Goal: Task Accomplishment & Management: Complete application form

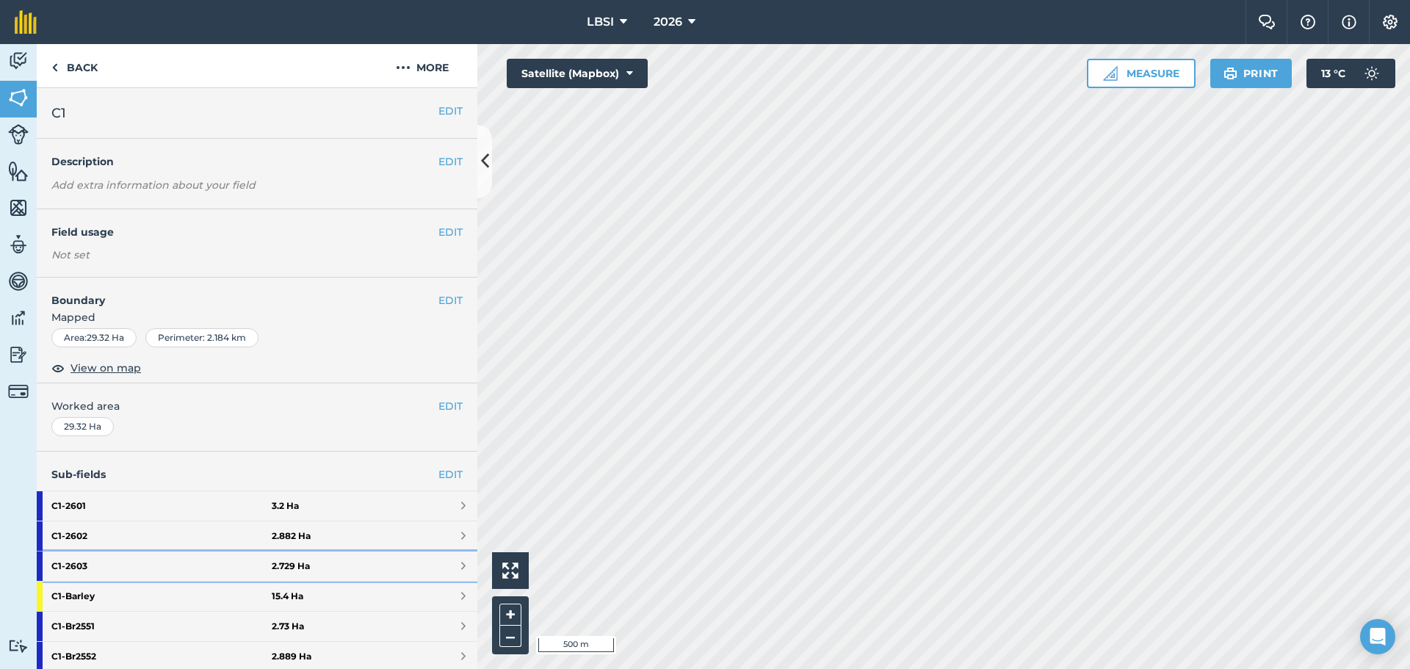
click at [99, 564] on strong "C1 - 2603" at bounding box center [161, 565] width 220 height 29
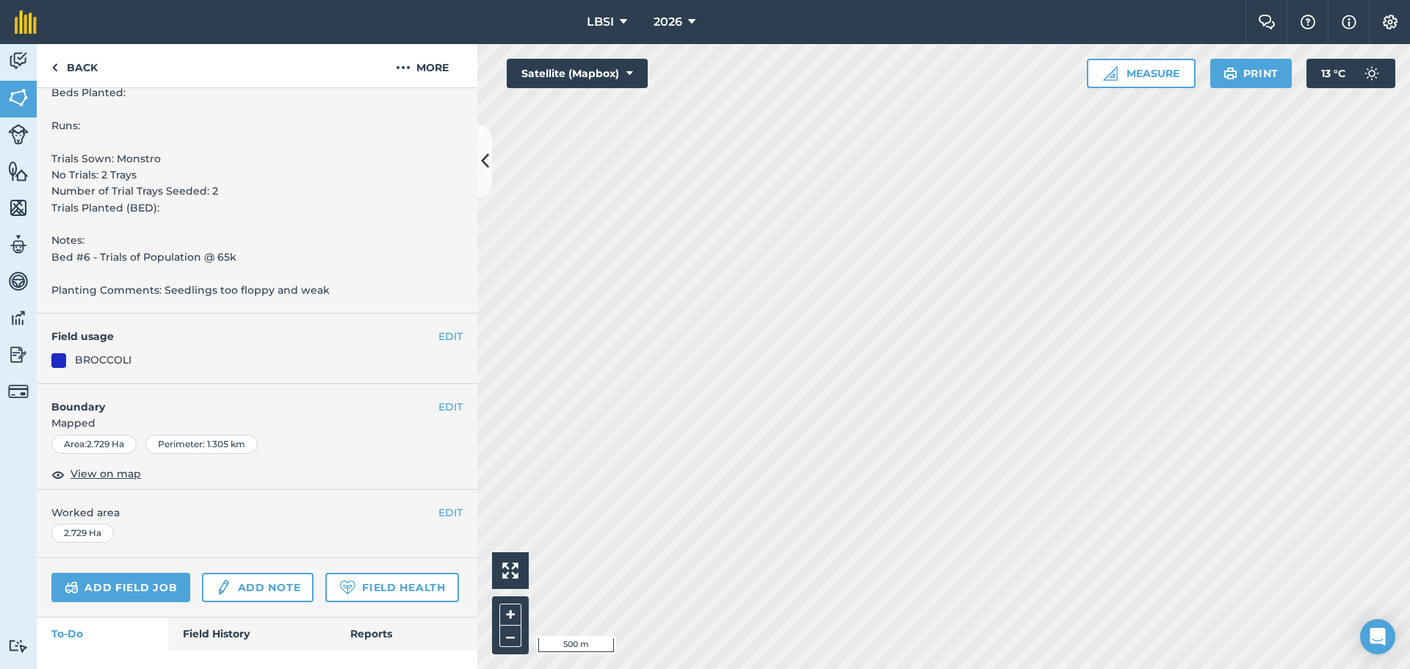
scroll to position [587, 0]
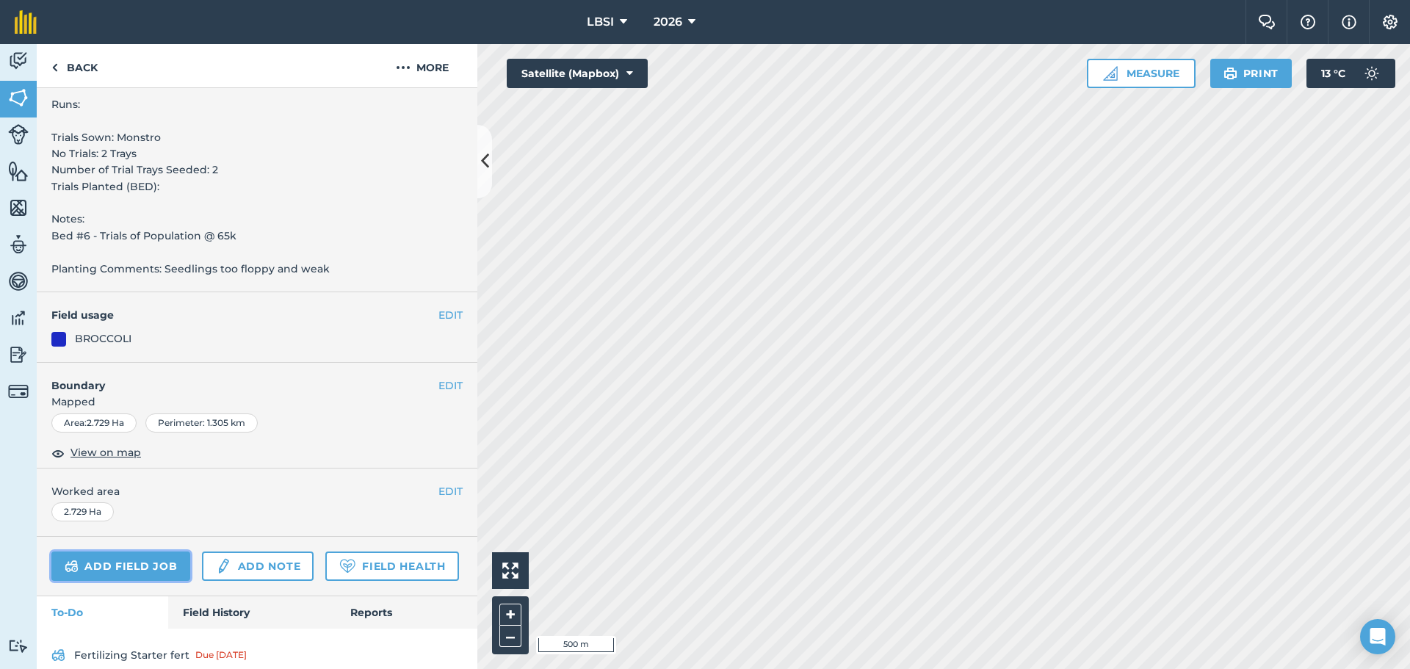
click at [123, 567] on link "Add field job" at bounding box center [120, 565] width 139 height 29
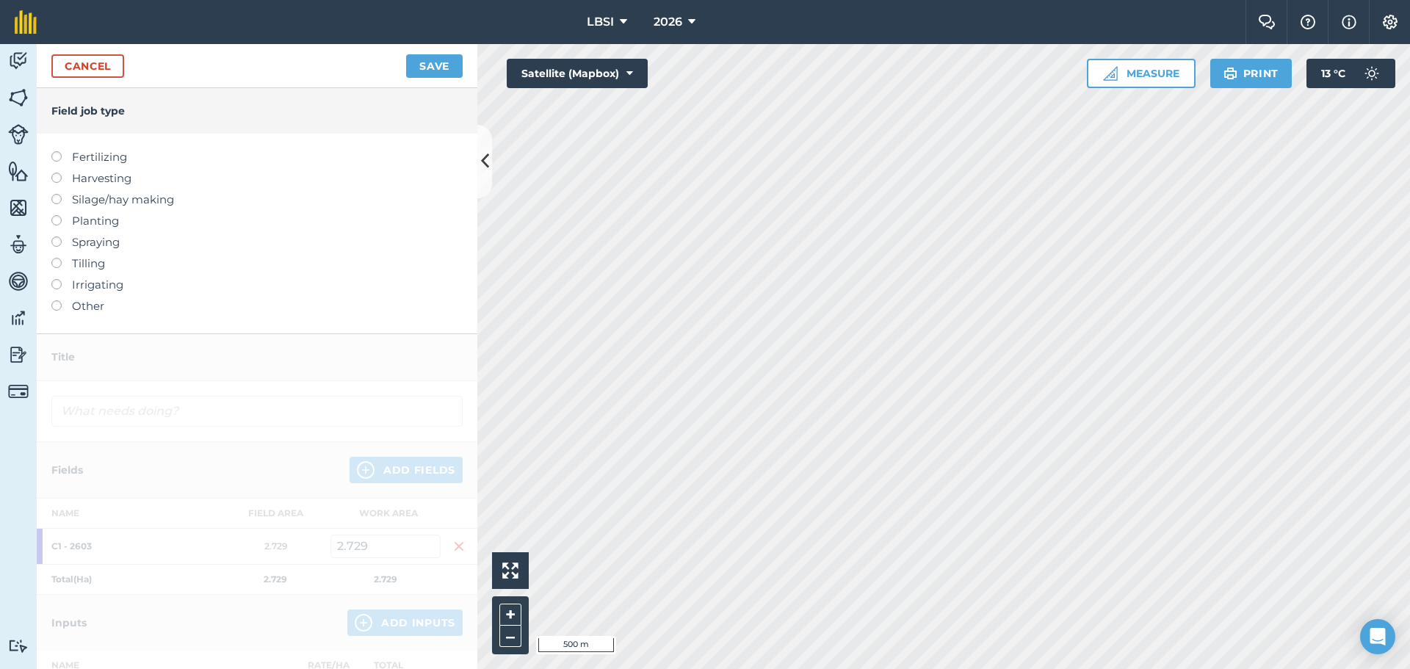
click at [55, 236] on label at bounding box center [61, 236] width 21 height 0
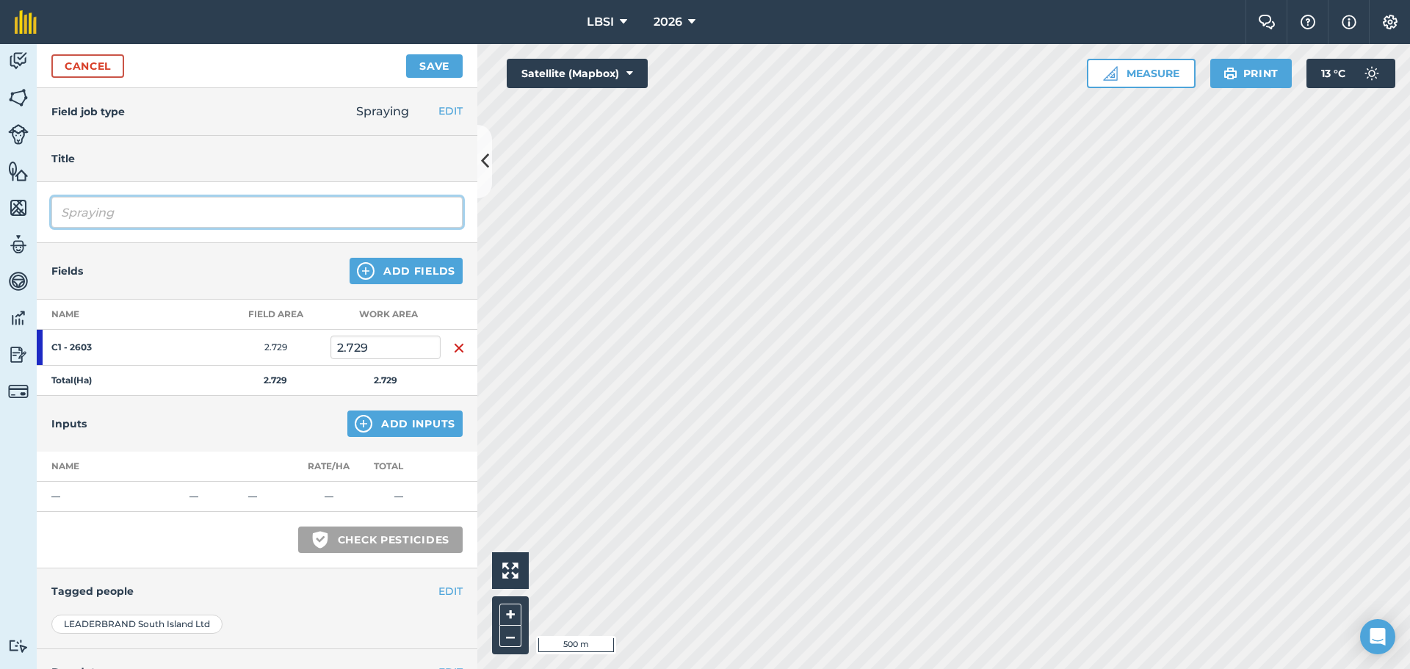
click at [121, 208] on input "Spraying" at bounding box center [256, 212] width 411 height 31
type input "S"
type input "Slug Bait"
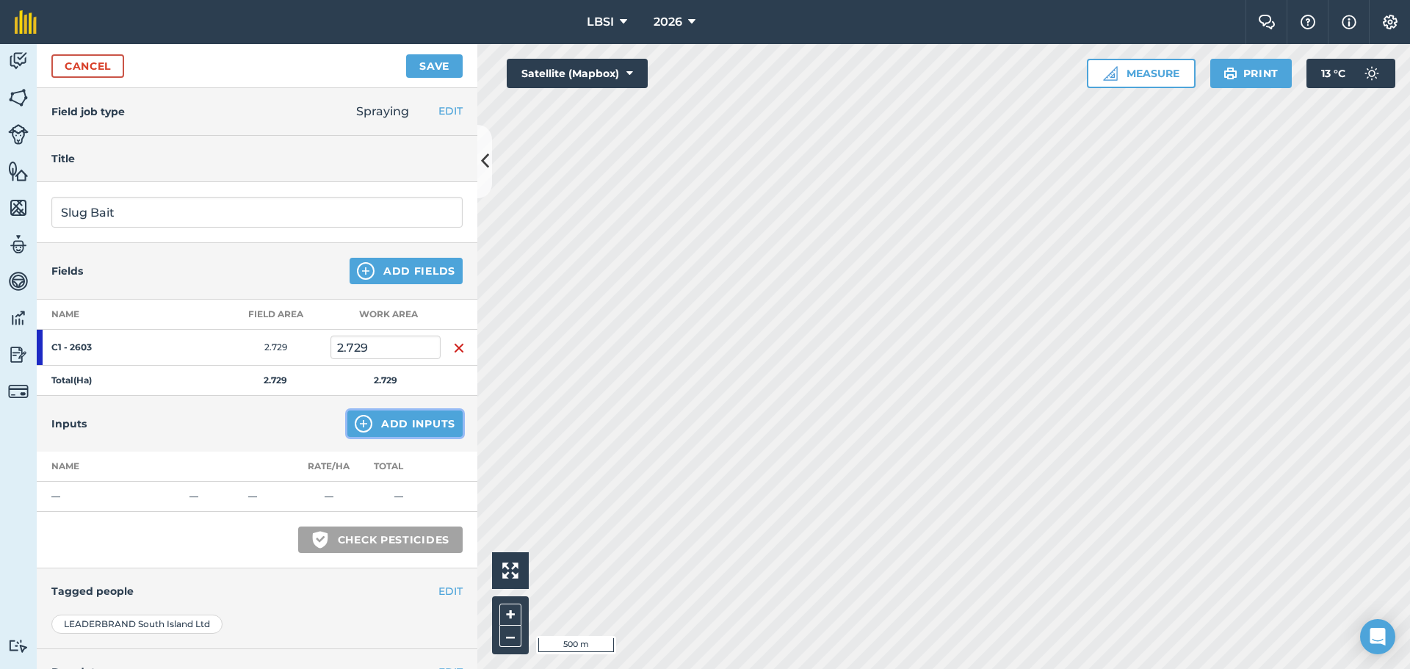
click at [360, 426] on img at bounding box center [364, 424] width 18 height 18
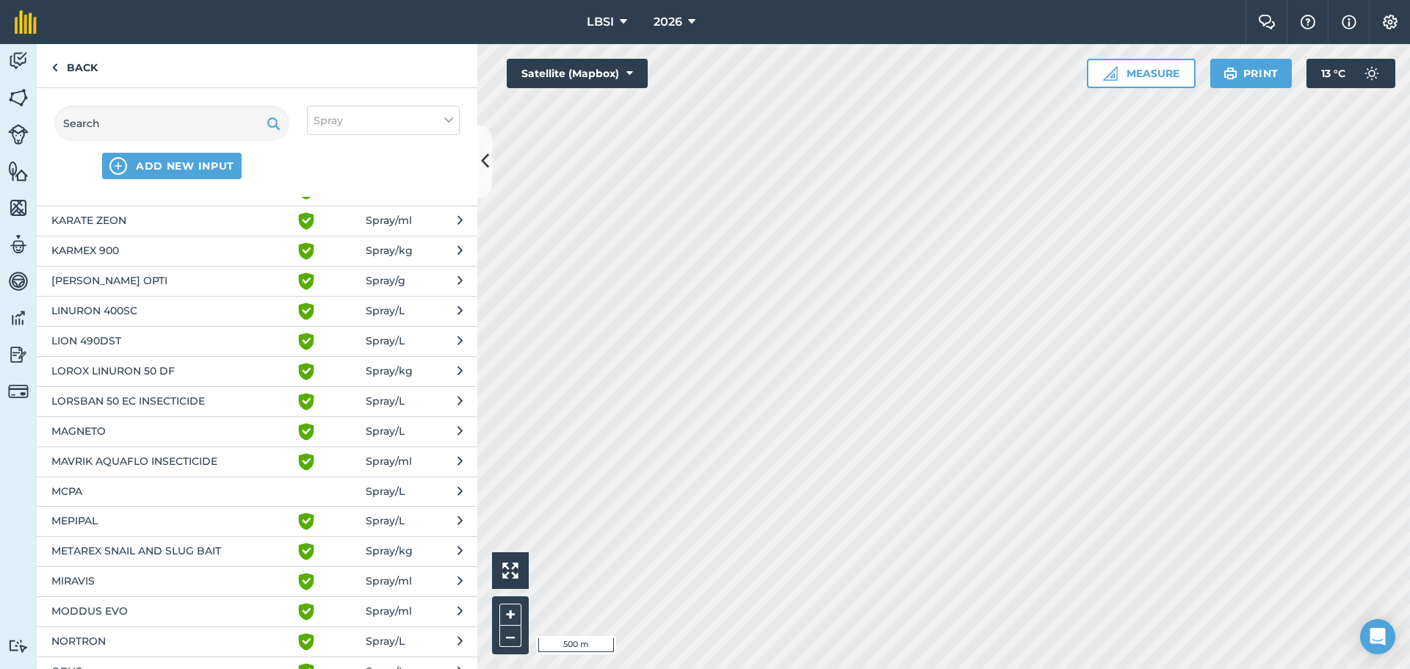
scroll to position [1248, 0]
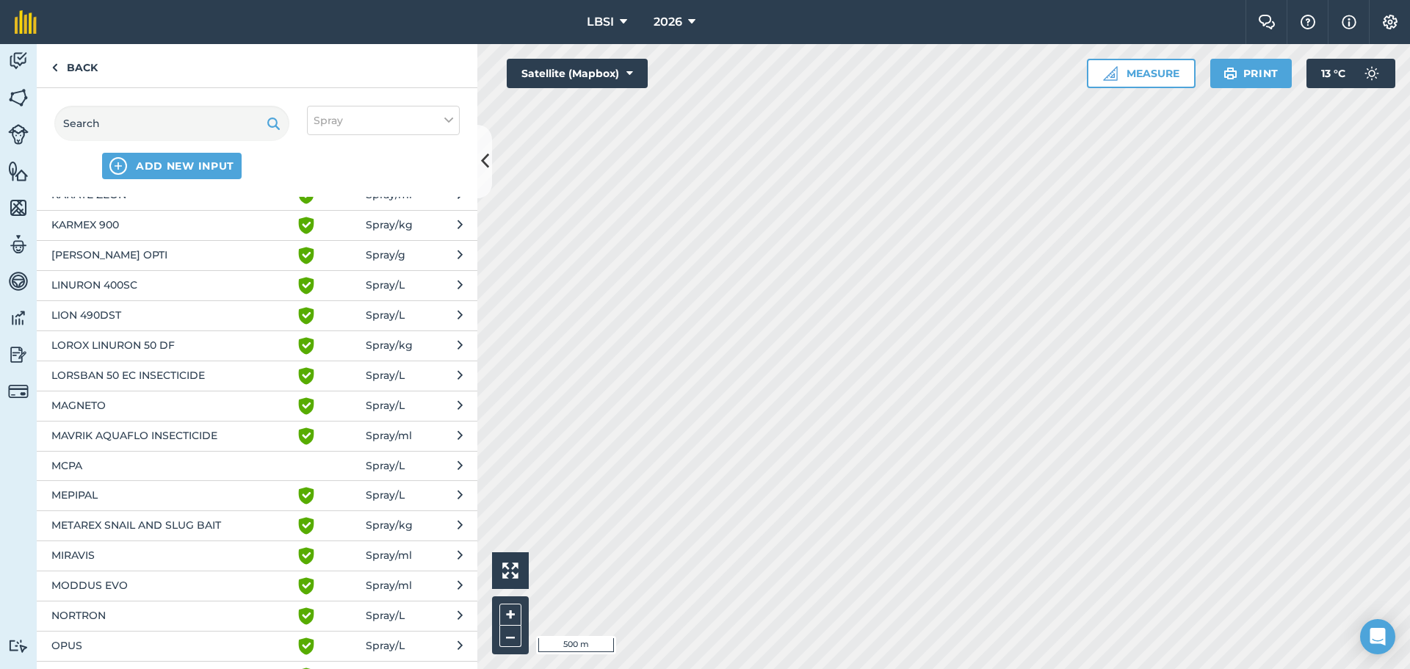
click at [159, 521] on span "METAREX SNAIL AND SLUG BAIT" at bounding box center [171, 526] width 240 height 18
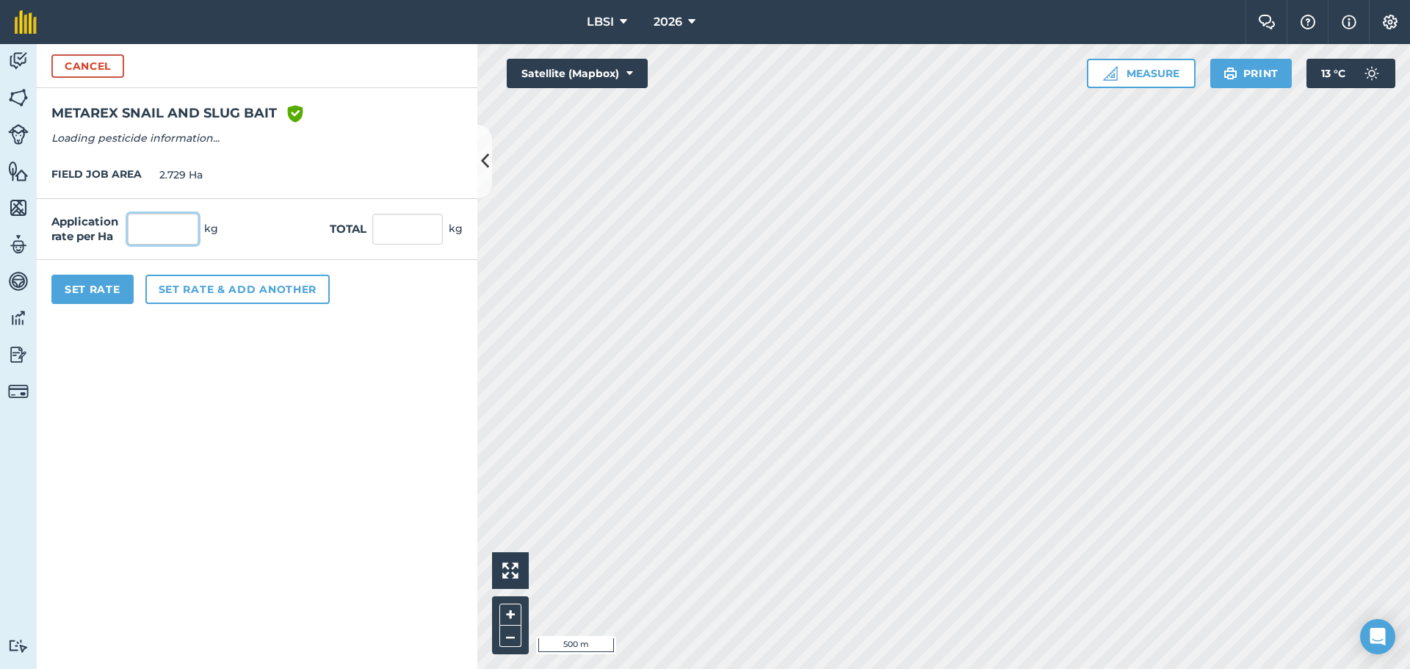
click at [146, 219] on input "text" at bounding box center [163, 229] width 70 height 31
type input "6"
type input "16.374"
click at [110, 286] on button "Set Rate" at bounding box center [92, 289] width 82 height 29
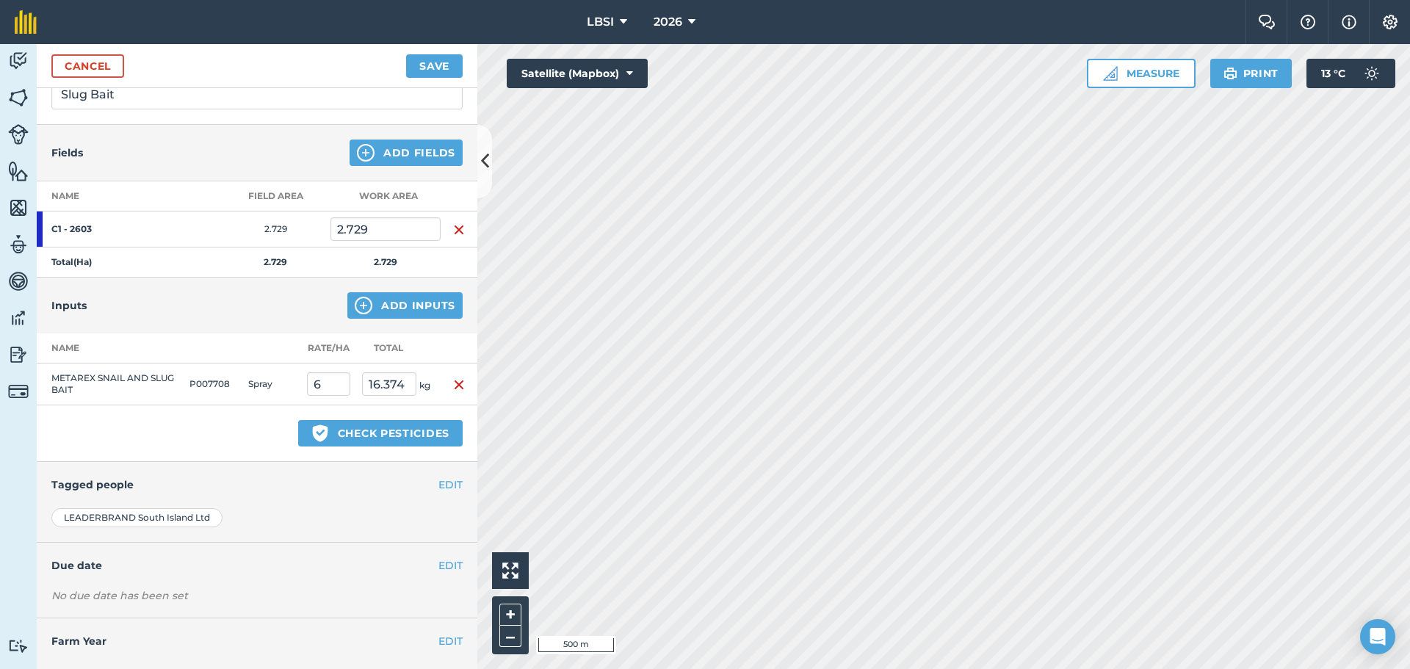
scroll to position [145, 0]
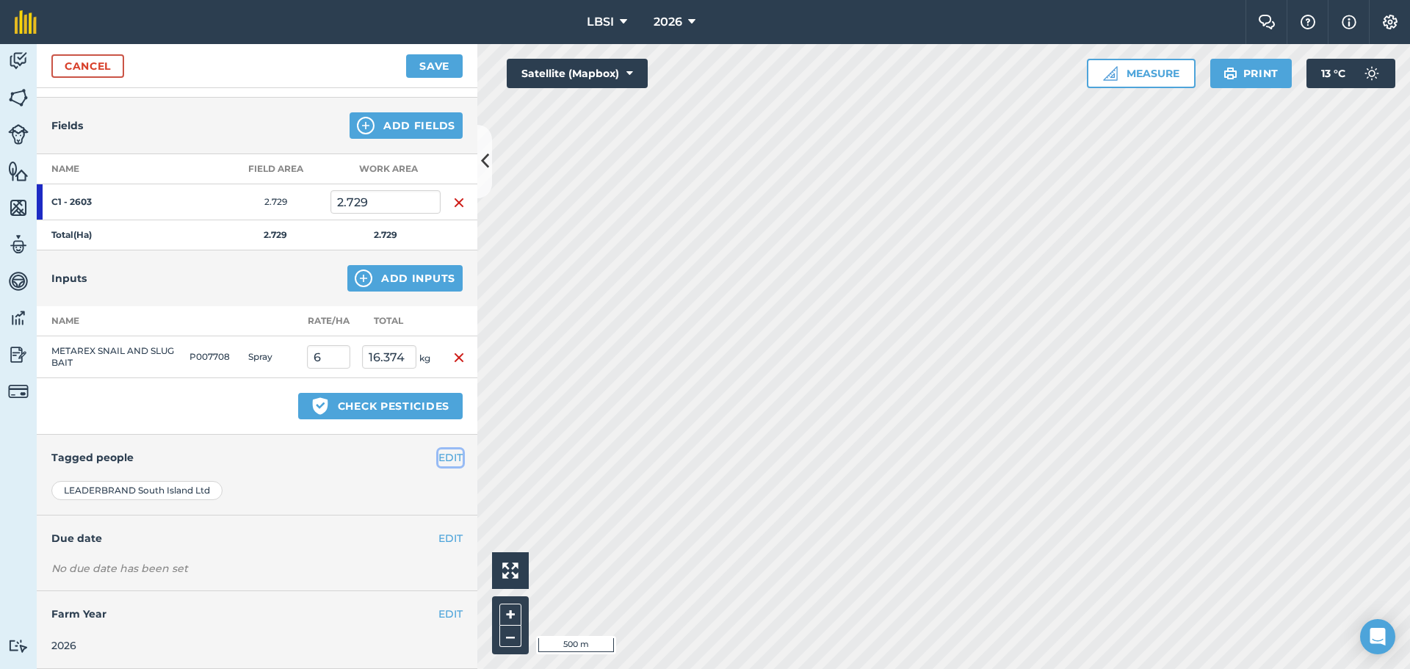
click at [438, 459] on button "EDIT" at bounding box center [450, 457] width 24 height 16
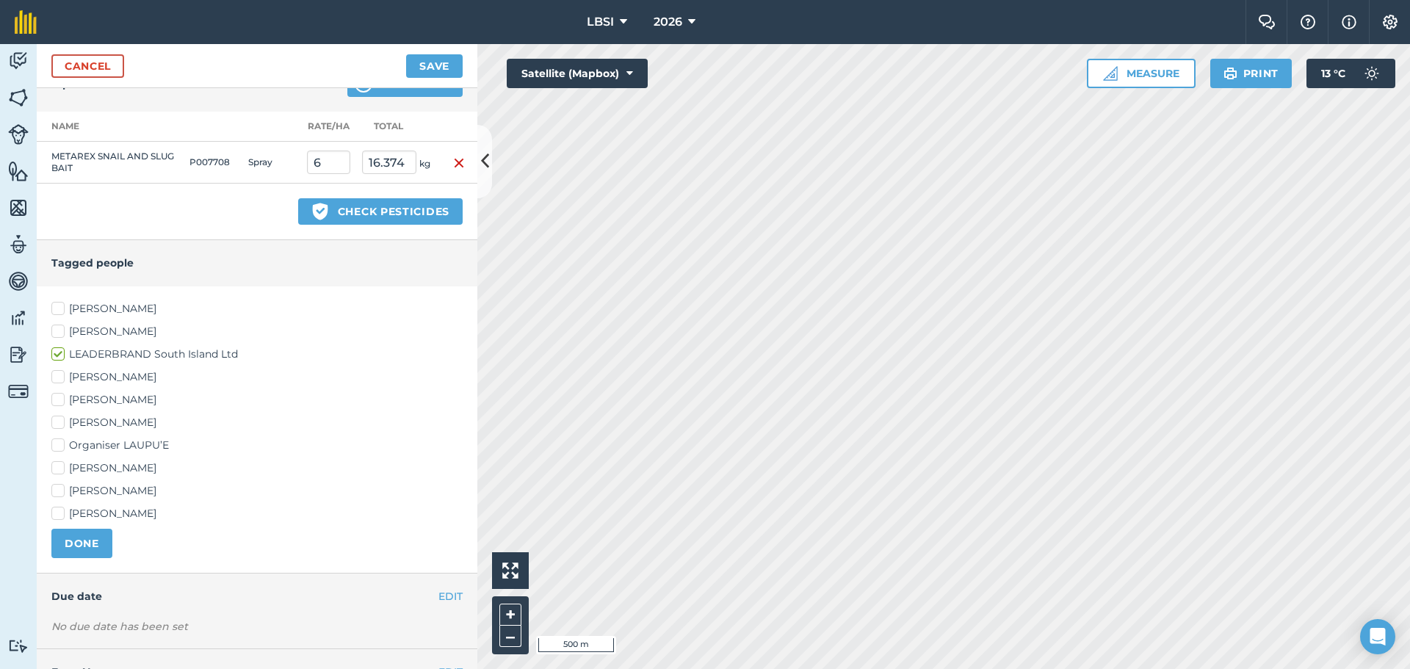
scroll to position [366, 0]
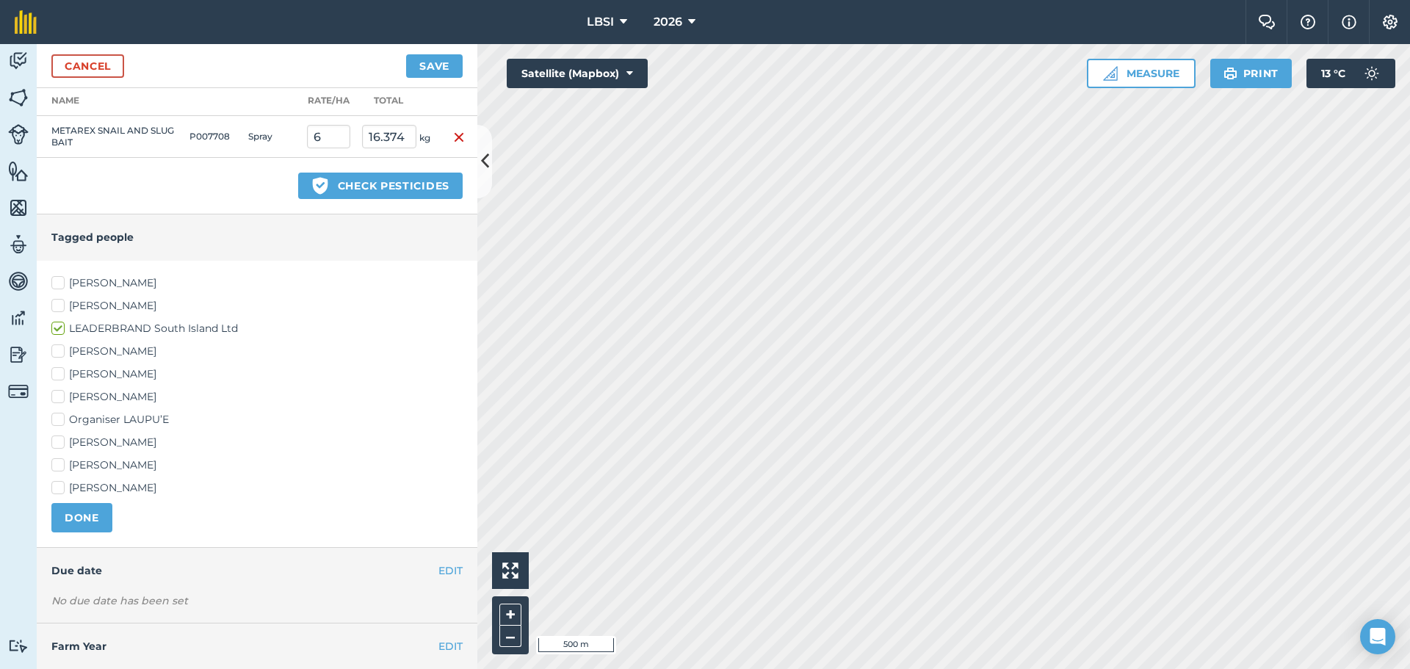
click at [57, 282] on label "[PERSON_NAME]" at bounding box center [256, 282] width 411 height 15
click at [57, 282] on input "[PERSON_NAME]" at bounding box center [56, 280] width 10 height 10
checkbox input "true"
click at [55, 486] on label "[PERSON_NAME]" at bounding box center [256, 487] width 411 height 15
click at [55, 486] on input "[PERSON_NAME]" at bounding box center [56, 485] width 10 height 10
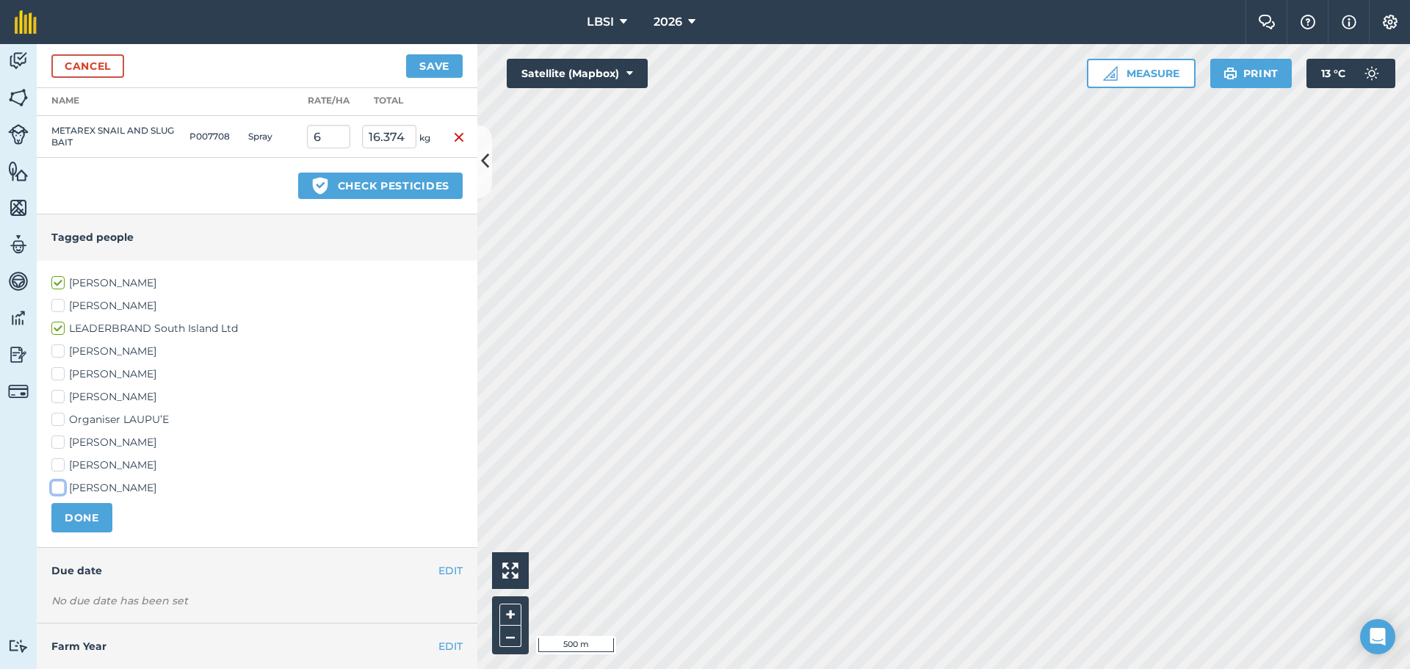
checkbox input "true"
click at [56, 396] on label "[PERSON_NAME]" at bounding box center [256, 396] width 411 height 15
click at [56, 396] on input "[PERSON_NAME]" at bounding box center [56, 394] width 10 height 10
checkbox input "true"
drag, startPoint x: 80, startPoint y: 512, endPoint x: 133, endPoint y: 509, distance: 52.9
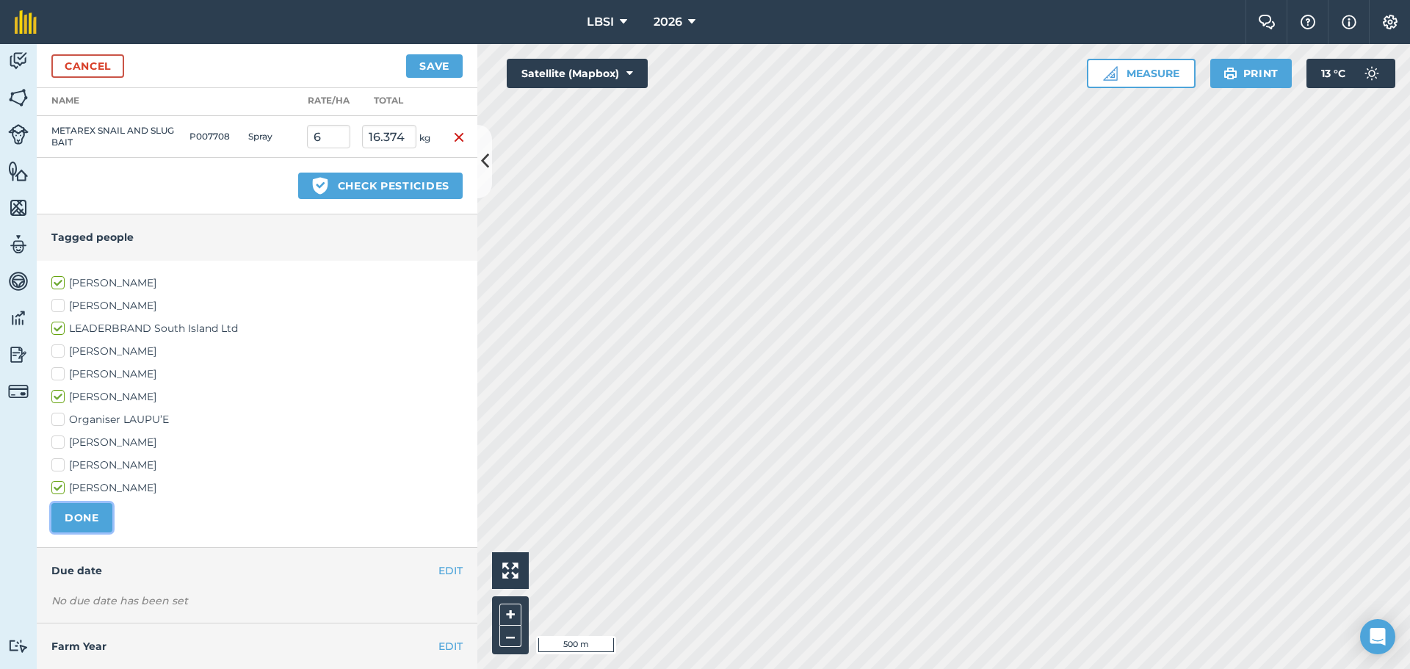
click at [80, 509] on button "DONE" at bounding box center [81, 517] width 61 height 29
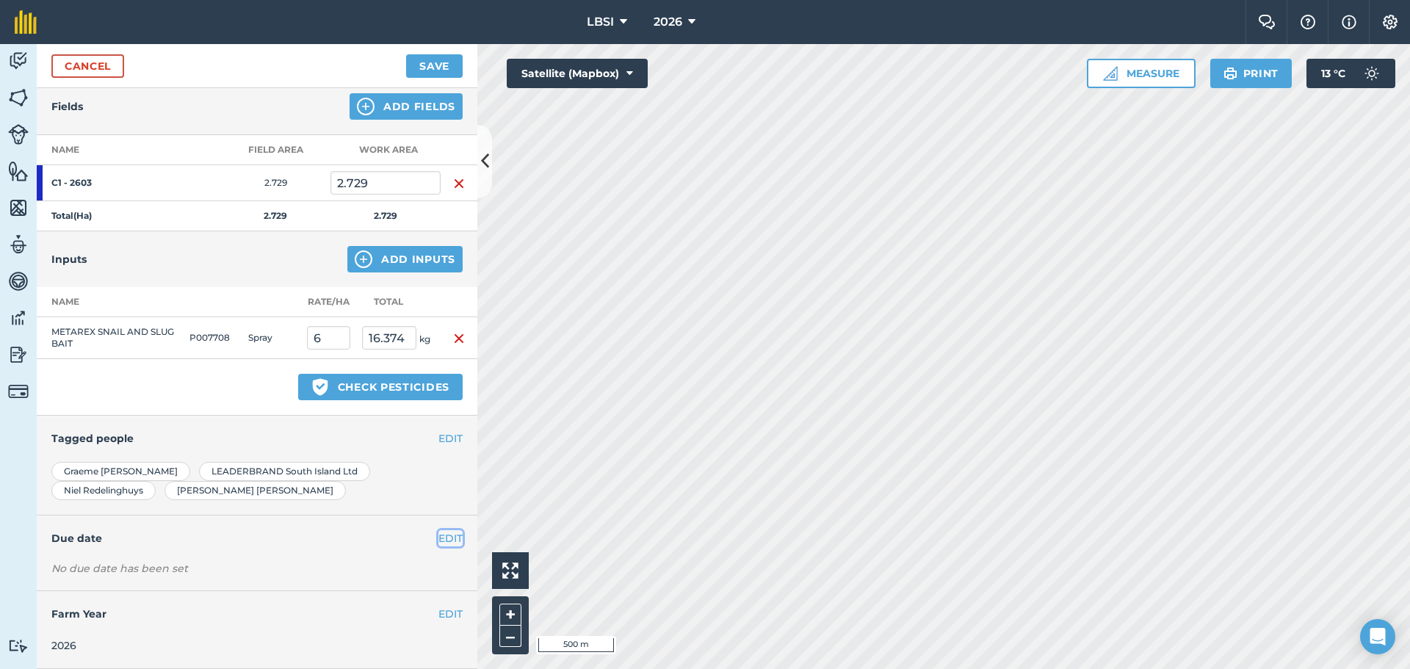
click at [438, 541] on button "EDIT" at bounding box center [450, 538] width 24 height 16
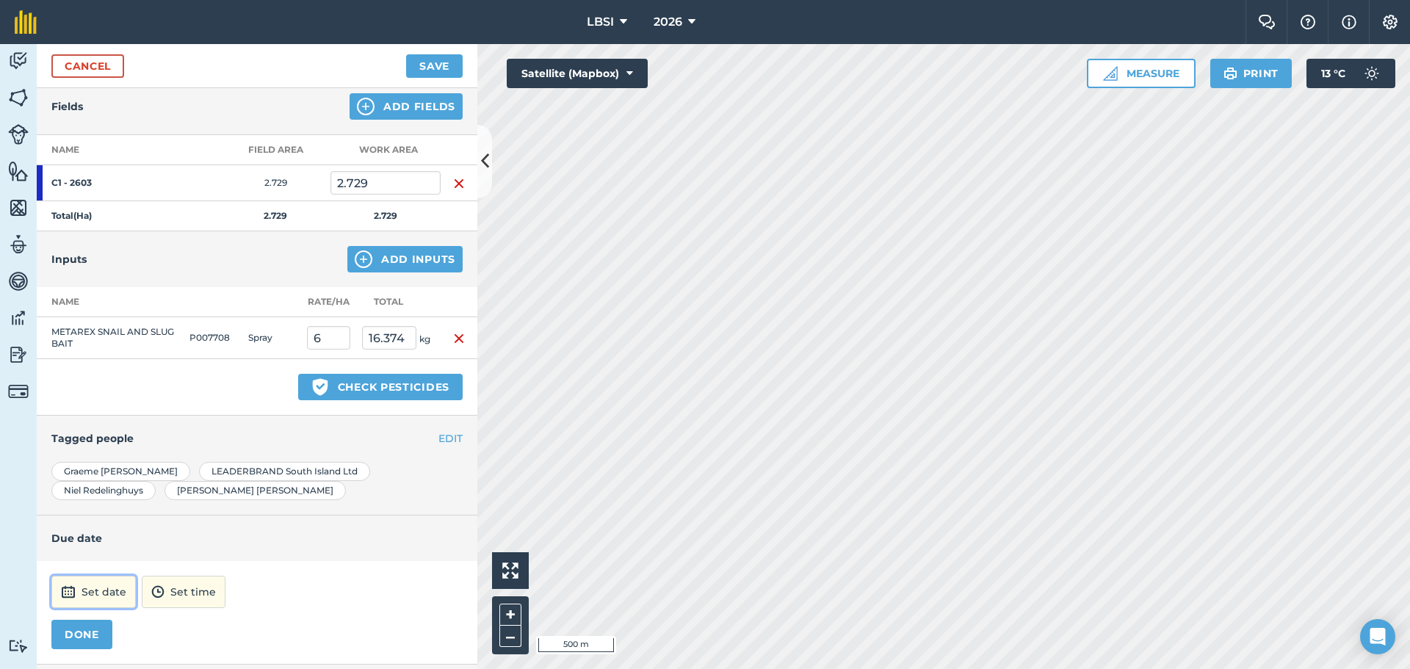
drag, startPoint x: 98, startPoint y: 590, endPoint x: 97, endPoint y: 576, distance: 14.0
click at [96, 585] on button "Set date" at bounding box center [93, 592] width 84 height 32
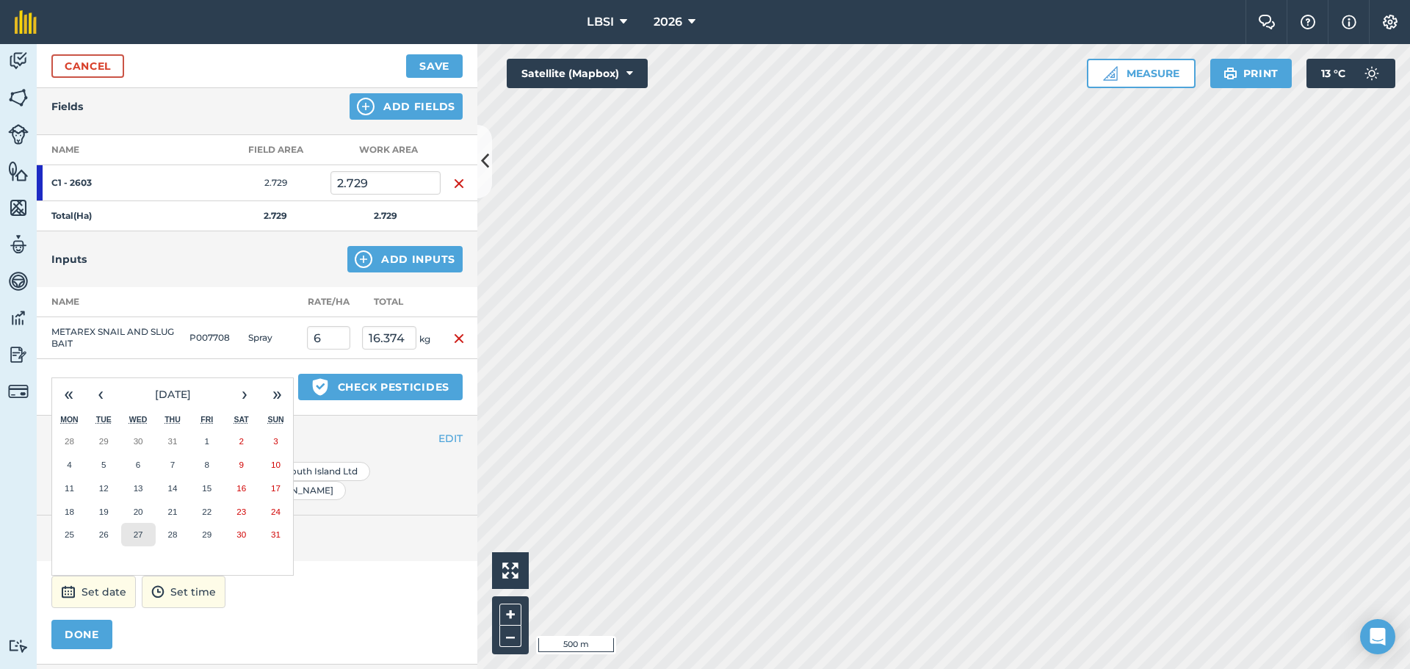
click at [143, 536] on button "27" at bounding box center [138, 534] width 35 height 23
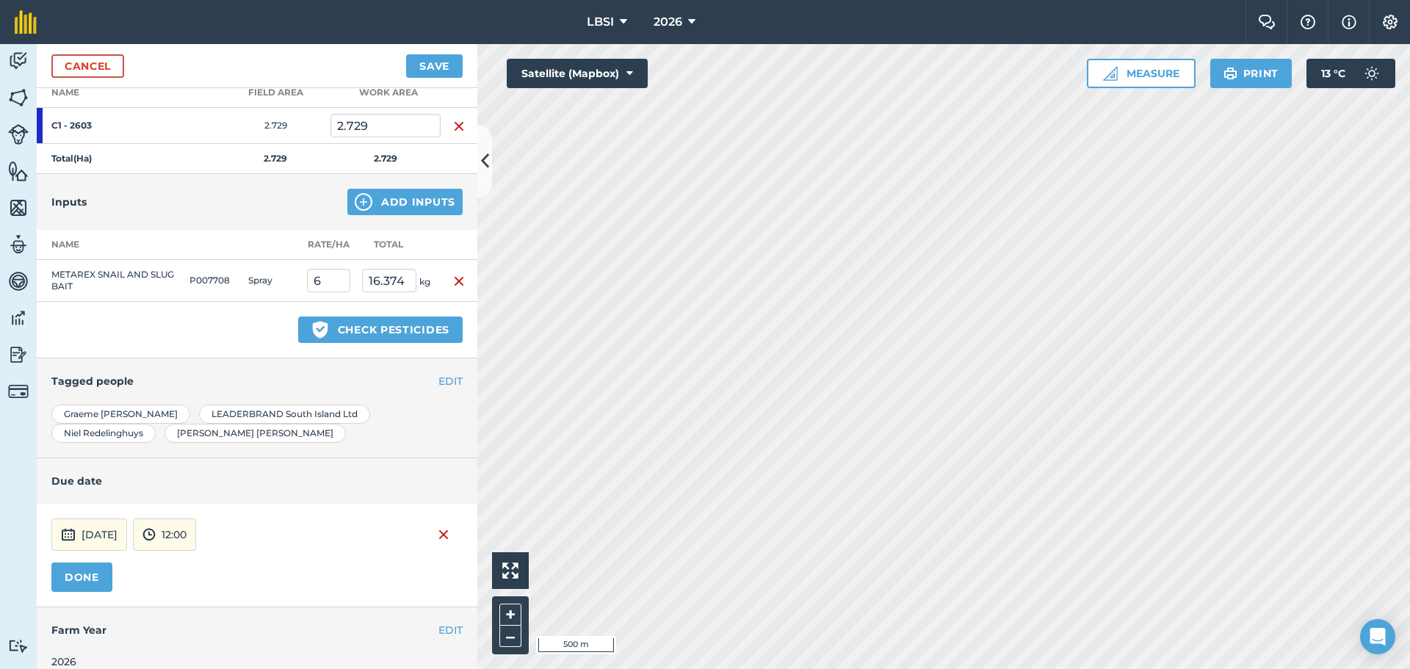
scroll to position [238, 0]
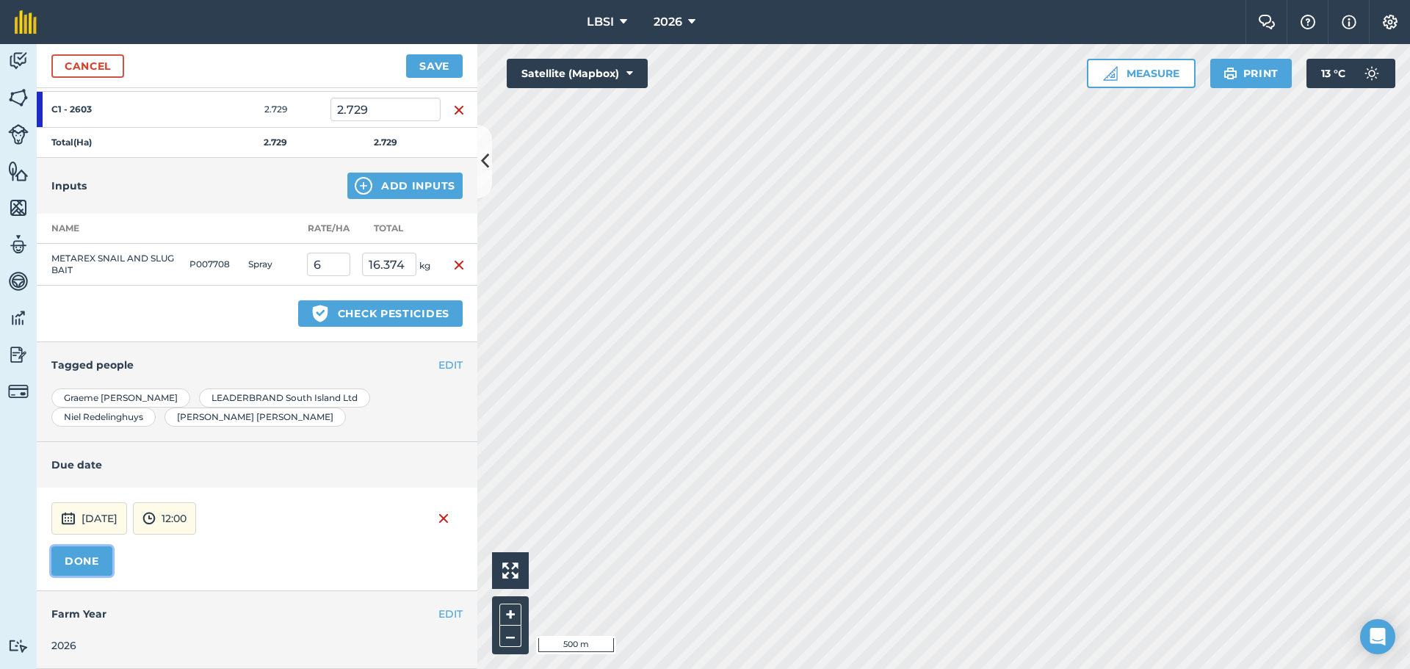
click at [95, 554] on button "DONE" at bounding box center [81, 560] width 61 height 29
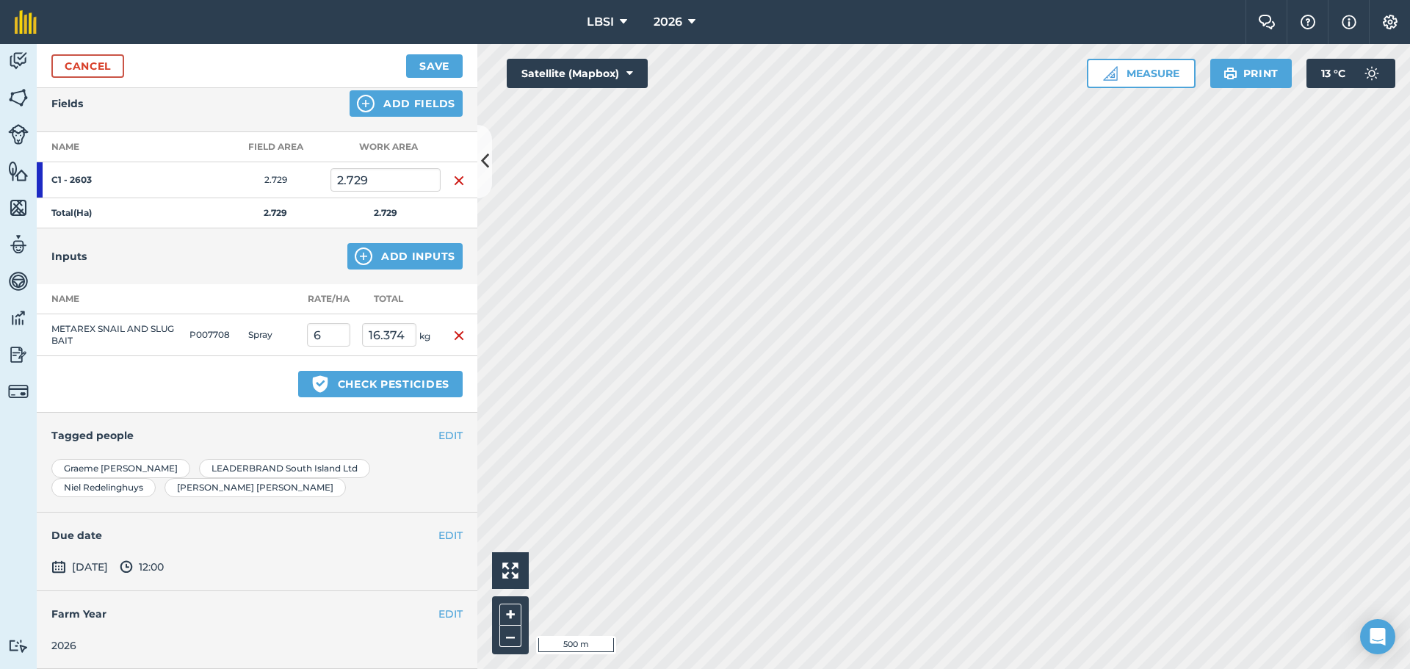
scroll to position [167, 0]
click at [435, 60] on button "Save" at bounding box center [434, 65] width 57 height 23
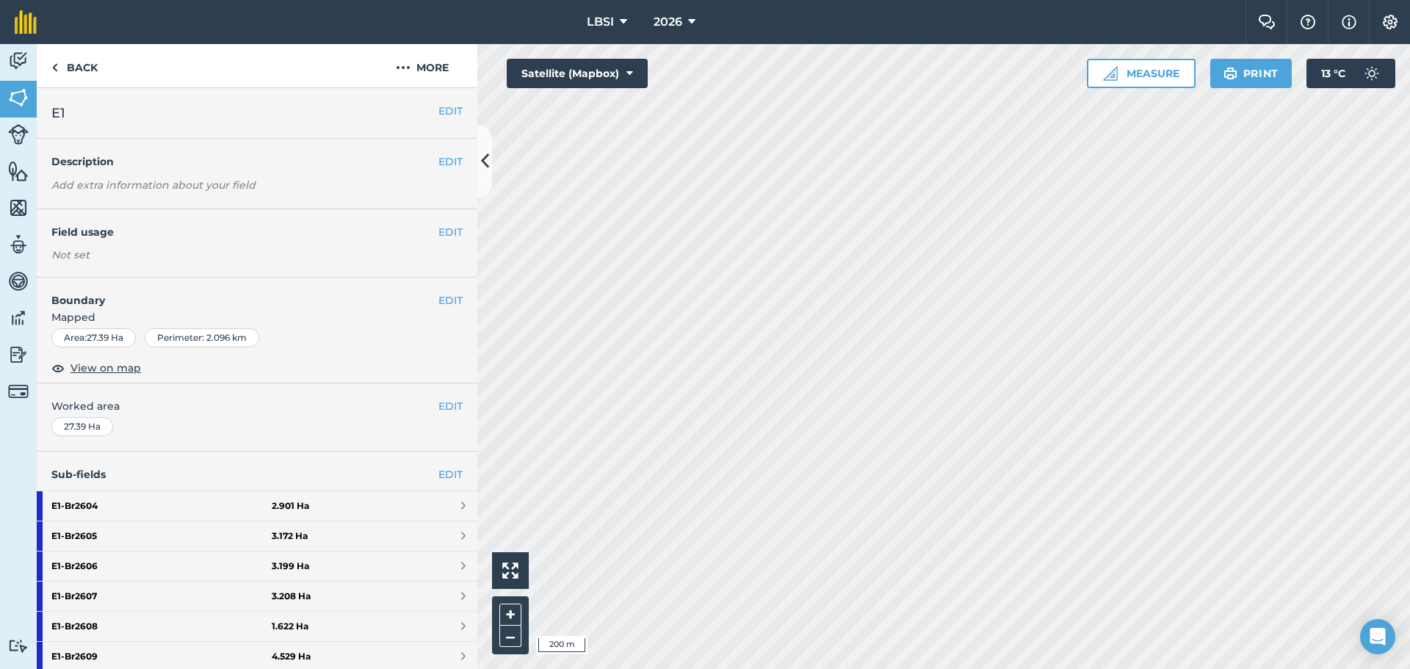
scroll to position [73, 0]
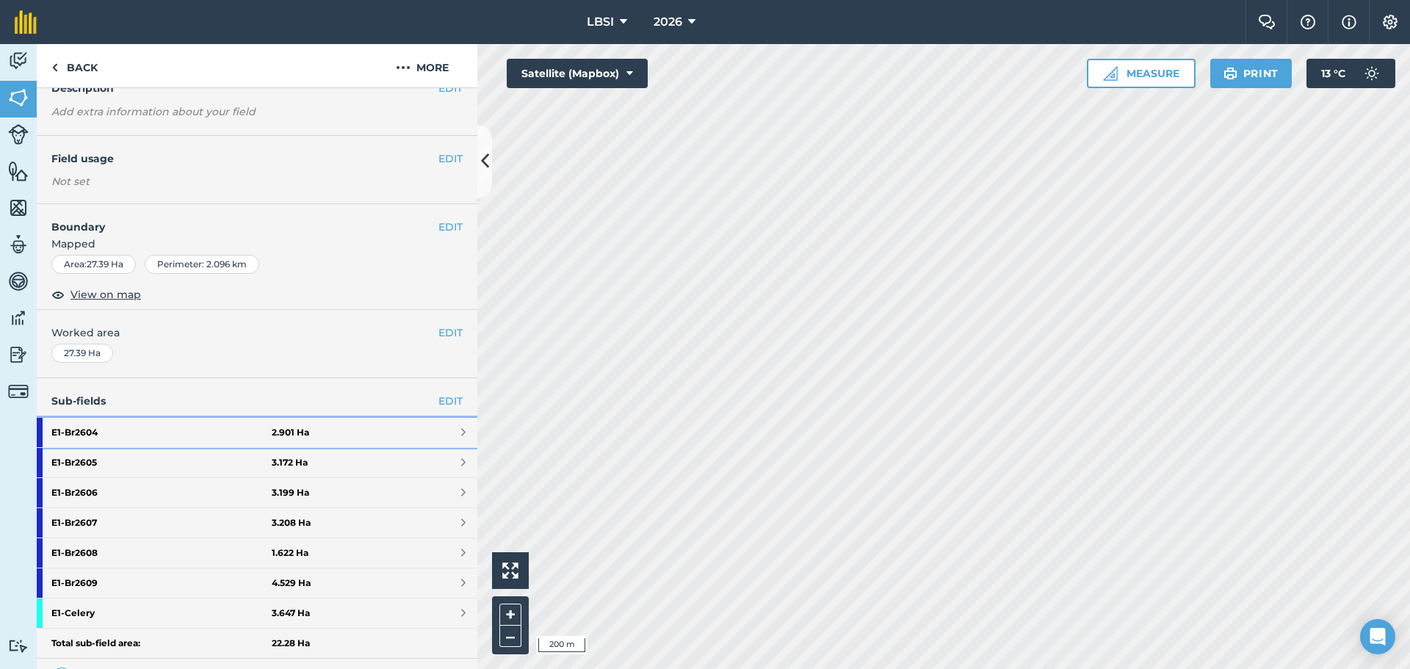
click at [140, 435] on strong "E1 - Br2604" at bounding box center [161, 432] width 220 height 29
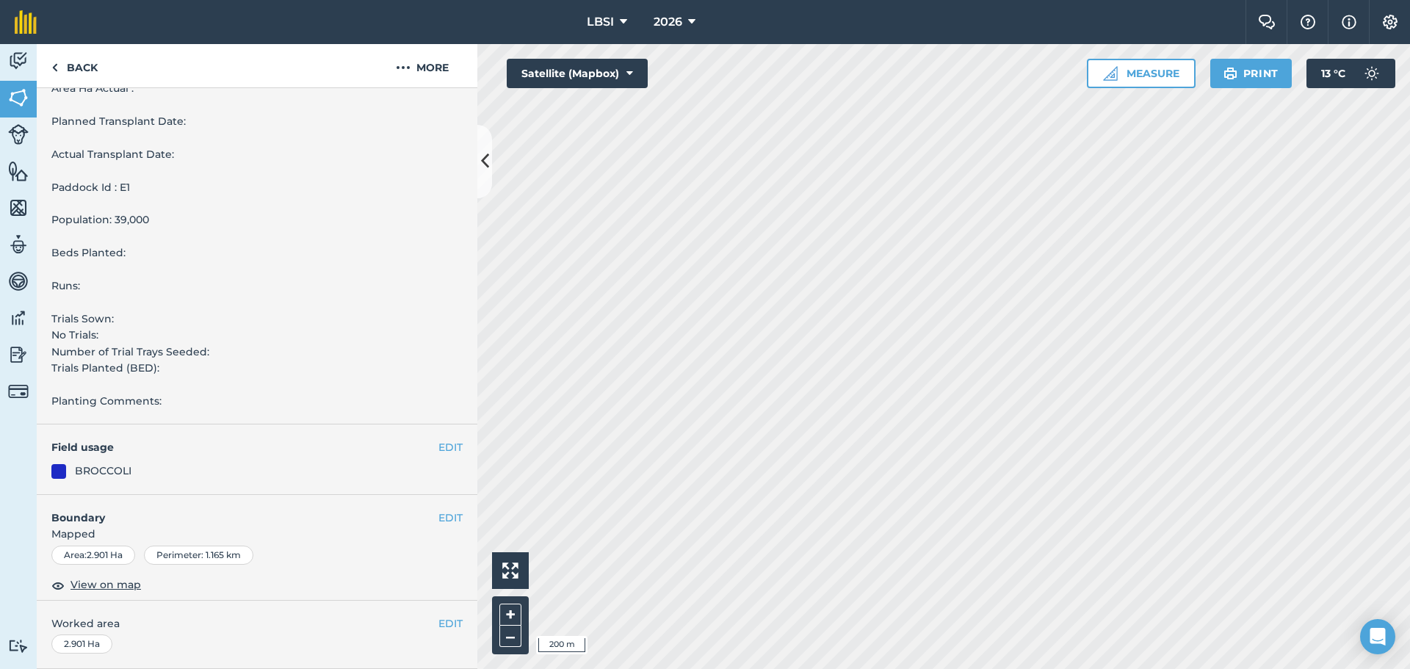
scroll to position [471, 0]
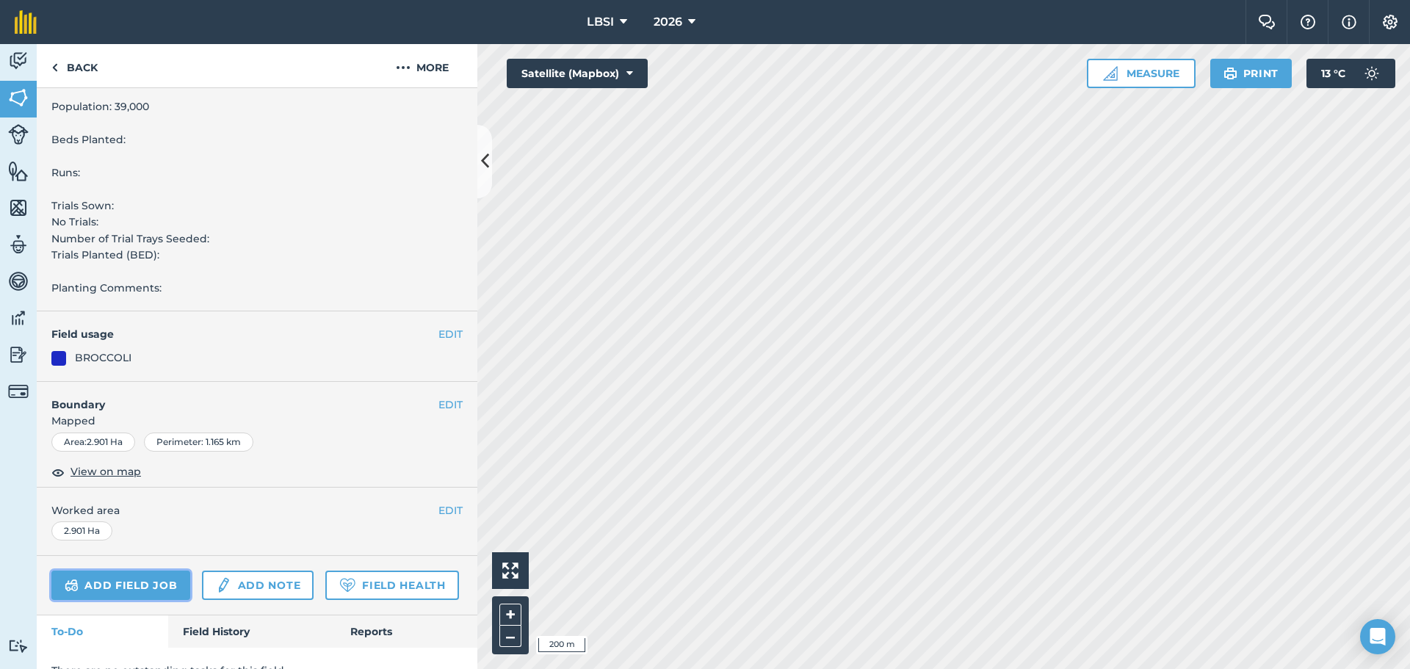
click at [123, 586] on link "Add field job" at bounding box center [120, 584] width 139 height 29
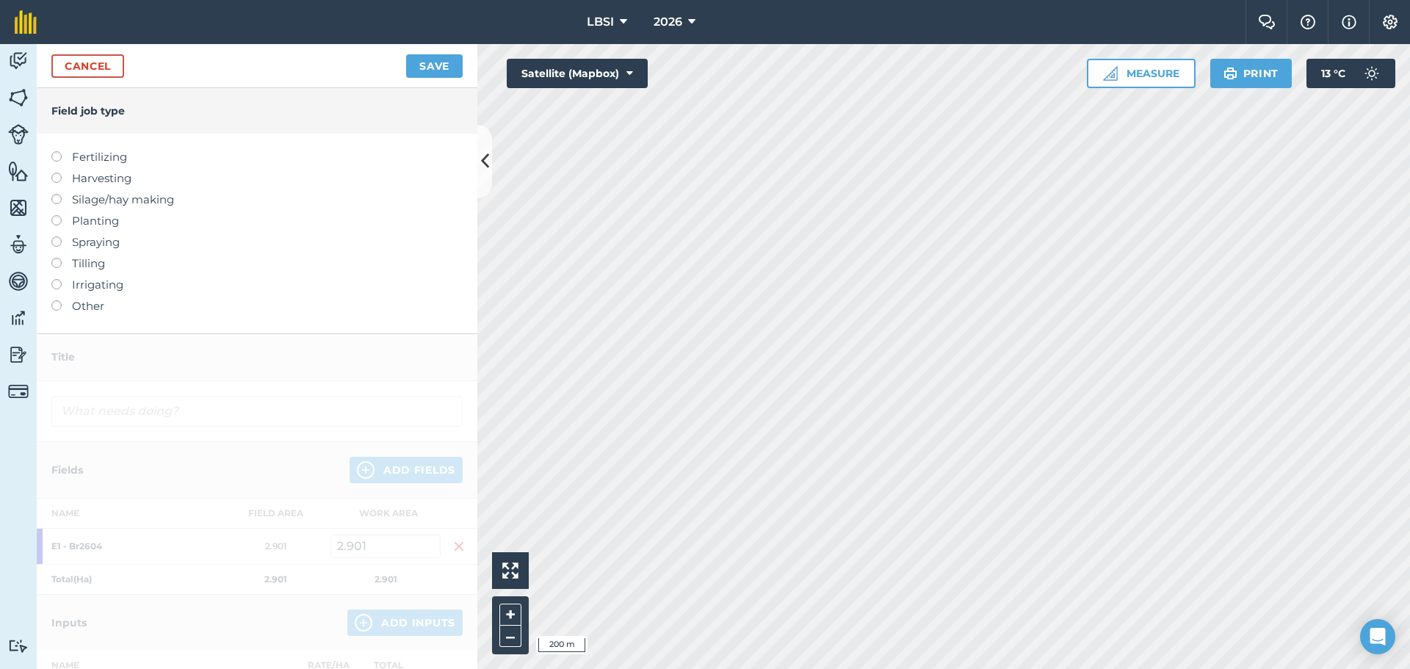
click at [57, 236] on label at bounding box center [61, 236] width 21 height 0
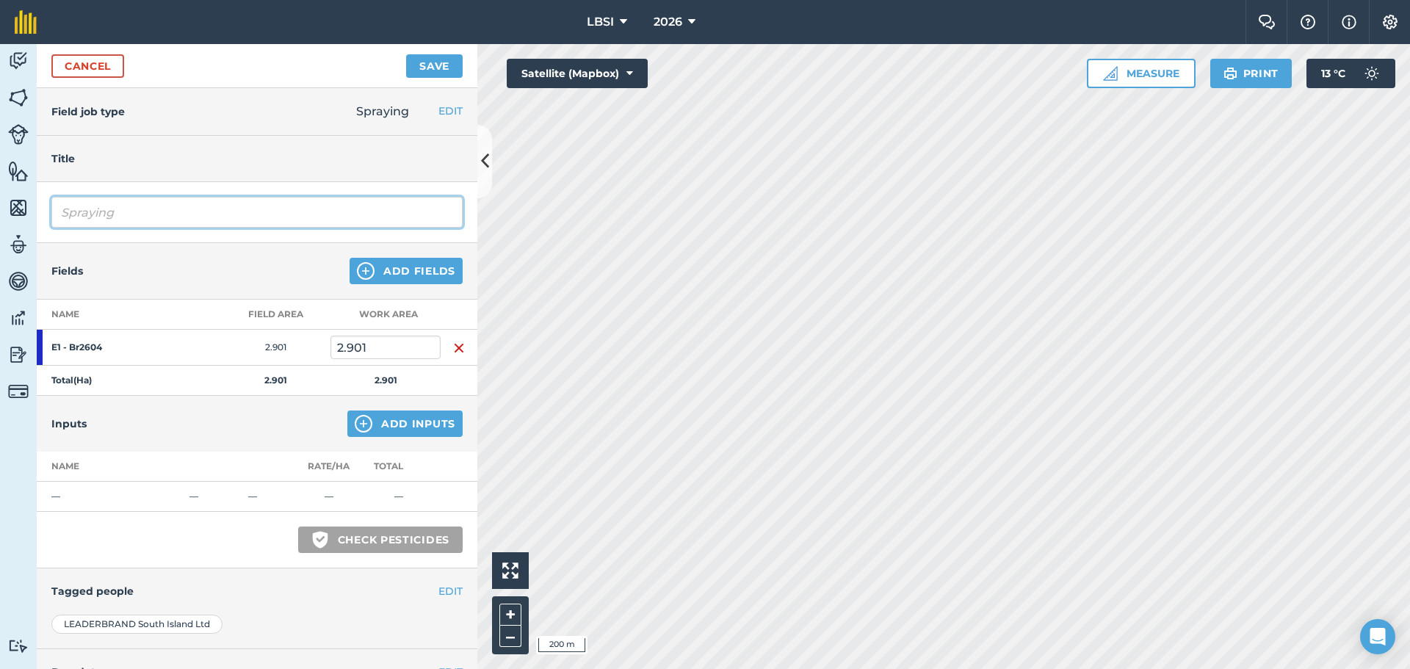
drag, startPoint x: 131, startPoint y: 214, endPoint x: 149, endPoint y: 208, distance: 19.5
click at [131, 214] on input "Spraying" at bounding box center [256, 212] width 411 height 31
type input "Spraying off pre planting"
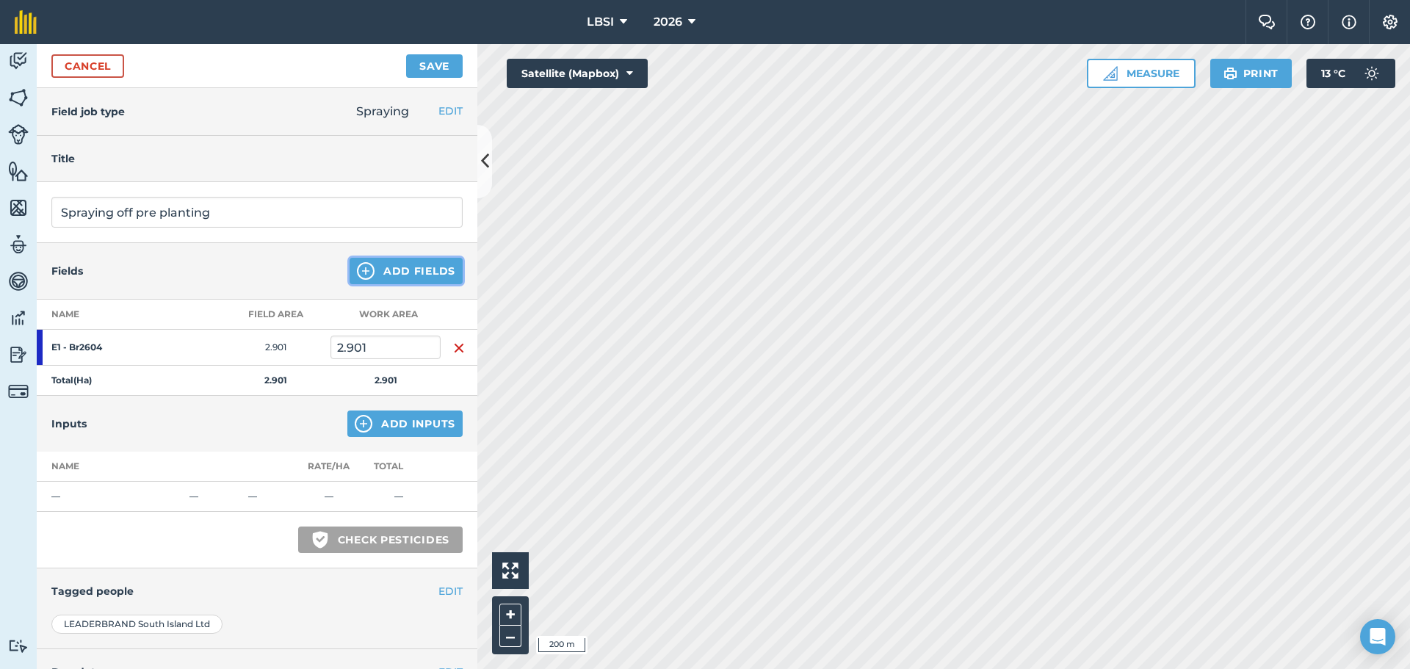
click at [357, 274] on img at bounding box center [366, 271] width 18 height 18
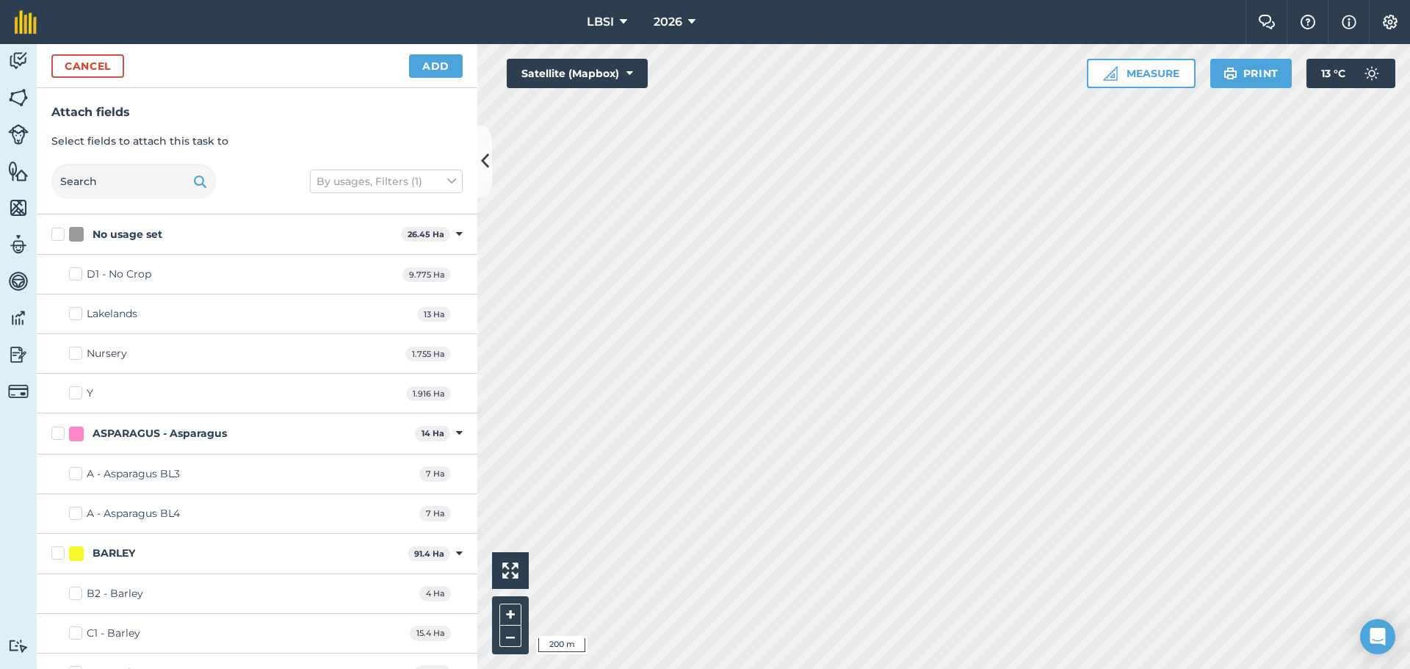
checkbox input "true"
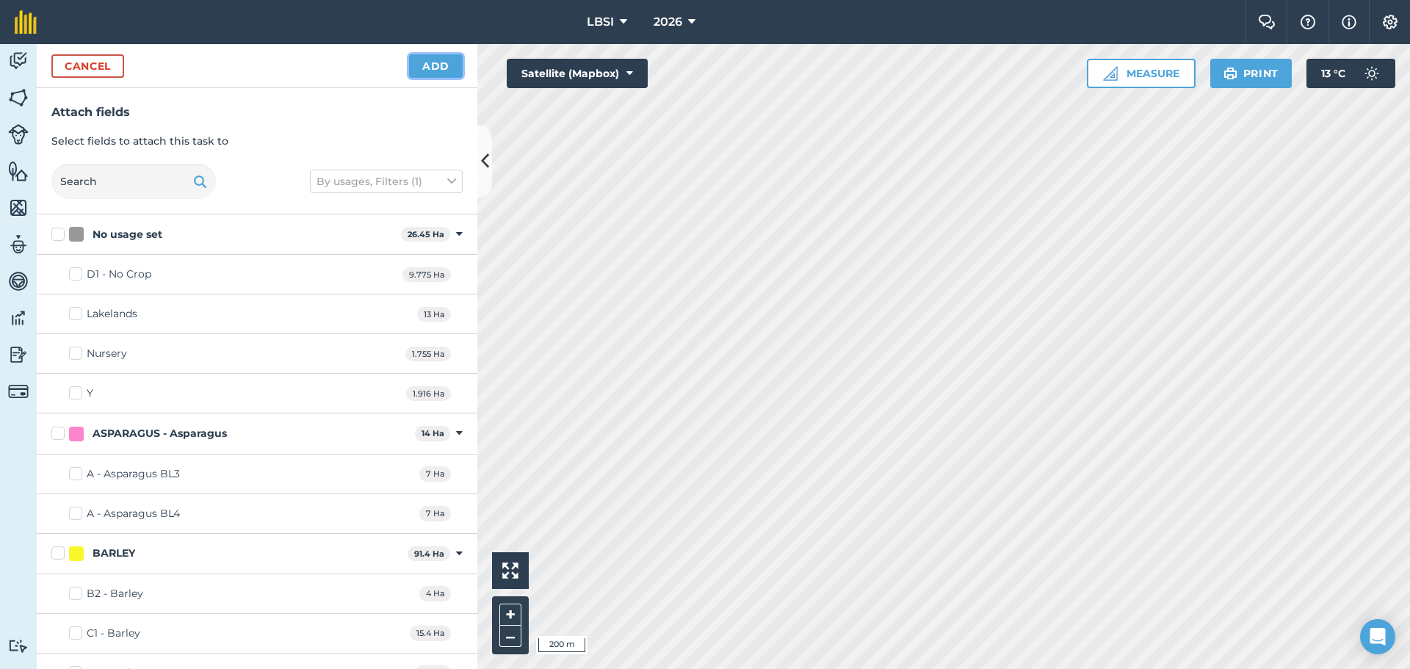
click at [449, 61] on button "Add" at bounding box center [436, 65] width 54 height 23
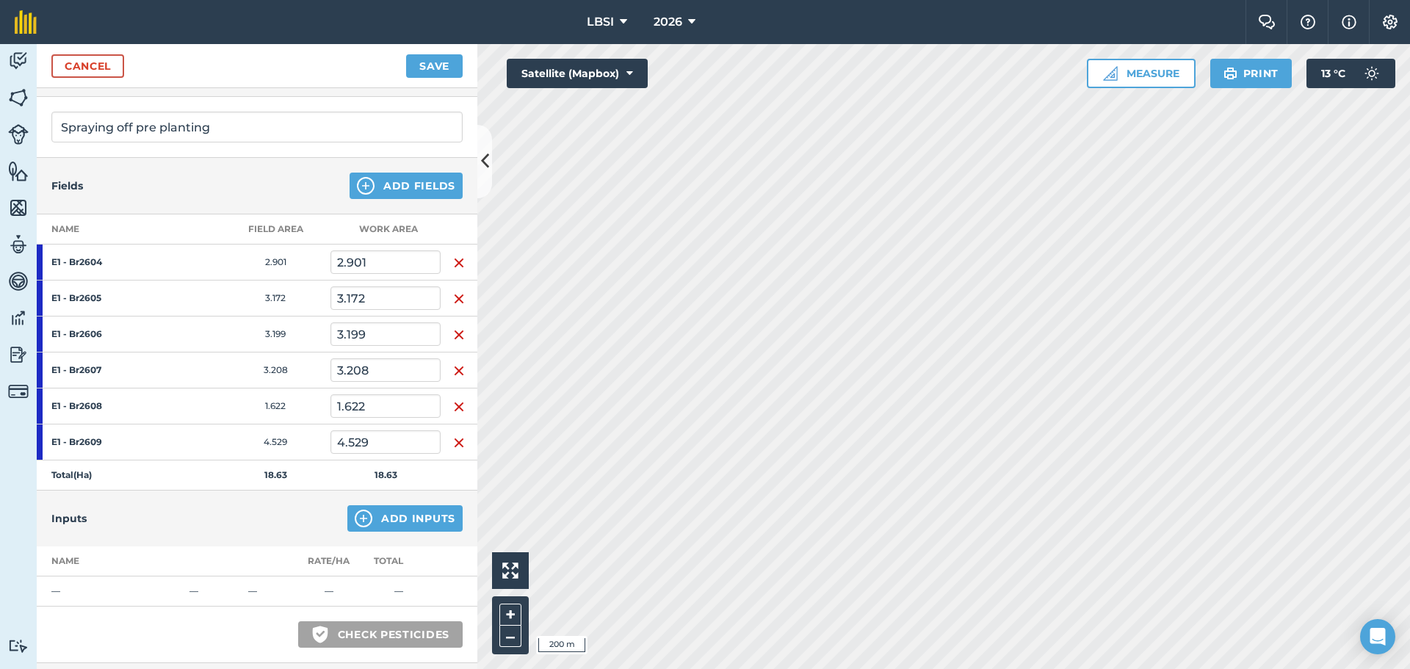
scroll to position [220, 0]
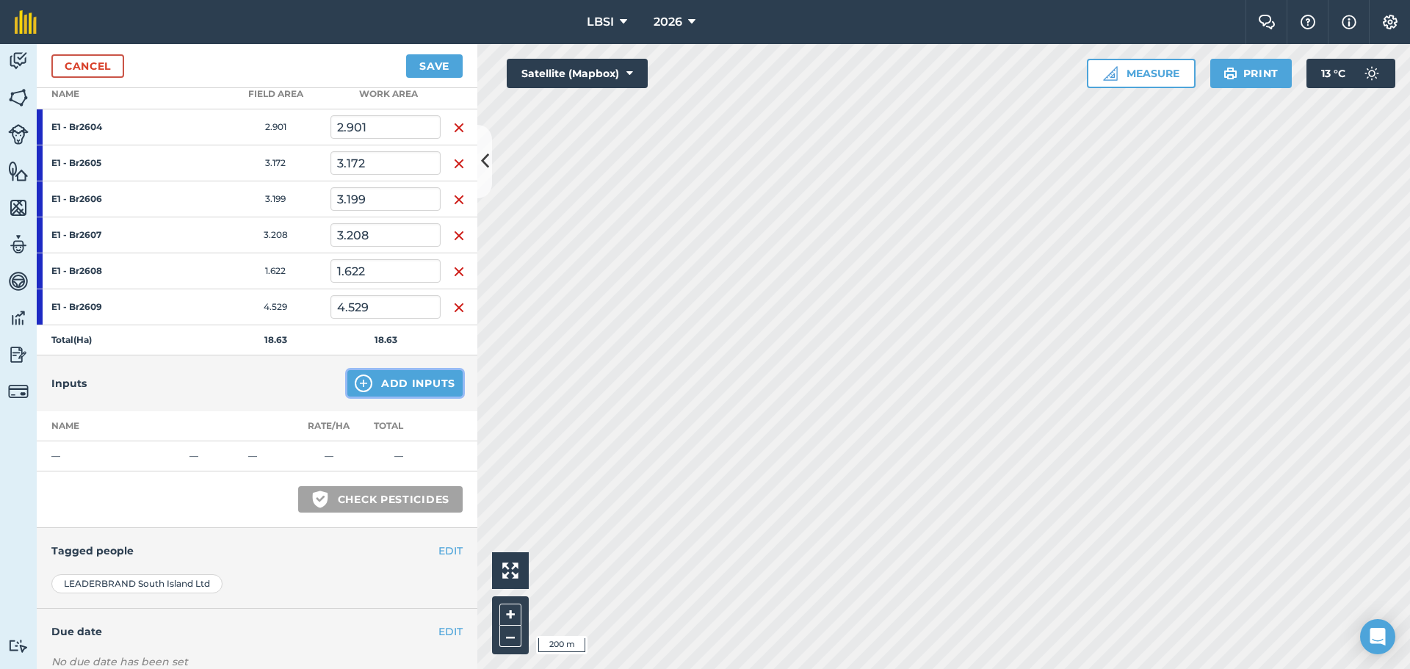
click at [355, 382] on img at bounding box center [364, 383] width 18 height 18
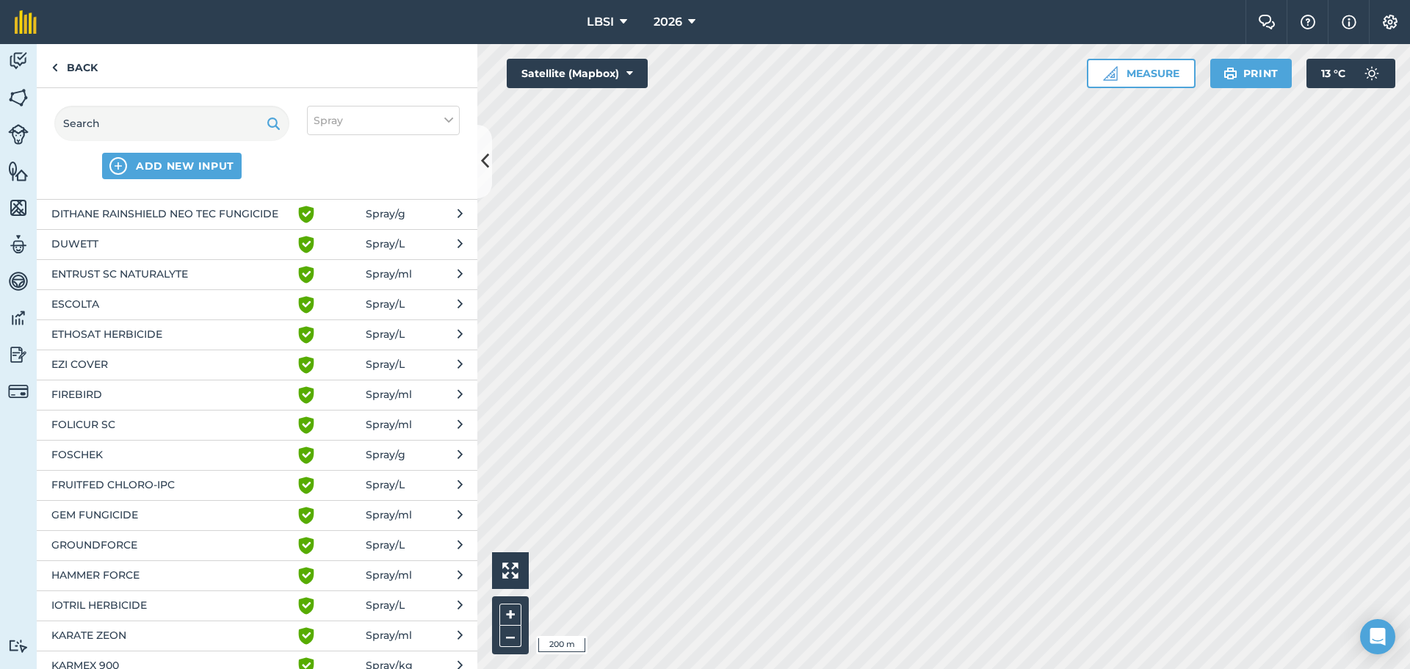
scroll to position [1028, 0]
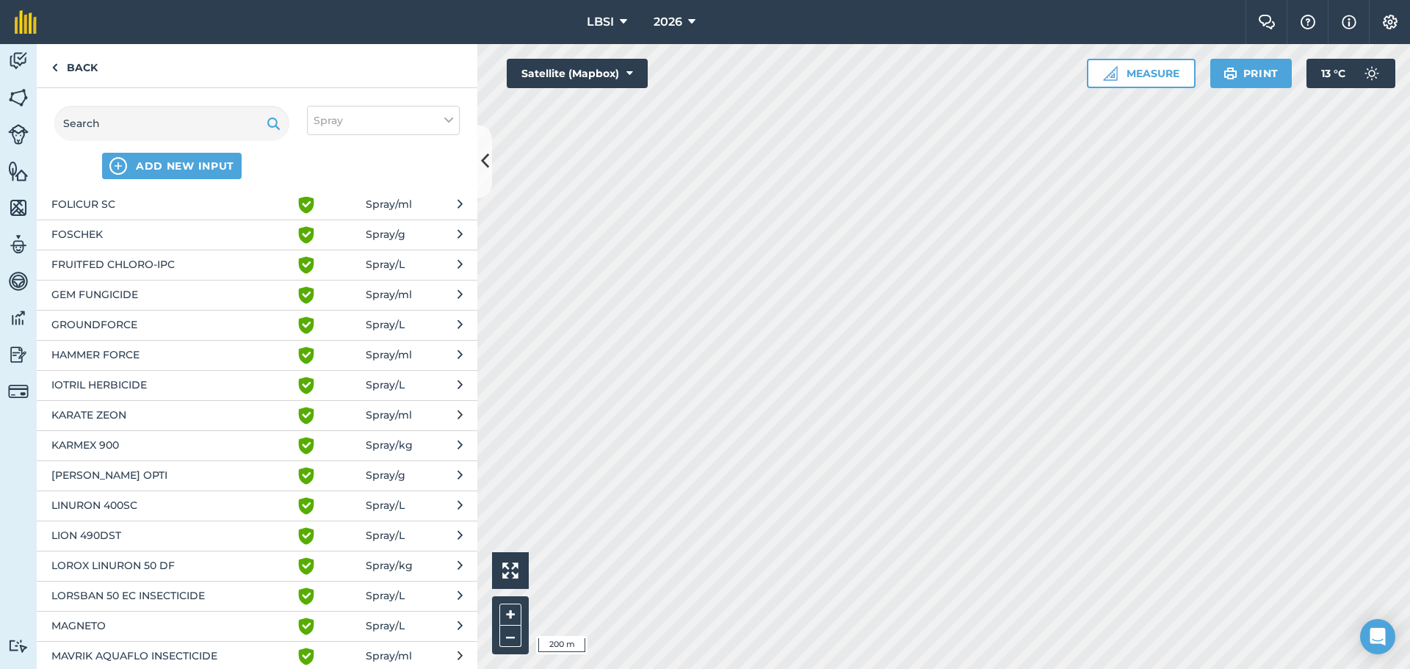
click at [97, 539] on span "LION 490DST" at bounding box center [171, 536] width 240 height 18
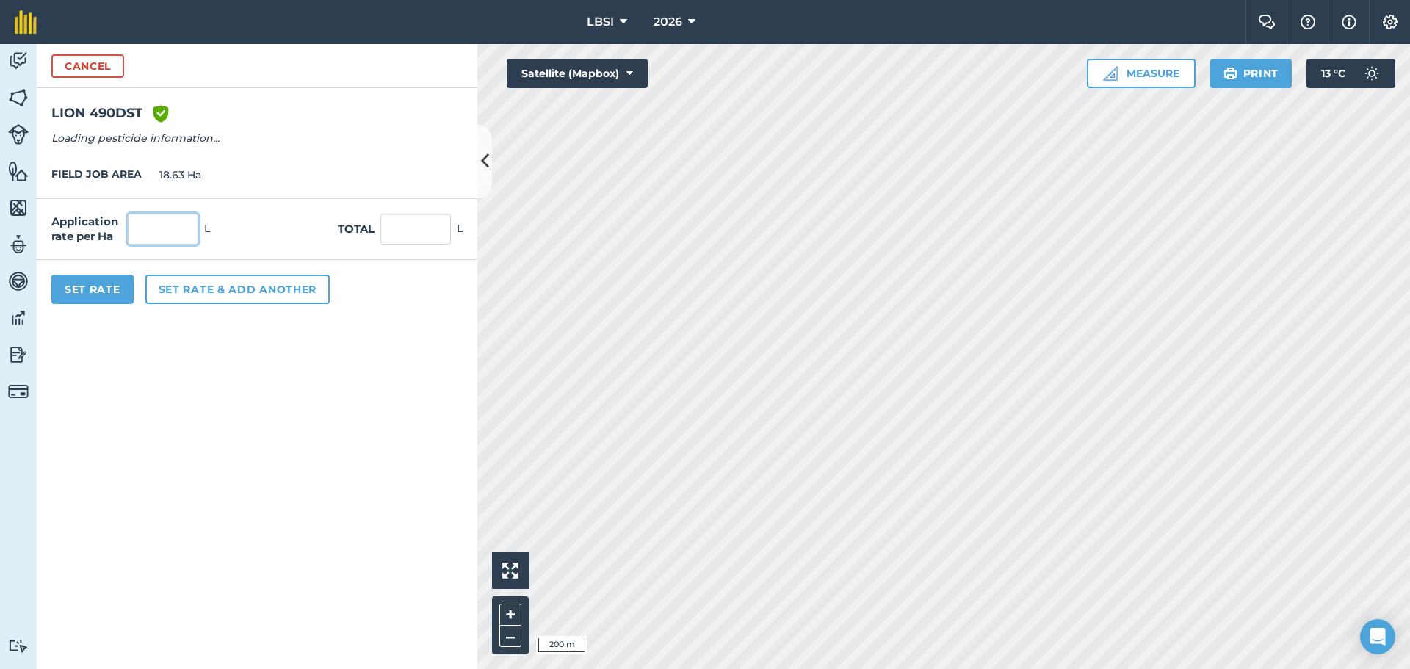
click at [148, 228] on input "text" at bounding box center [163, 229] width 70 height 31
type input "2"
type input "37.26"
click at [180, 289] on button "Set rate & add another" at bounding box center [237, 289] width 184 height 29
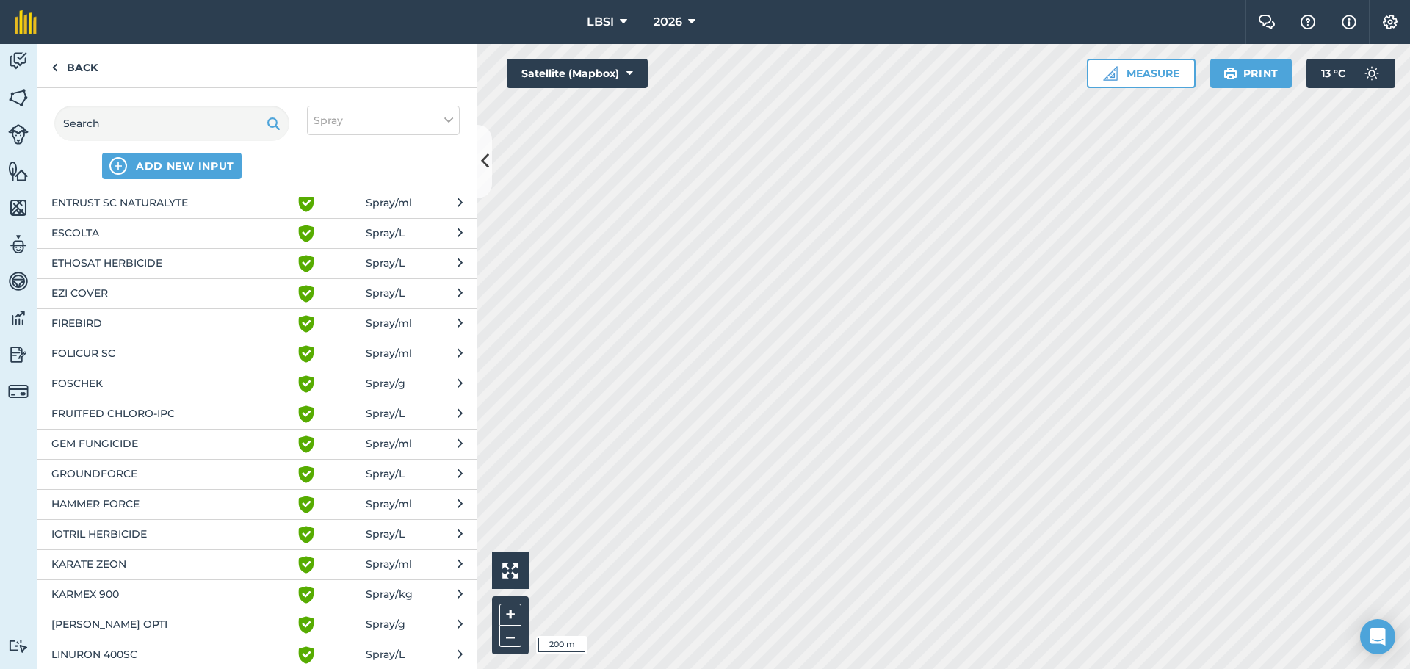
scroll to position [881, 0]
click at [104, 502] on span "HAMMER FORCE" at bounding box center [171, 502] width 240 height 18
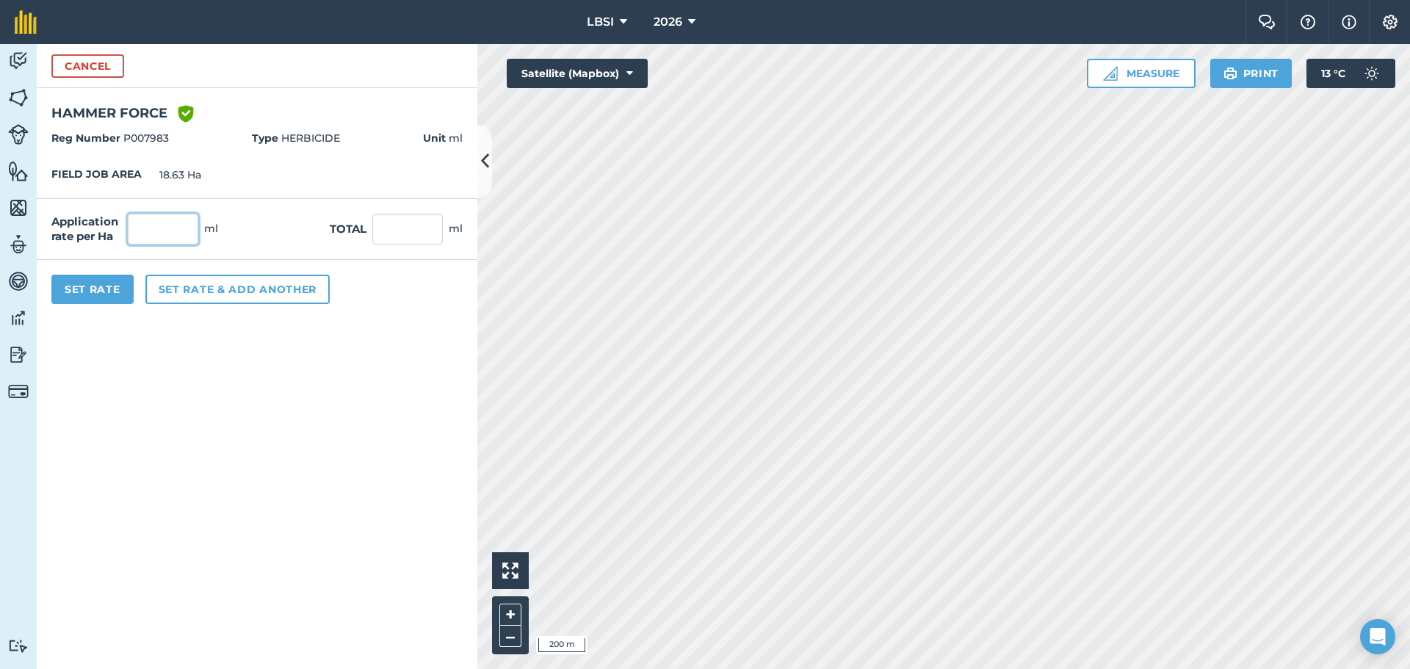
click at [176, 227] on input "text" at bounding box center [163, 229] width 70 height 31
type input "50"
type input "931.5"
click at [184, 288] on button "Set rate & add another" at bounding box center [237, 289] width 184 height 29
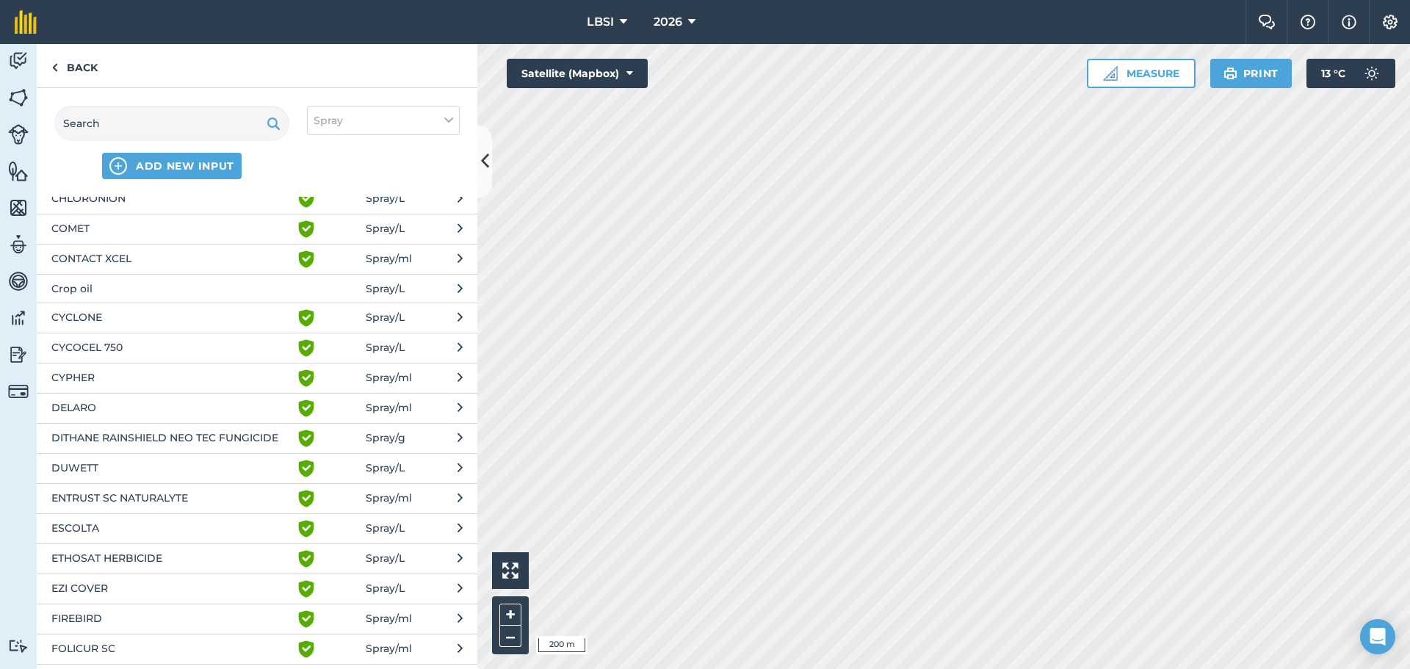
scroll to position [587, 0]
click at [112, 579] on span "EZI COVER" at bounding box center [171, 585] width 240 height 18
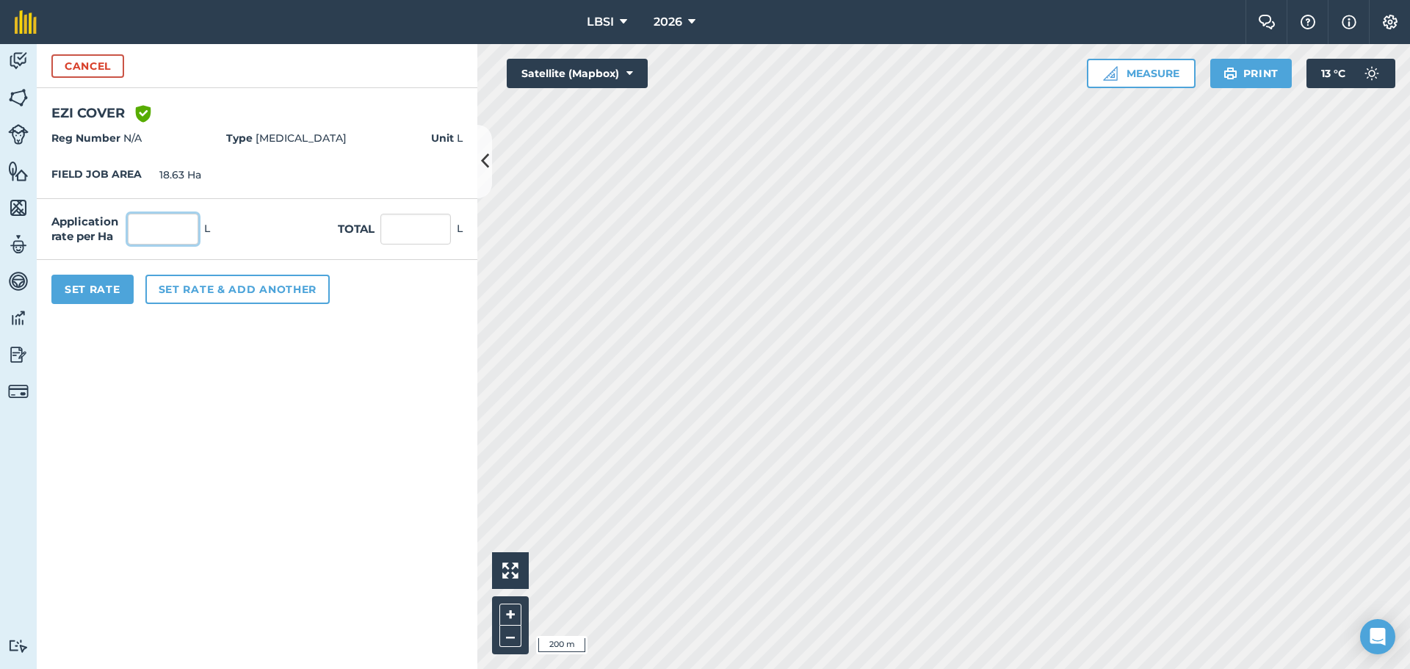
click at [161, 226] on input "text" at bounding box center [163, 229] width 70 height 31
type input "1"
type input "18.63"
click at [173, 287] on button "Set rate & add another" at bounding box center [237, 289] width 184 height 29
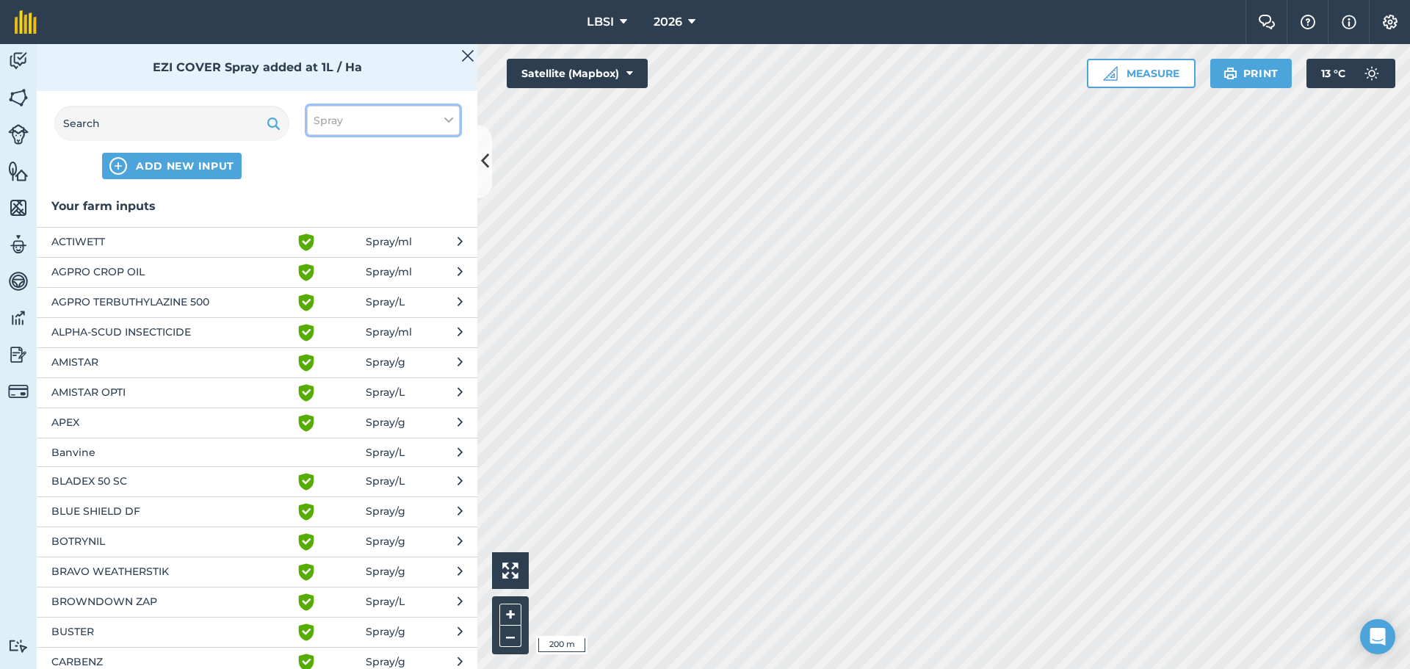
click at [442, 120] on button "Spray" at bounding box center [383, 120] width 153 height 29
drag, startPoint x: 316, startPoint y: 259, endPoint x: 281, endPoint y: 220, distance: 52.5
click at [316, 258] on label "Other" at bounding box center [382, 260] width 139 height 15
click at [316, 258] on input "Other" at bounding box center [318, 258] width 10 height 10
checkbox input "true"
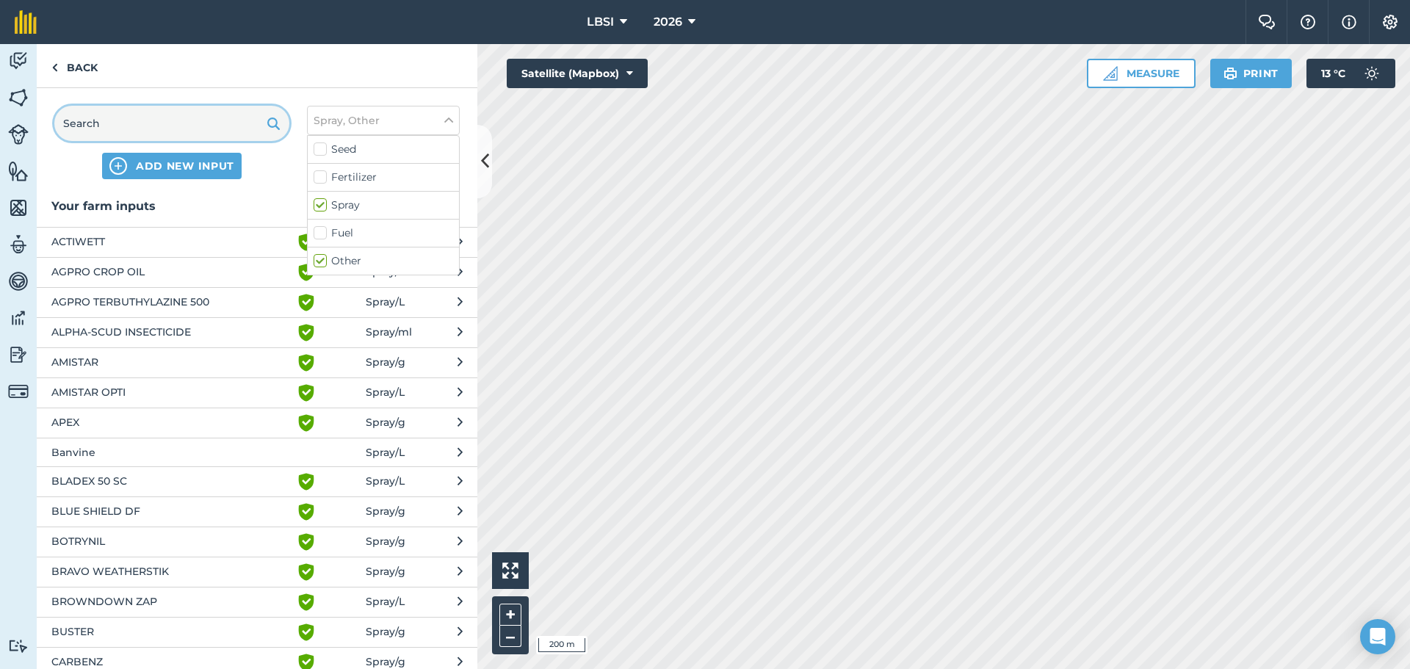
click at [117, 119] on input "text" at bounding box center [171, 123] width 235 height 35
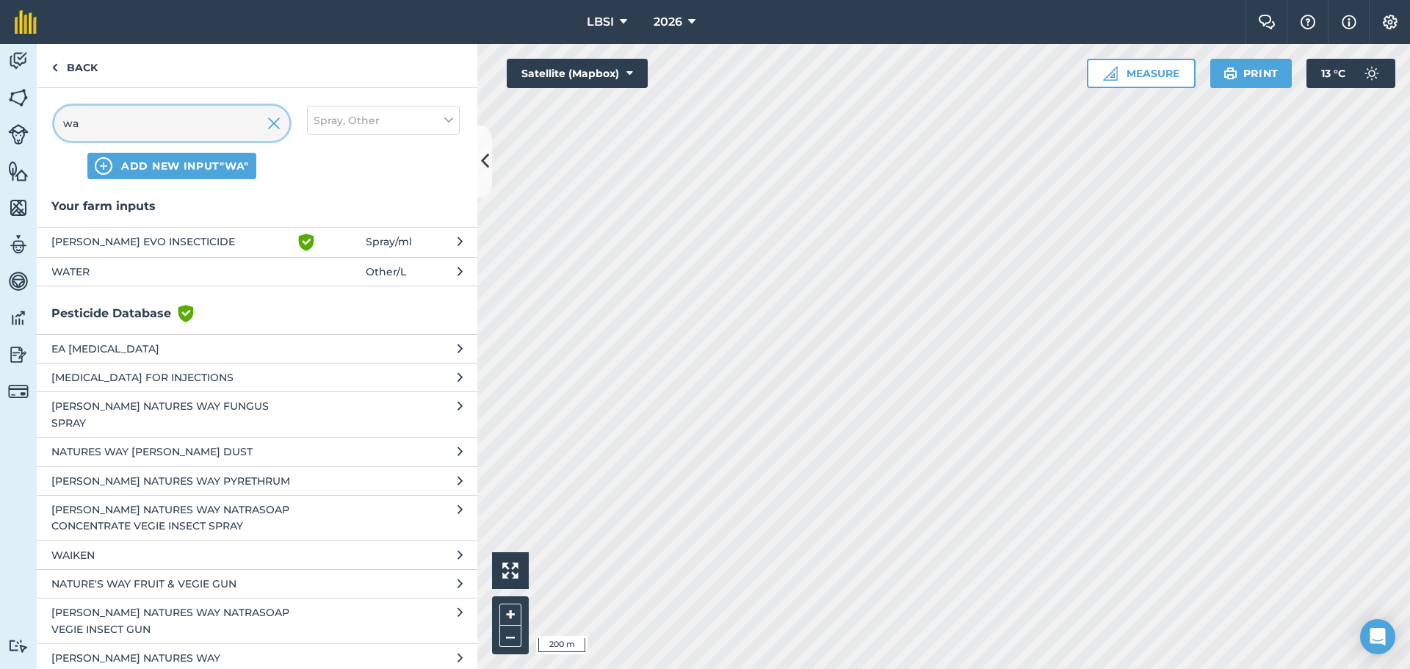
type input "wa"
click at [92, 276] on span "WATER" at bounding box center [171, 272] width 240 height 16
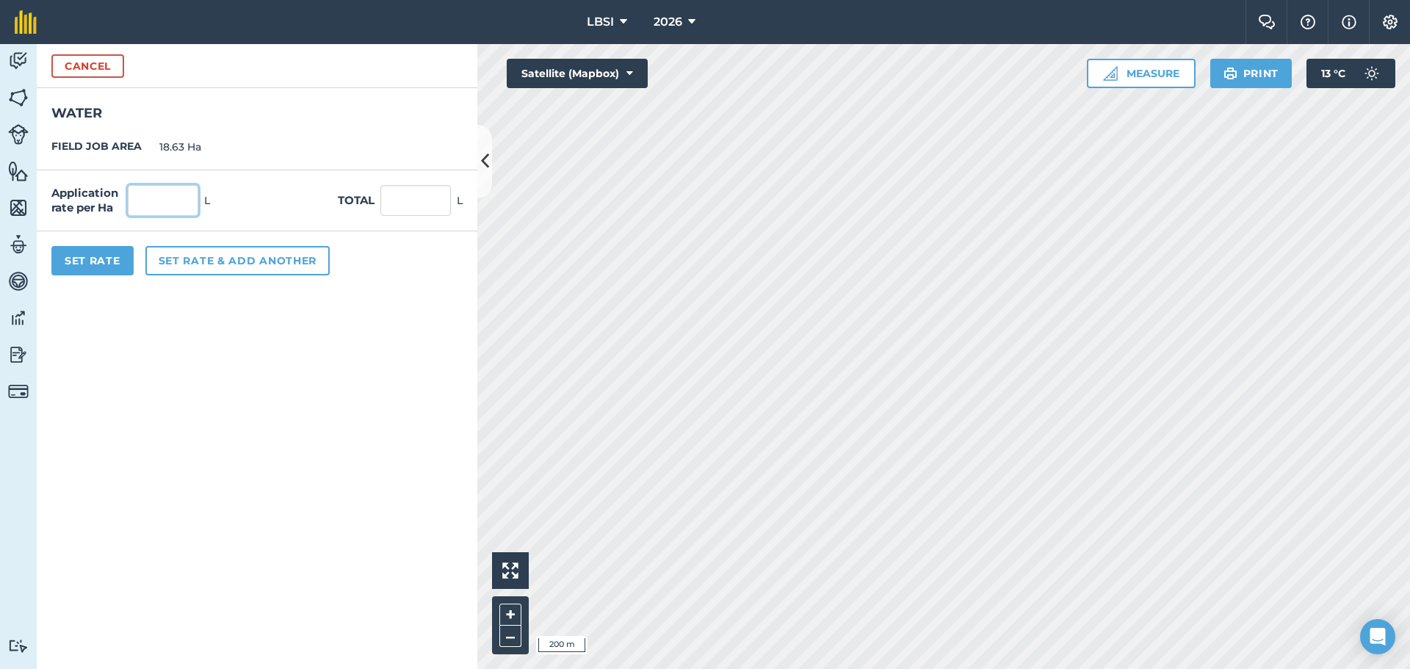
click at [153, 199] on input "text" at bounding box center [163, 200] width 70 height 31
type input "200"
type input "3,726"
click at [109, 266] on button "Set Rate" at bounding box center [92, 260] width 82 height 29
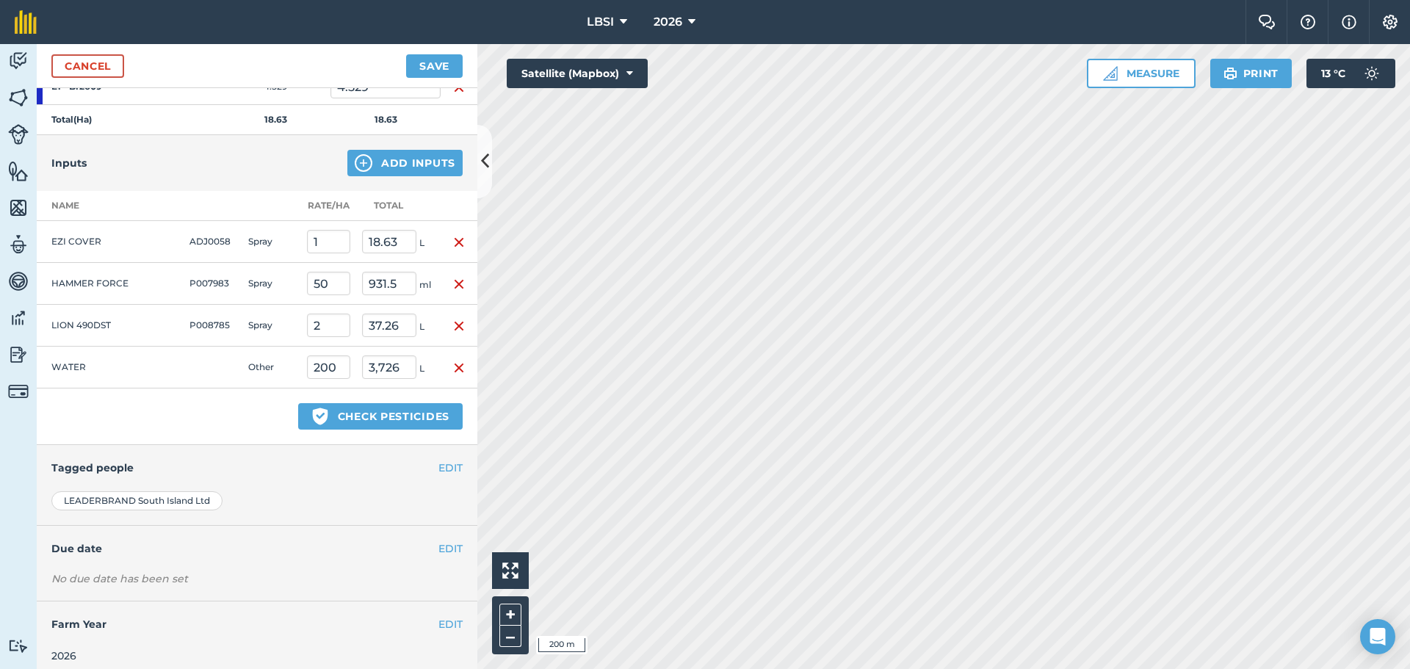
scroll to position [451, 0]
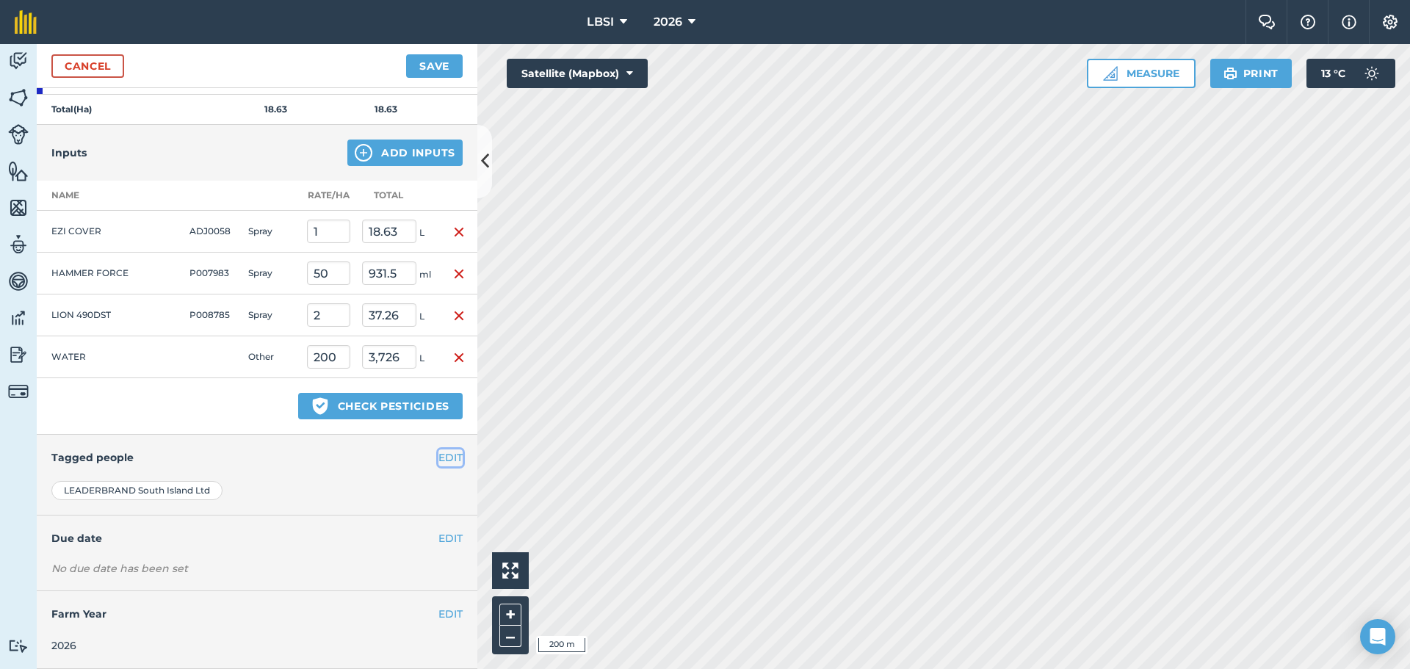
click at [438, 460] on button "EDIT" at bounding box center [450, 457] width 24 height 16
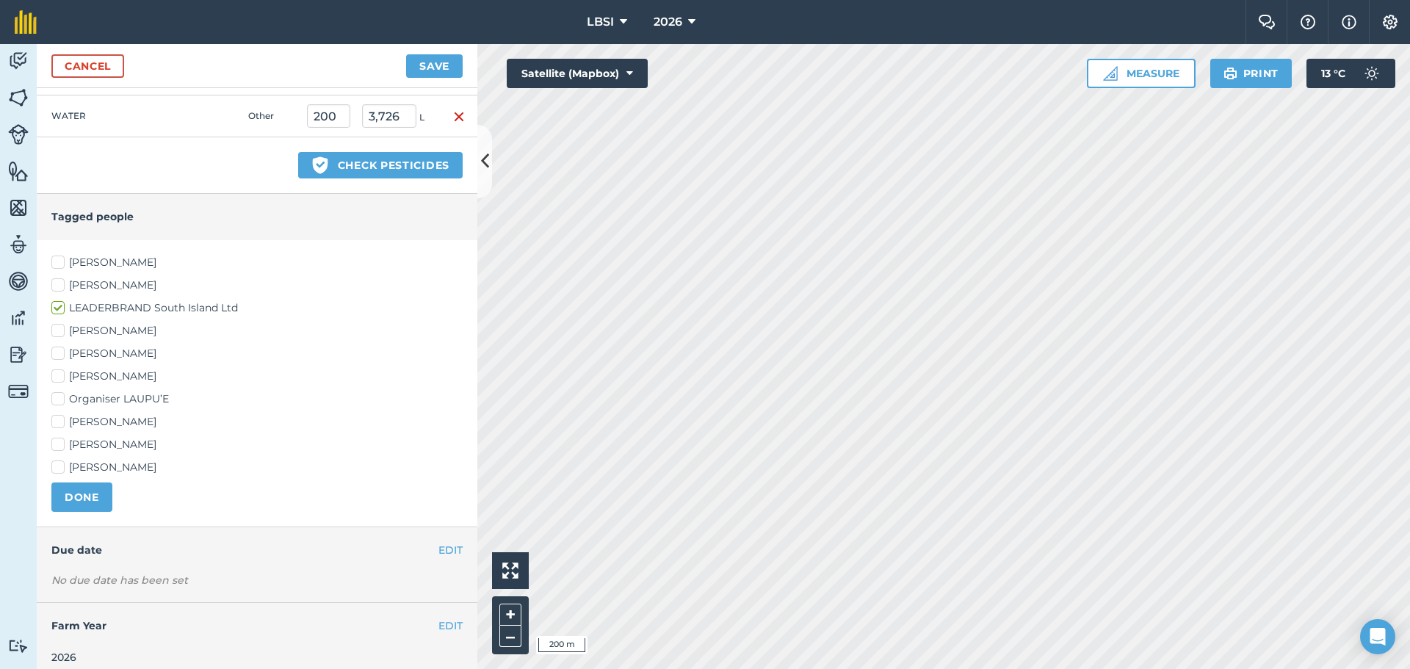
scroll to position [703, 0]
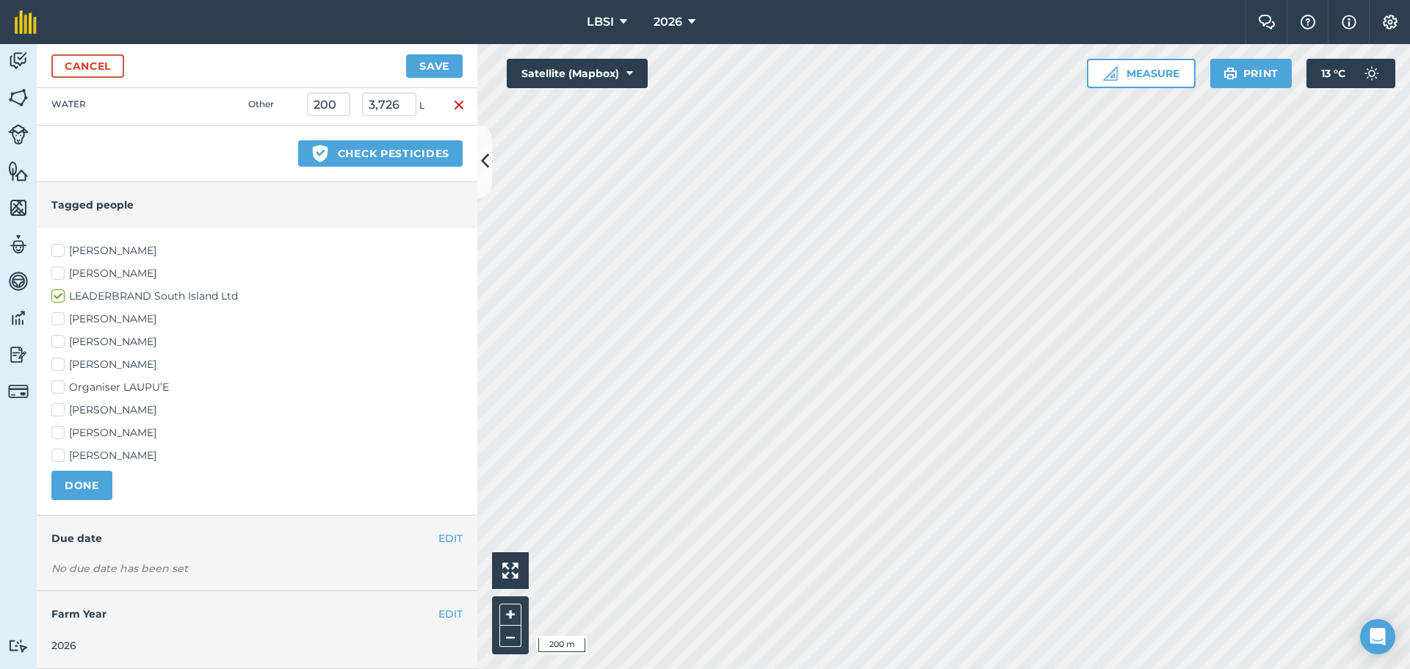
click at [58, 363] on label "[PERSON_NAME]" at bounding box center [256, 364] width 411 height 15
click at [58, 363] on input "[PERSON_NAME]" at bounding box center [56, 362] width 10 height 10
checkbox input "true"
click at [60, 408] on label "[PERSON_NAME]" at bounding box center [256, 409] width 411 height 15
click at [60, 408] on input "[PERSON_NAME]" at bounding box center [56, 407] width 10 height 10
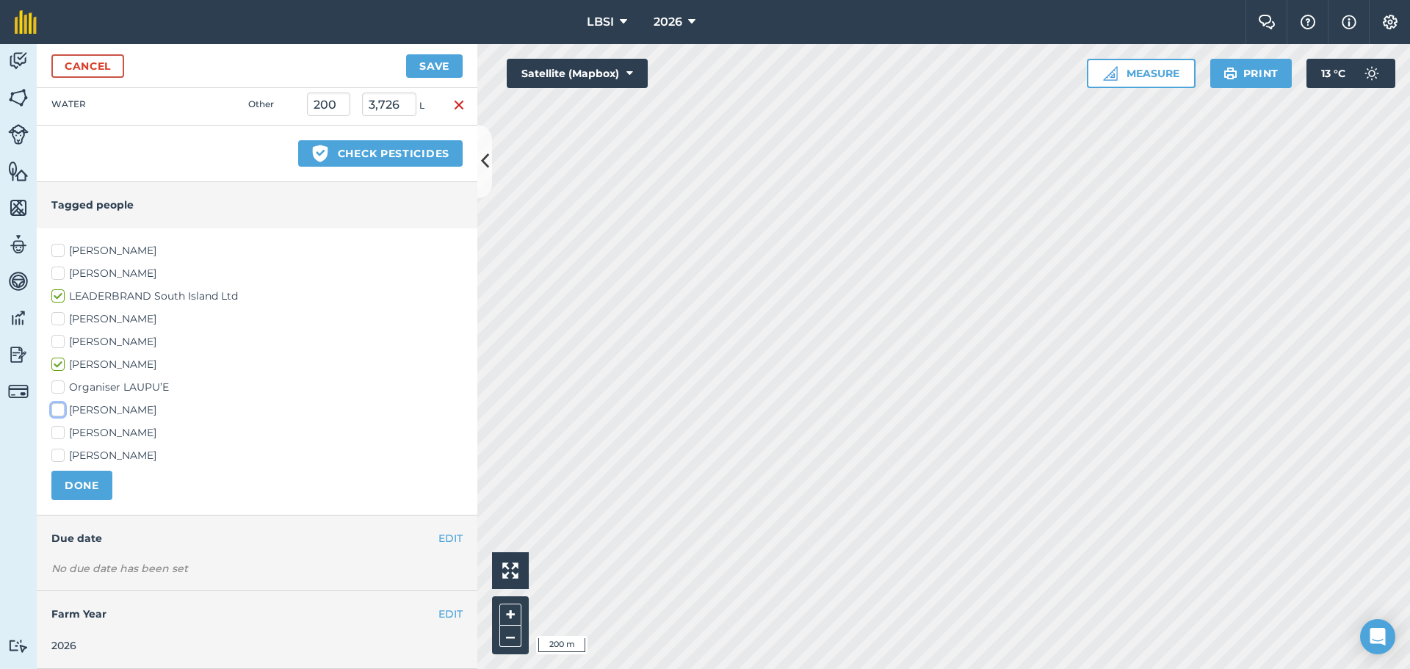
checkbox input "true"
click at [82, 479] on button "DONE" at bounding box center [81, 485] width 61 height 29
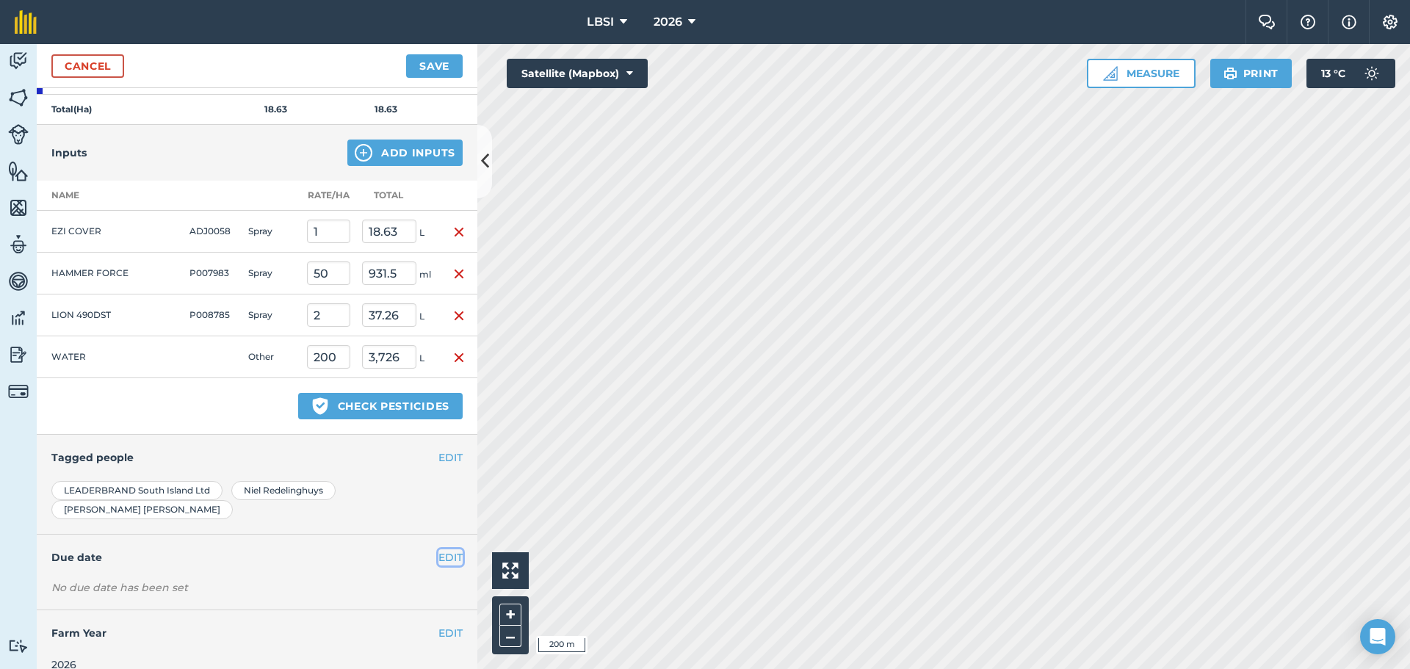
click at [443, 549] on button "EDIT" at bounding box center [450, 557] width 24 height 16
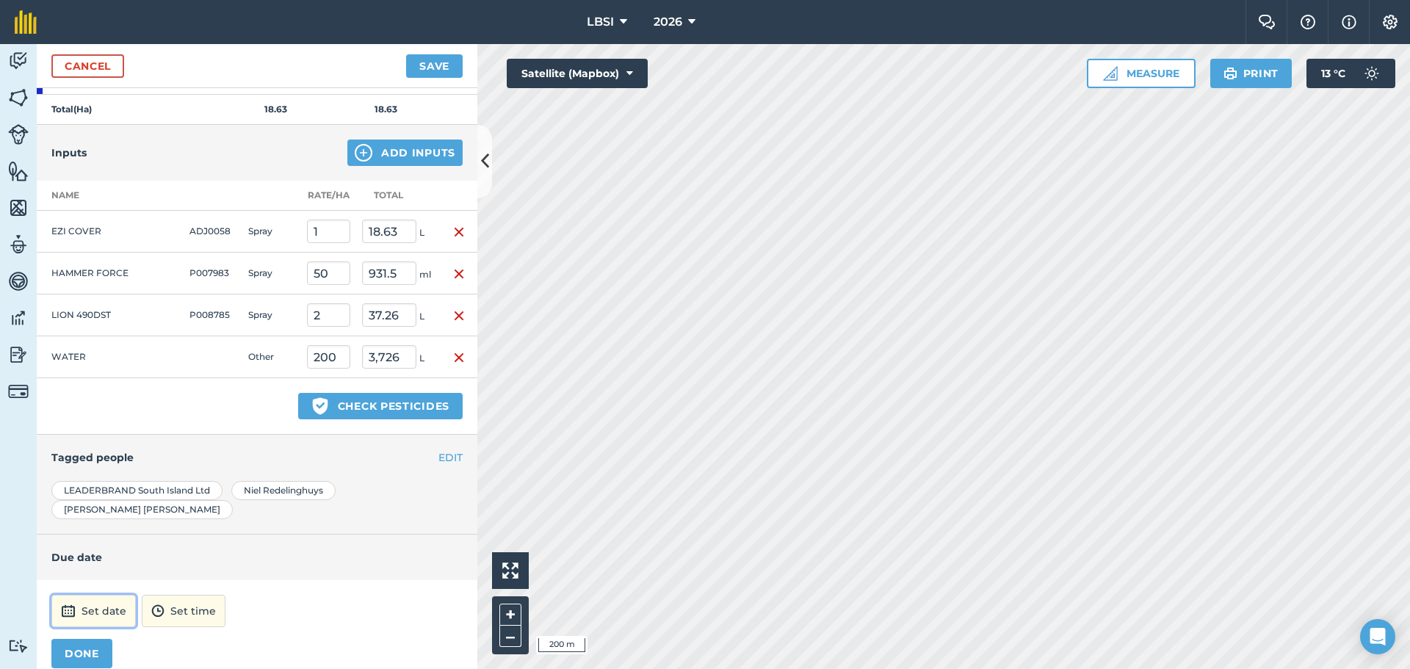
click at [106, 597] on button "Set date" at bounding box center [93, 611] width 84 height 32
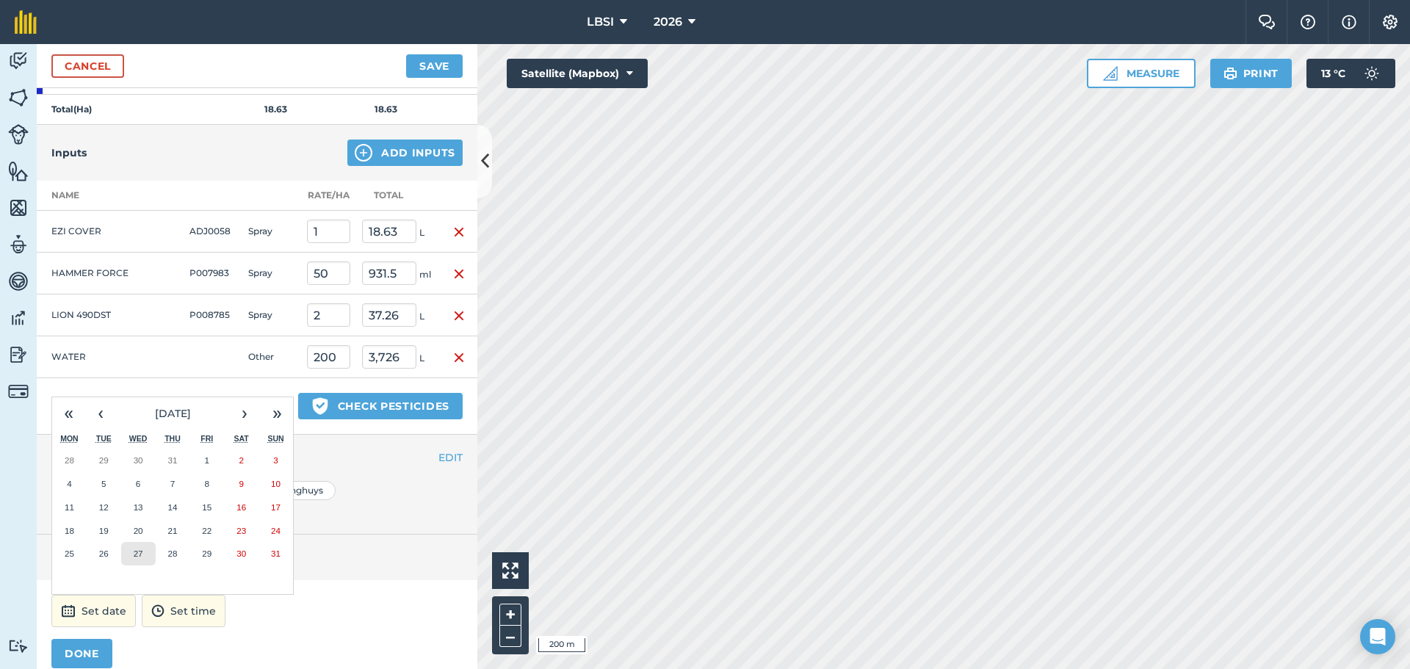
click at [134, 548] on abbr "27" at bounding box center [139, 553] width 10 height 10
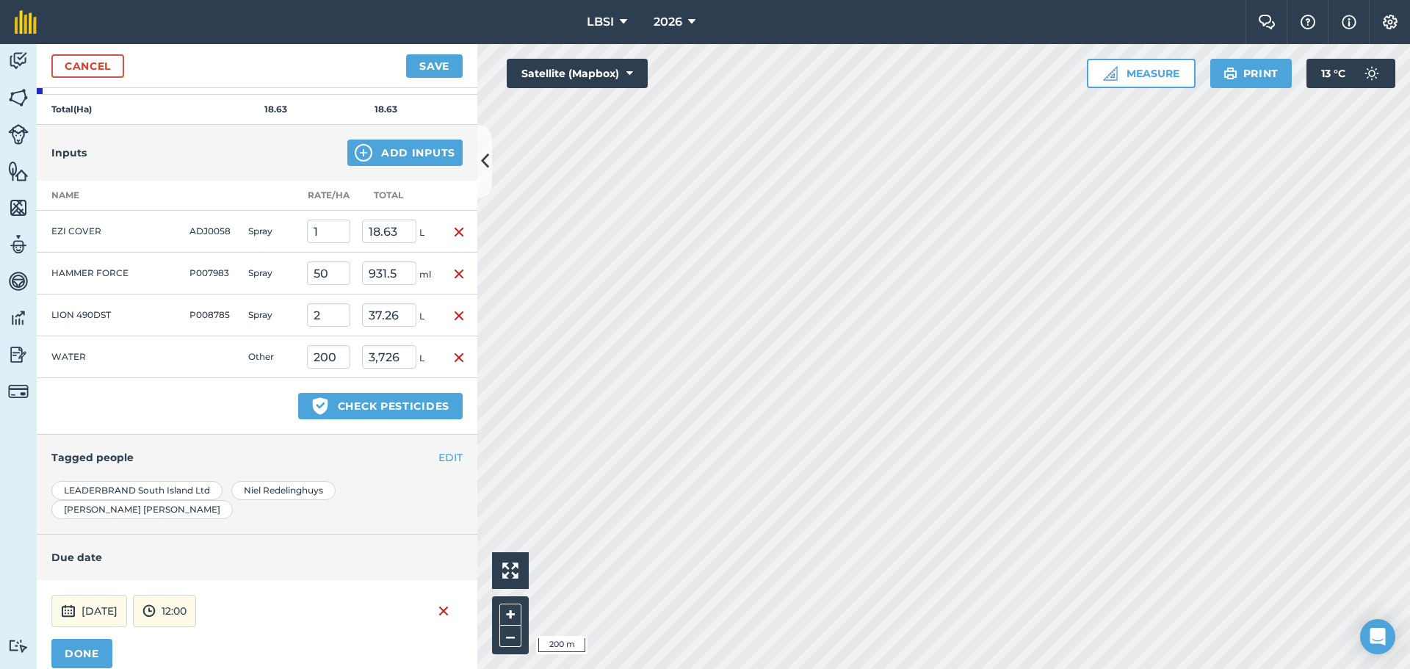
scroll to position [524, 0]
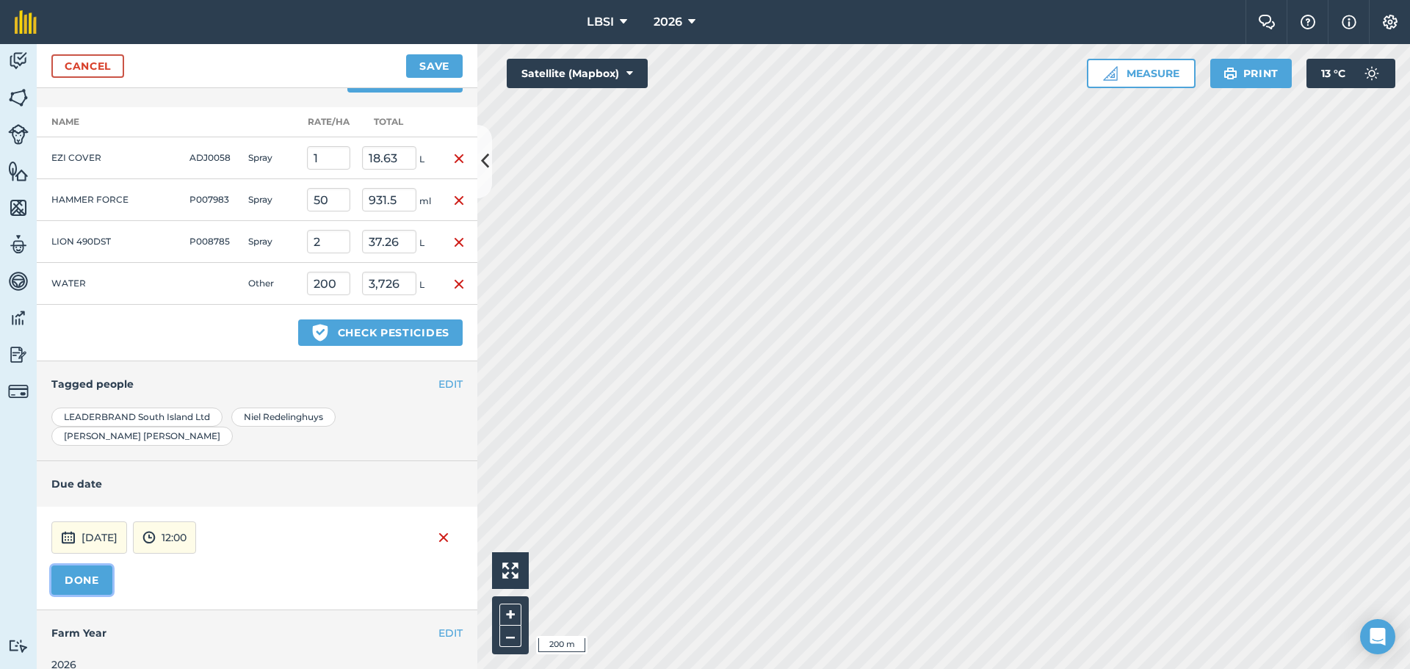
click at [72, 565] on button "DONE" at bounding box center [81, 579] width 61 height 29
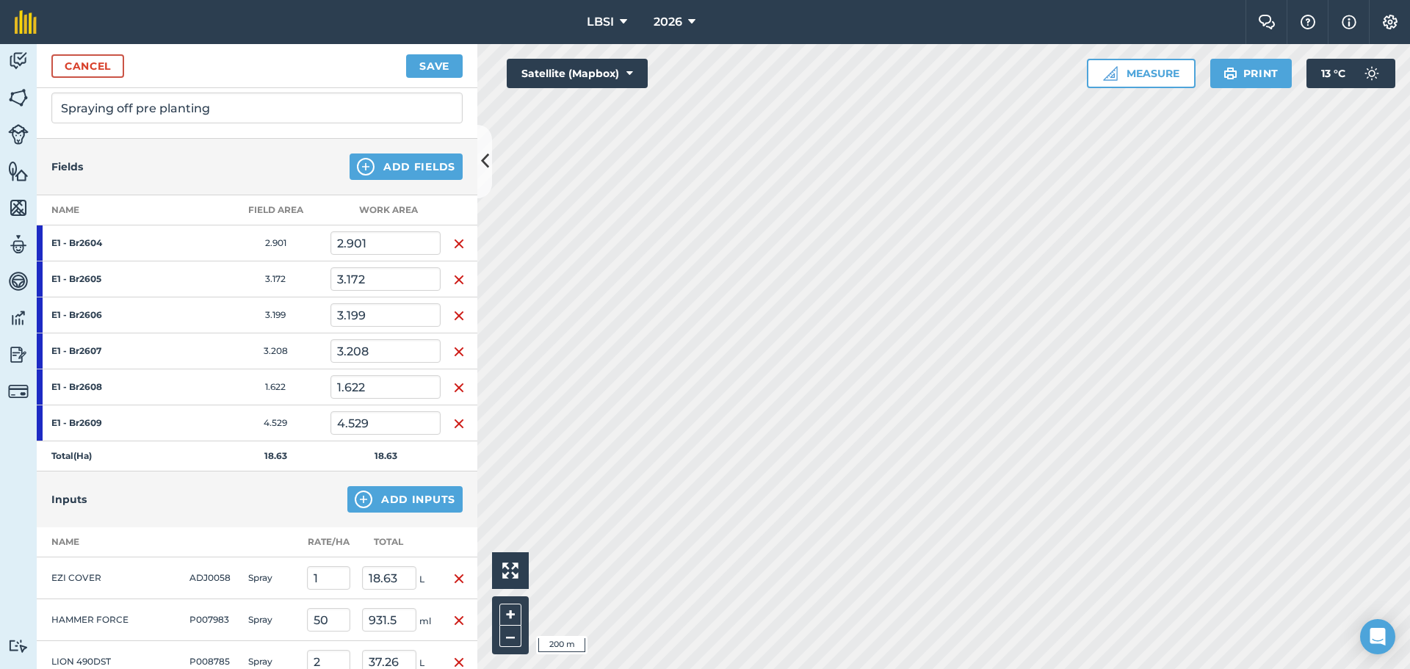
scroll to position [13, 0]
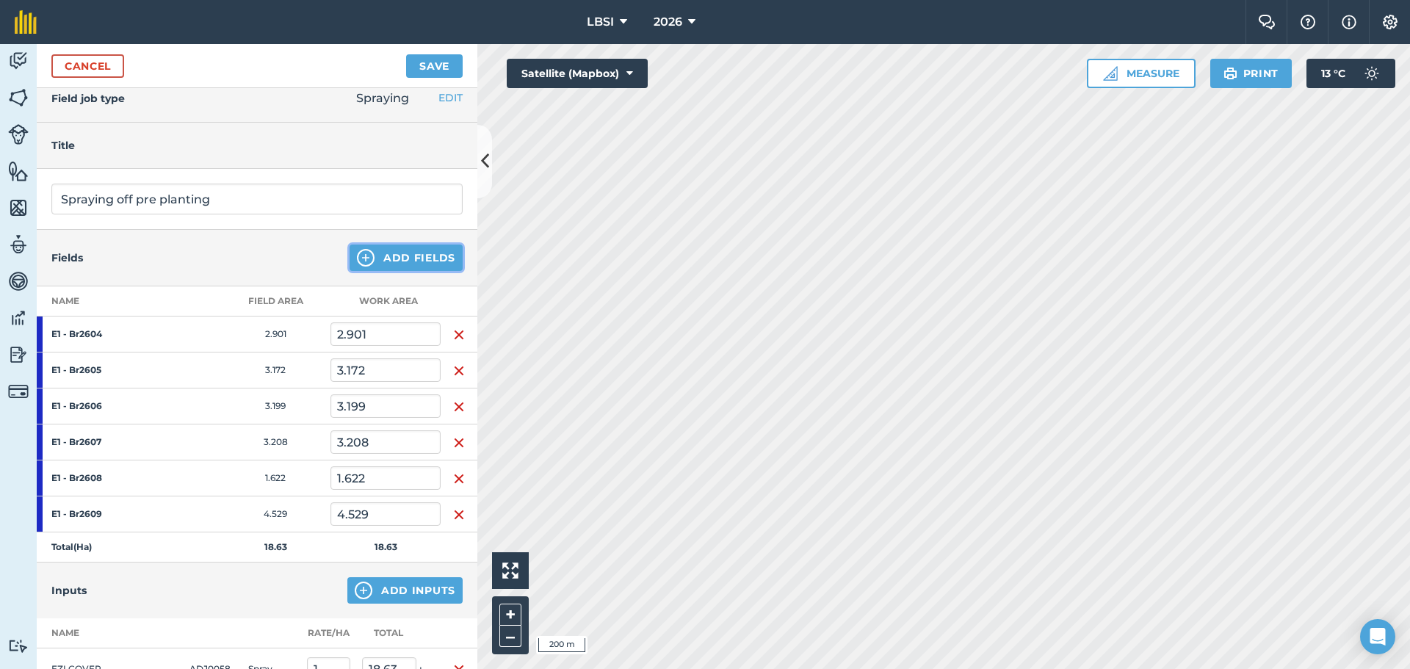
click at [357, 260] on img at bounding box center [366, 258] width 18 height 18
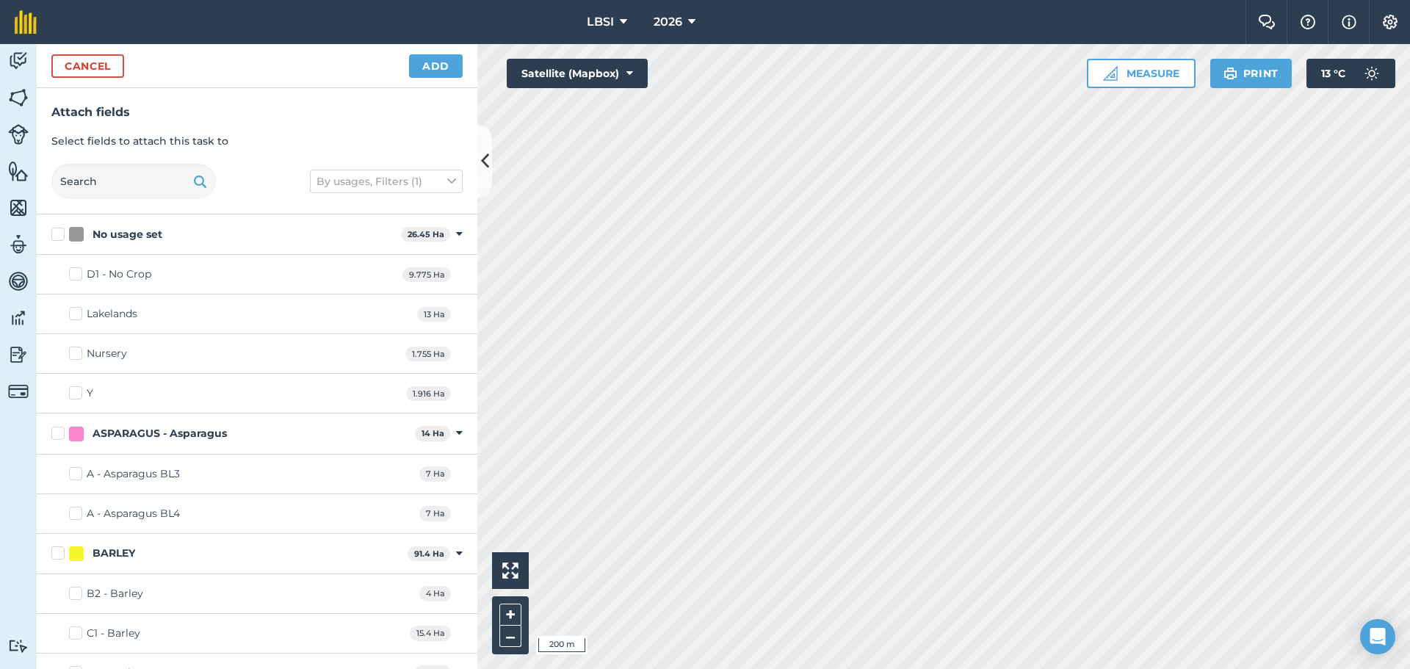
checkbox input "true"
click at [428, 65] on button "Add" at bounding box center [436, 65] width 54 height 23
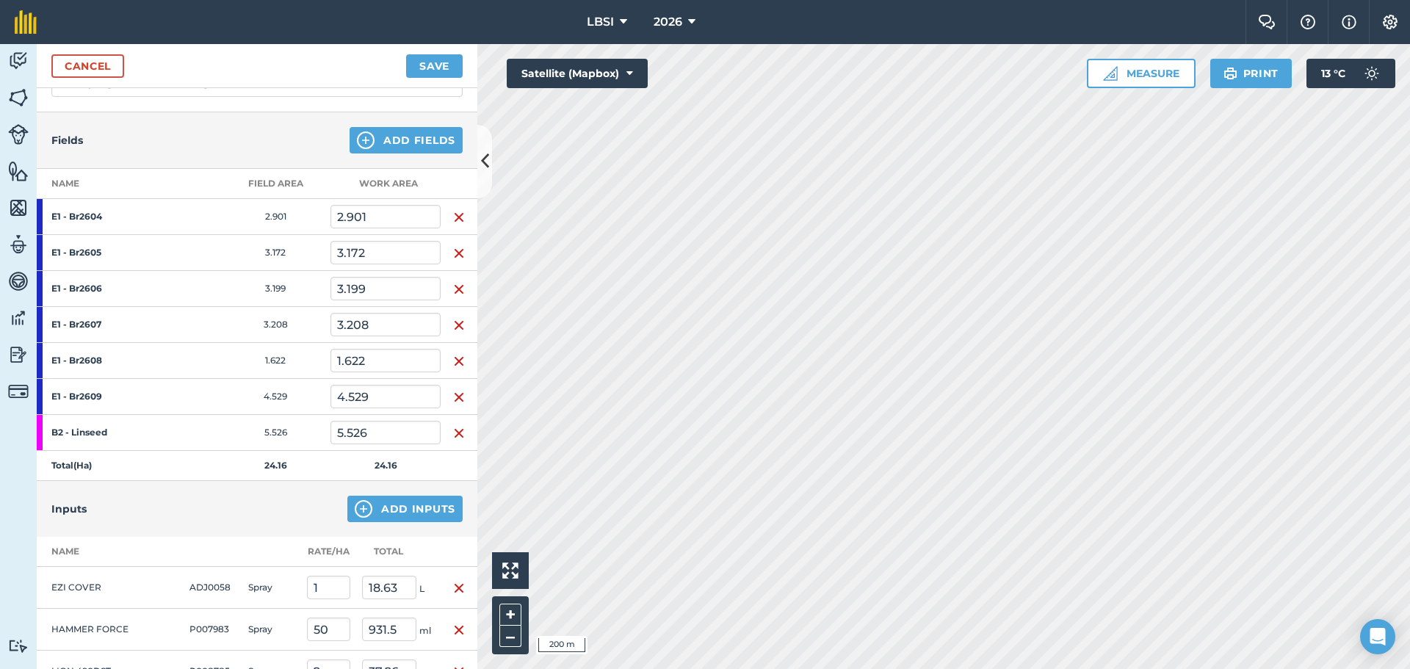
scroll to position [123, 0]
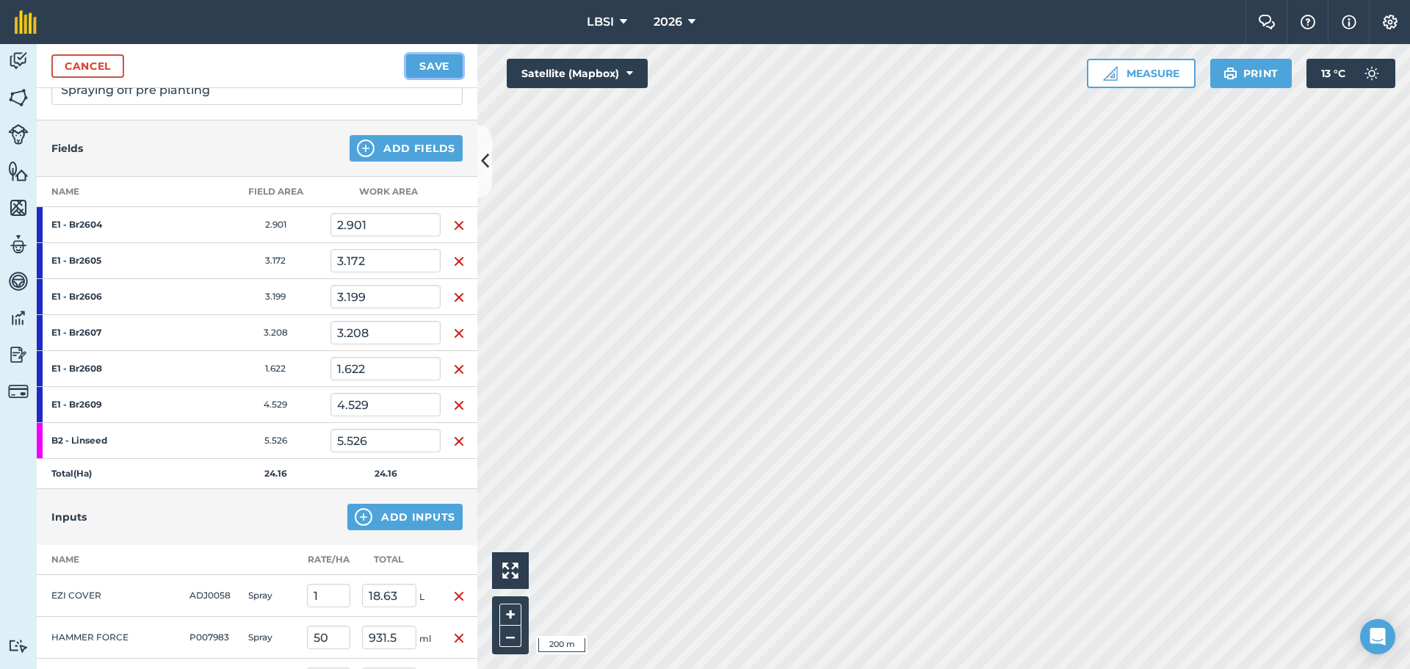
click at [434, 62] on button "Save" at bounding box center [434, 65] width 57 height 23
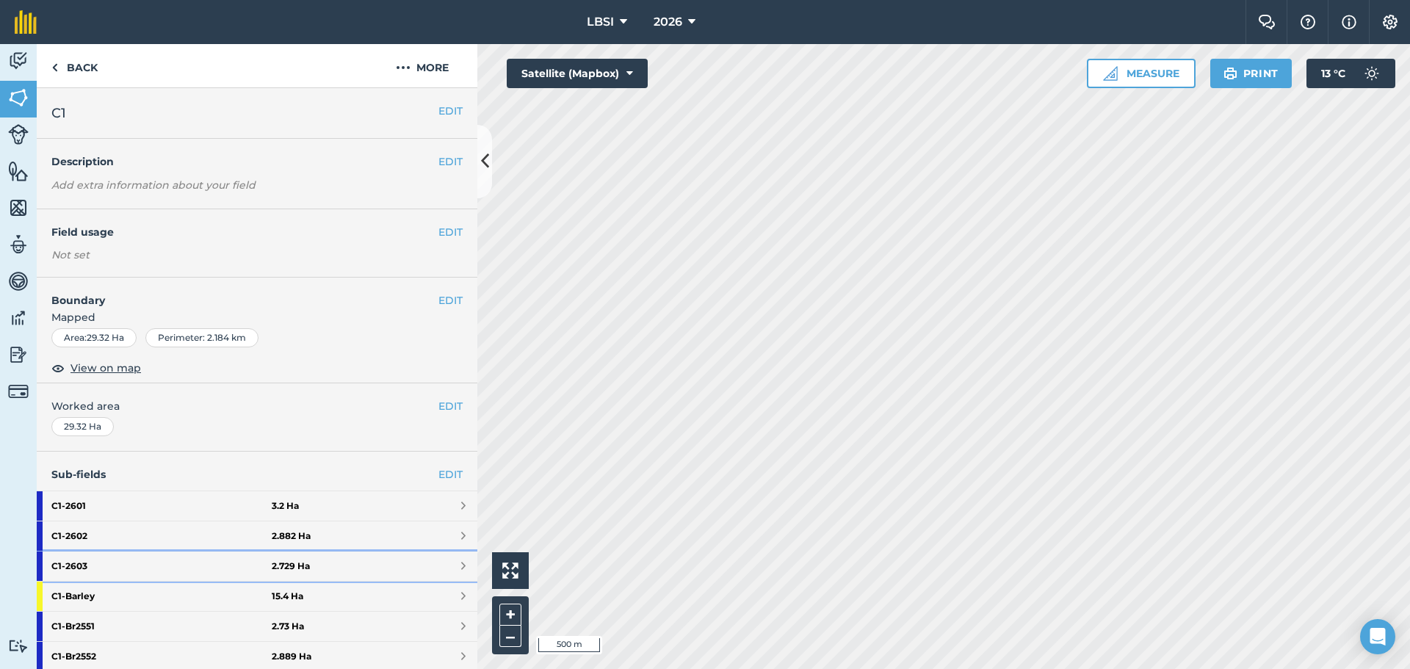
click at [123, 566] on strong "C1 - 2603" at bounding box center [161, 565] width 220 height 29
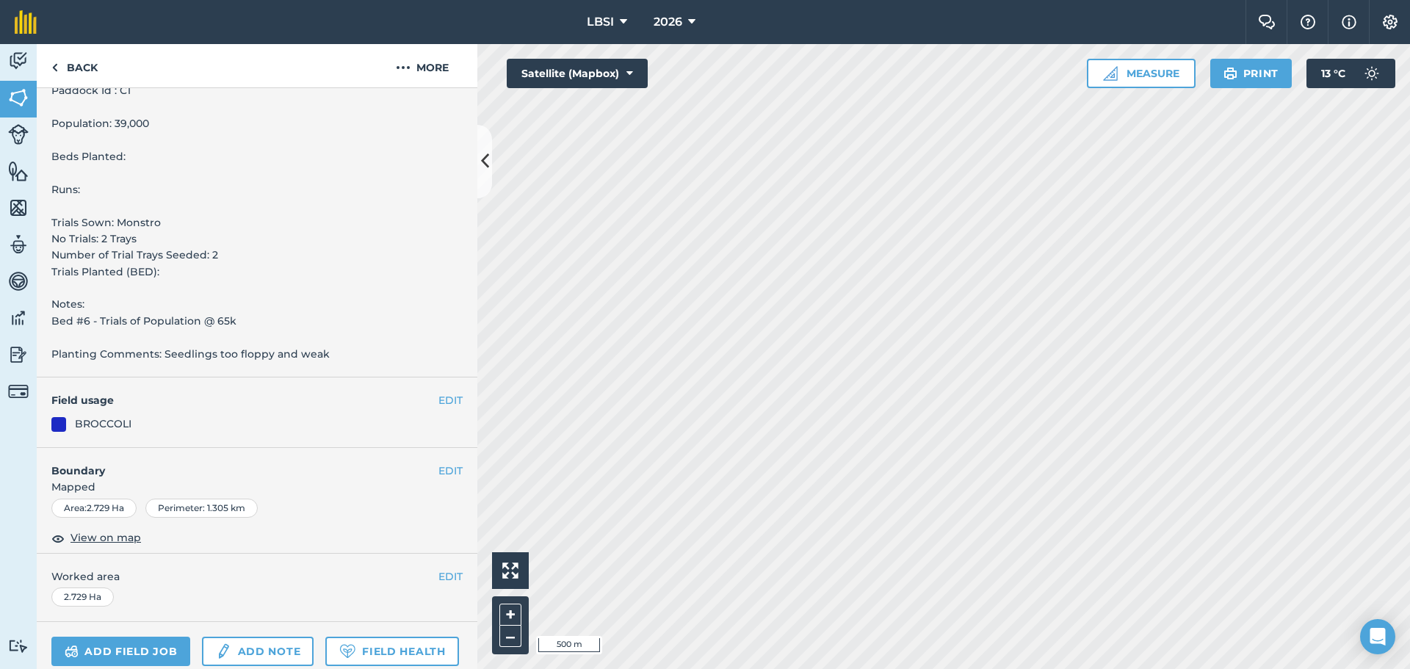
scroll to position [661, 0]
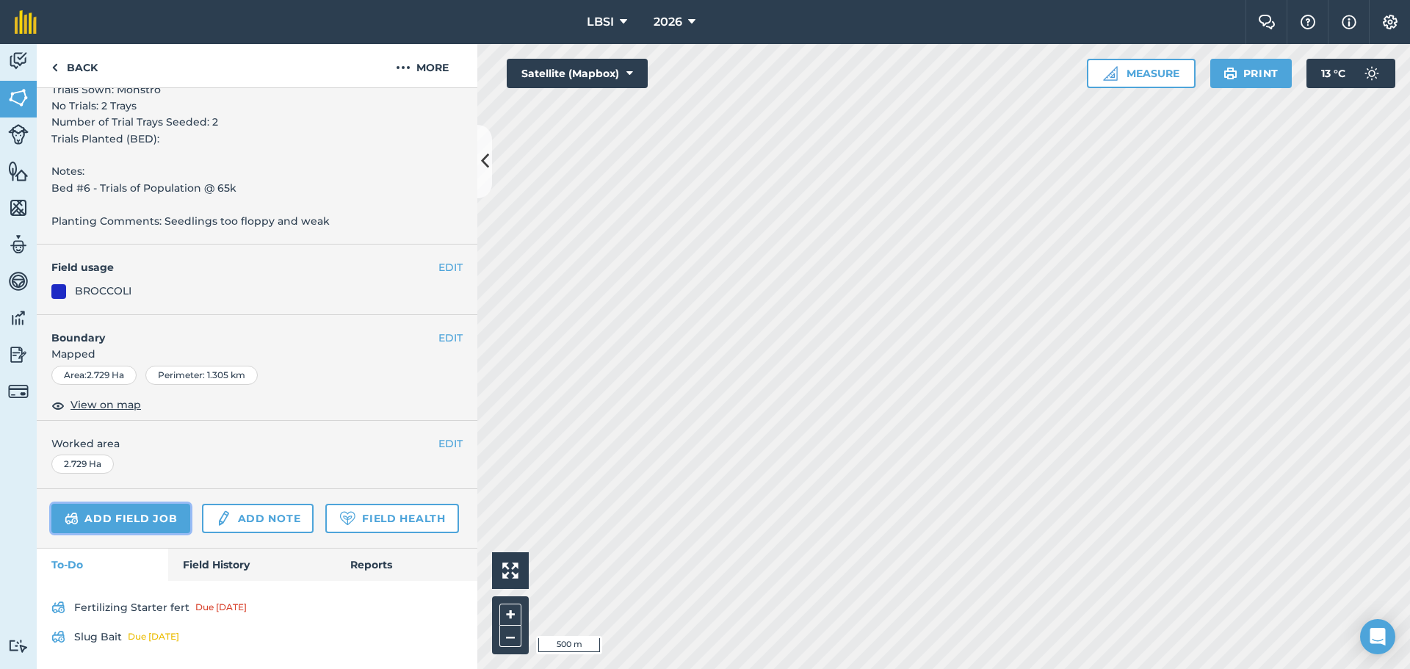
click at [126, 504] on link "Add field job" at bounding box center [120, 518] width 139 height 29
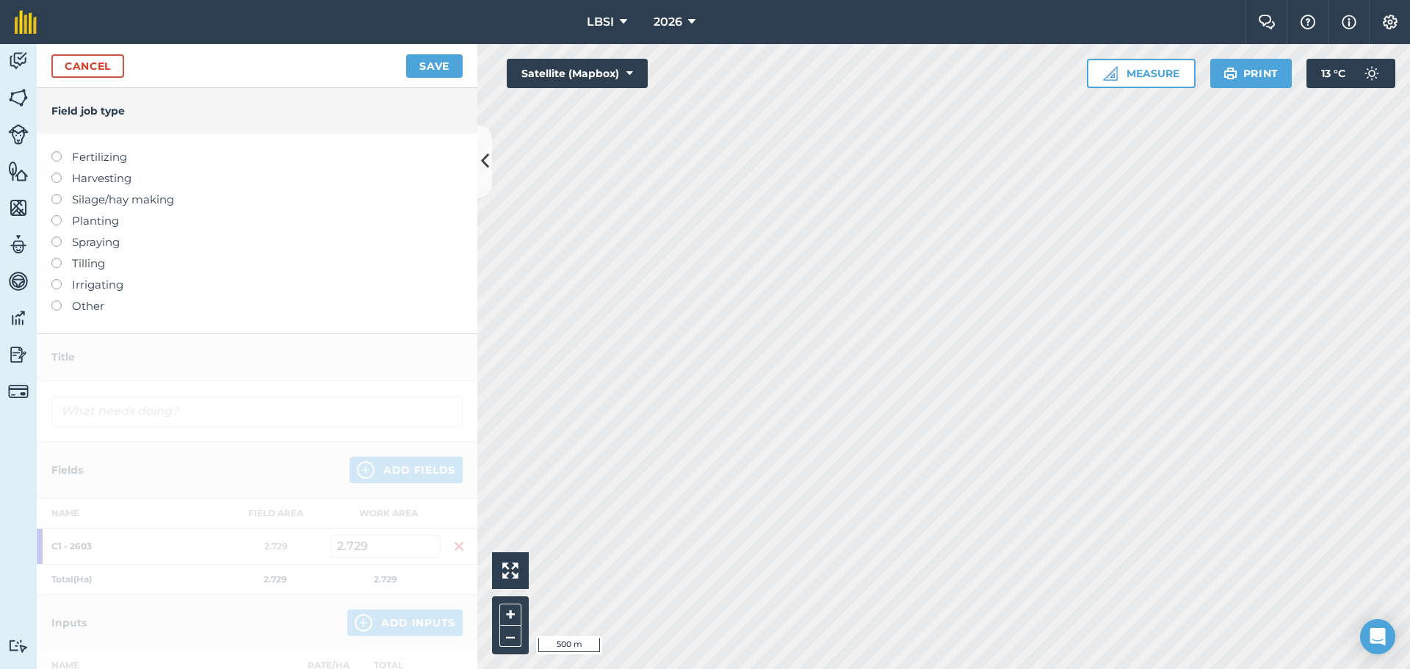
click at [58, 236] on label at bounding box center [61, 236] width 21 height 0
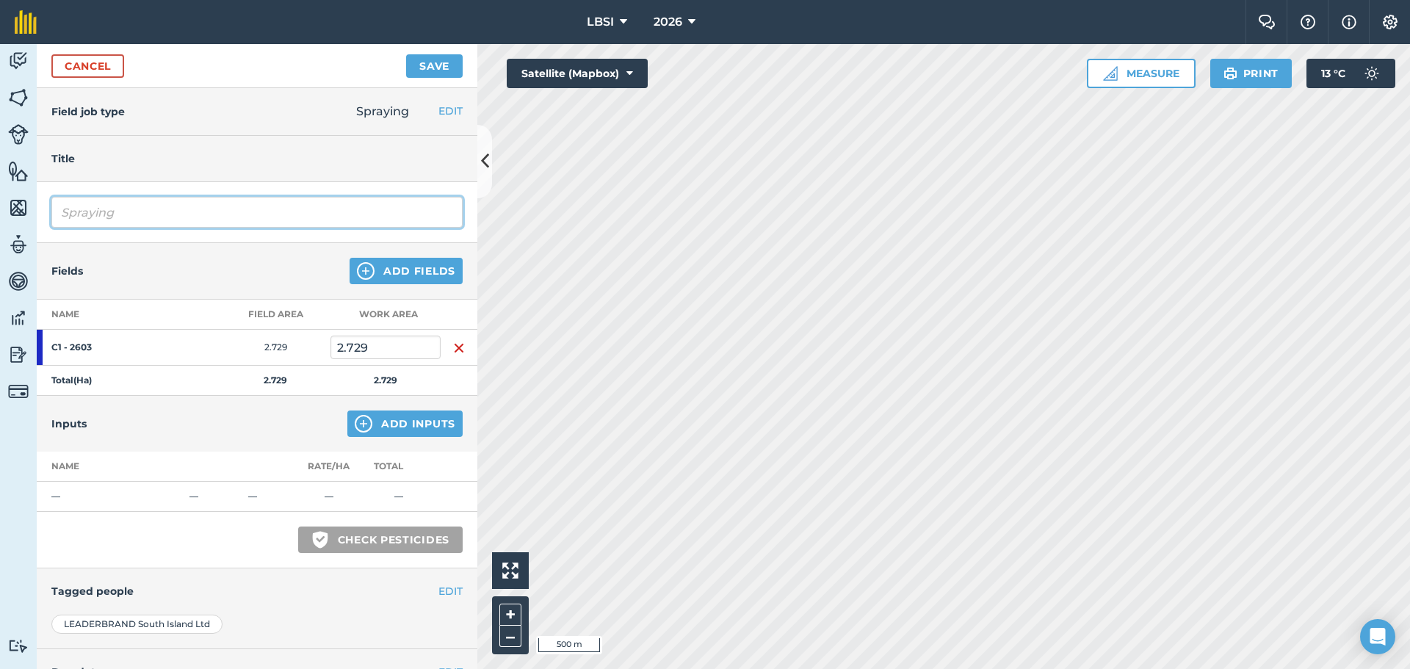
click at [130, 210] on input "Spraying" at bounding box center [256, 212] width 411 height 31
type input "Spraying pre emerge"
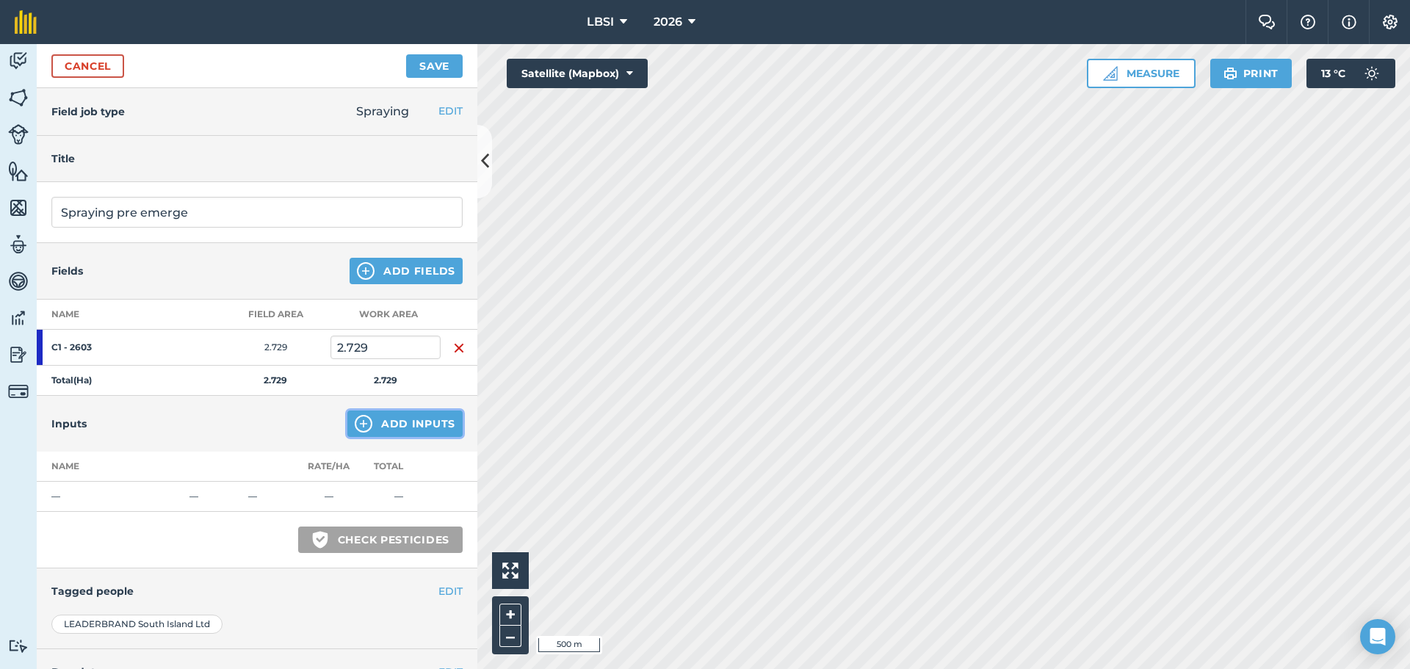
click at [355, 428] on img at bounding box center [364, 424] width 18 height 18
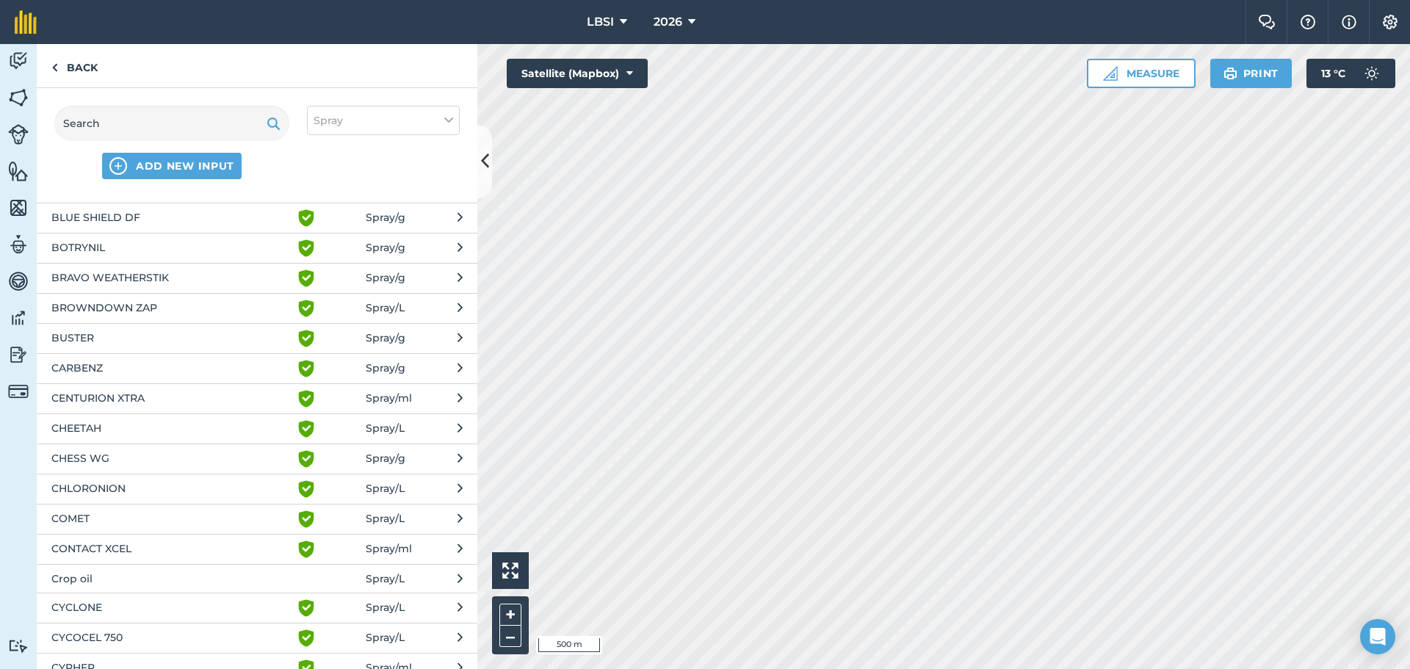
scroll to position [367, 0]
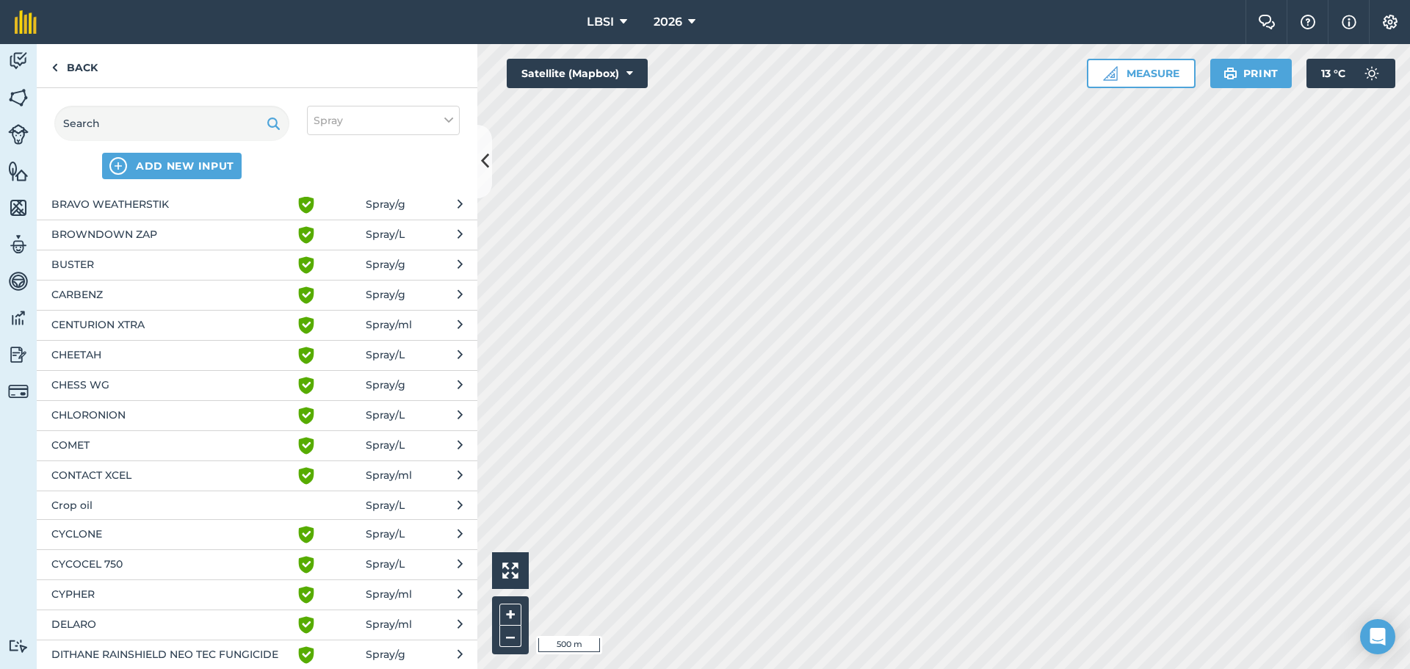
click at [95, 539] on span "CYCLONE" at bounding box center [171, 535] width 240 height 18
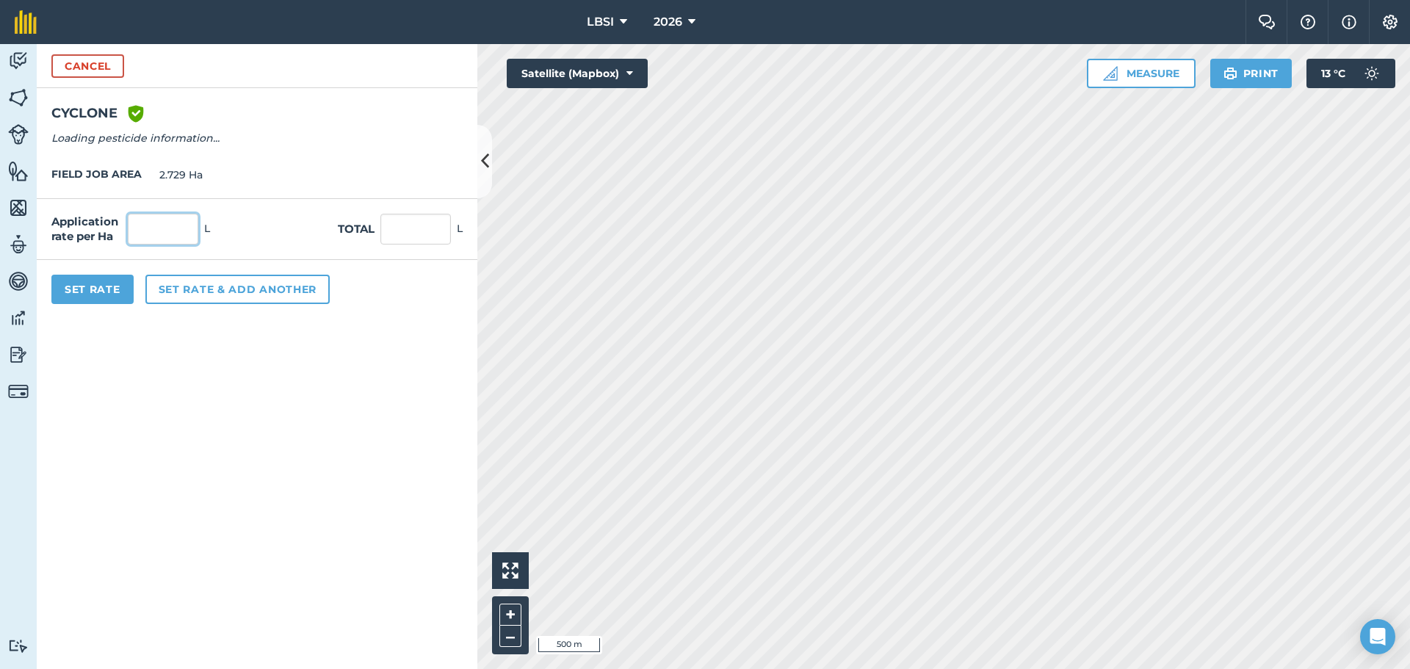
click at [136, 222] on input "text" at bounding box center [163, 229] width 70 height 31
type input "6"
type input "16.374"
click at [84, 291] on button "Set Rate" at bounding box center [92, 289] width 82 height 29
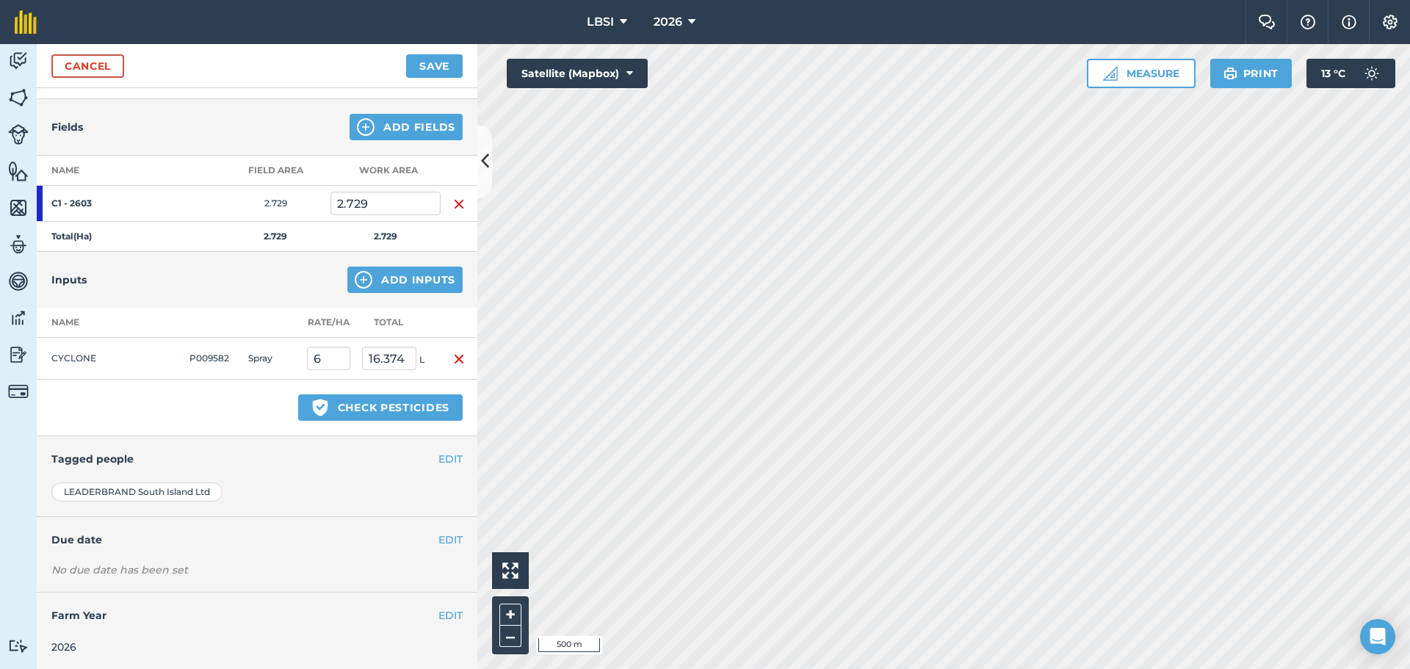
scroll to position [145, 0]
click at [355, 273] on img at bounding box center [364, 278] width 18 height 18
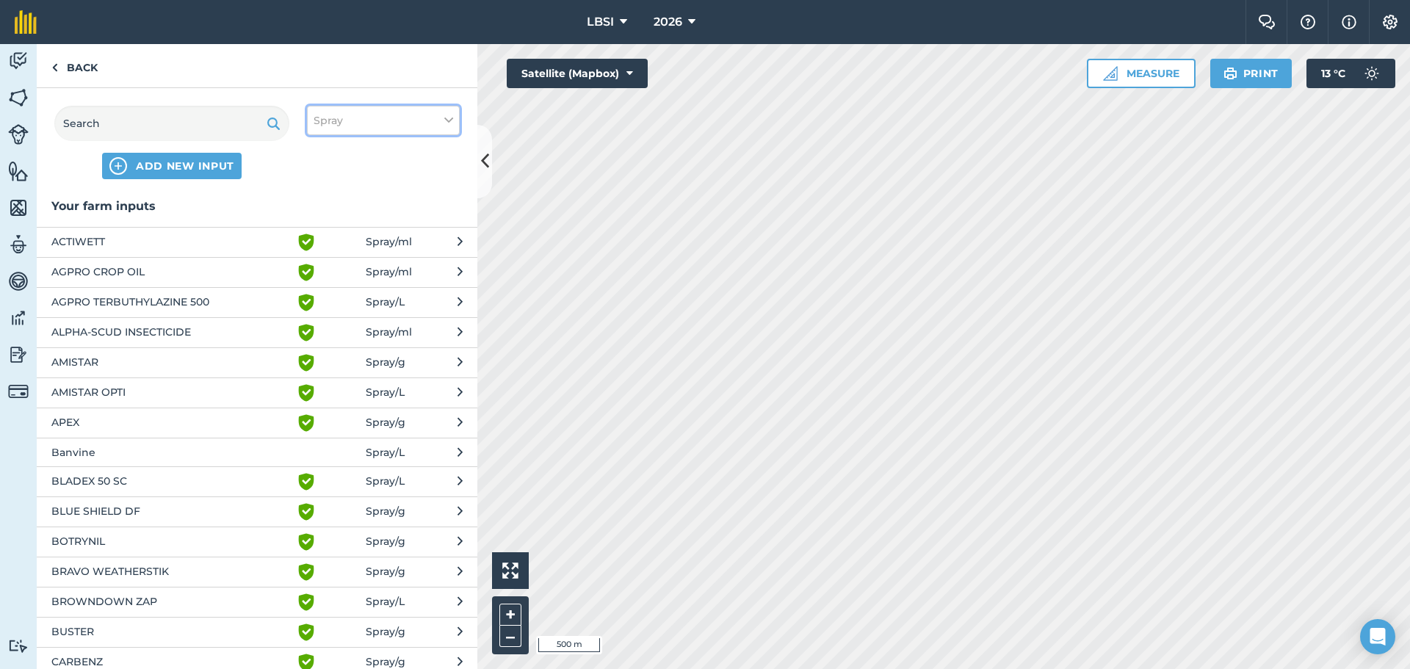
click at [443, 123] on button "Spray" at bounding box center [383, 120] width 153 height 29
click at [322, 259] on label "Other" at bounding box center [382, 260] width 139 height 15
click at [322, 259] on input "Other" at bounding box center [318, 258] width 10 height 10
checkbox input "true"
click at [159, 128] on input "text" at bounding box center [171, 123] width 235 height 35
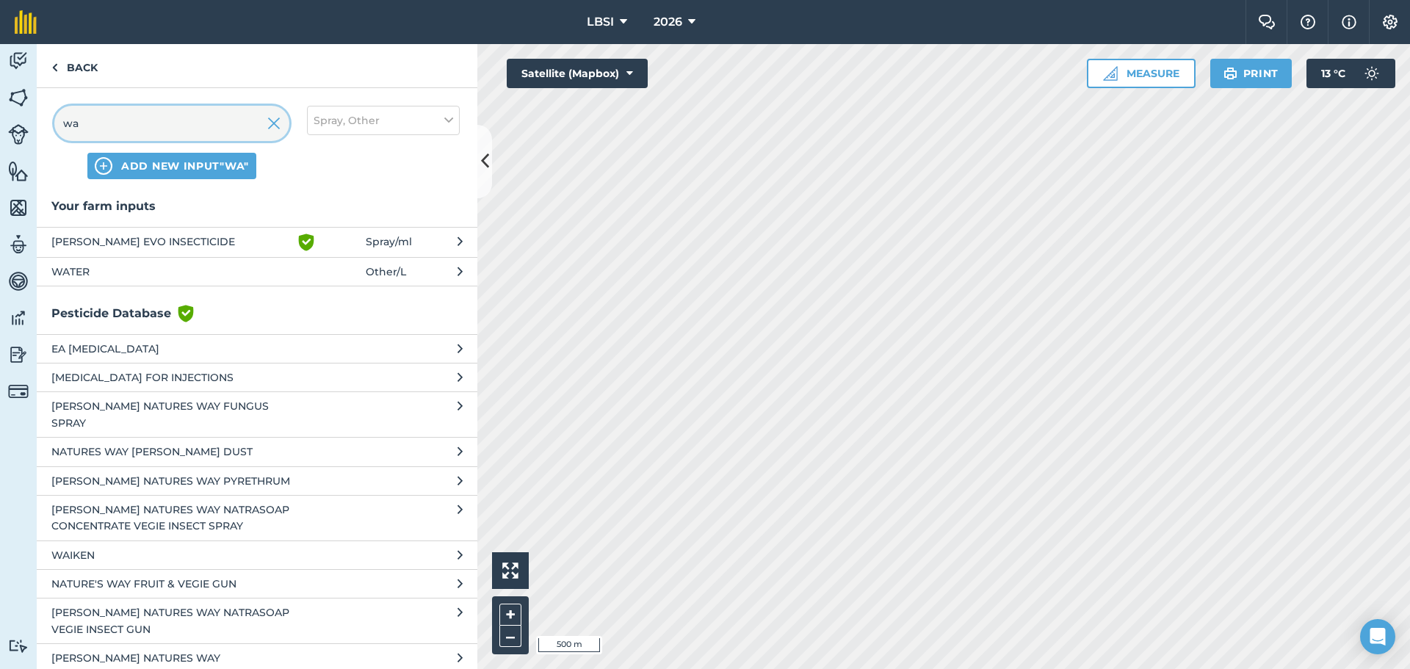
type input "wa"
click at [96, 269] on span "WATER" at bounding box center [171, 272] width 240 height 16
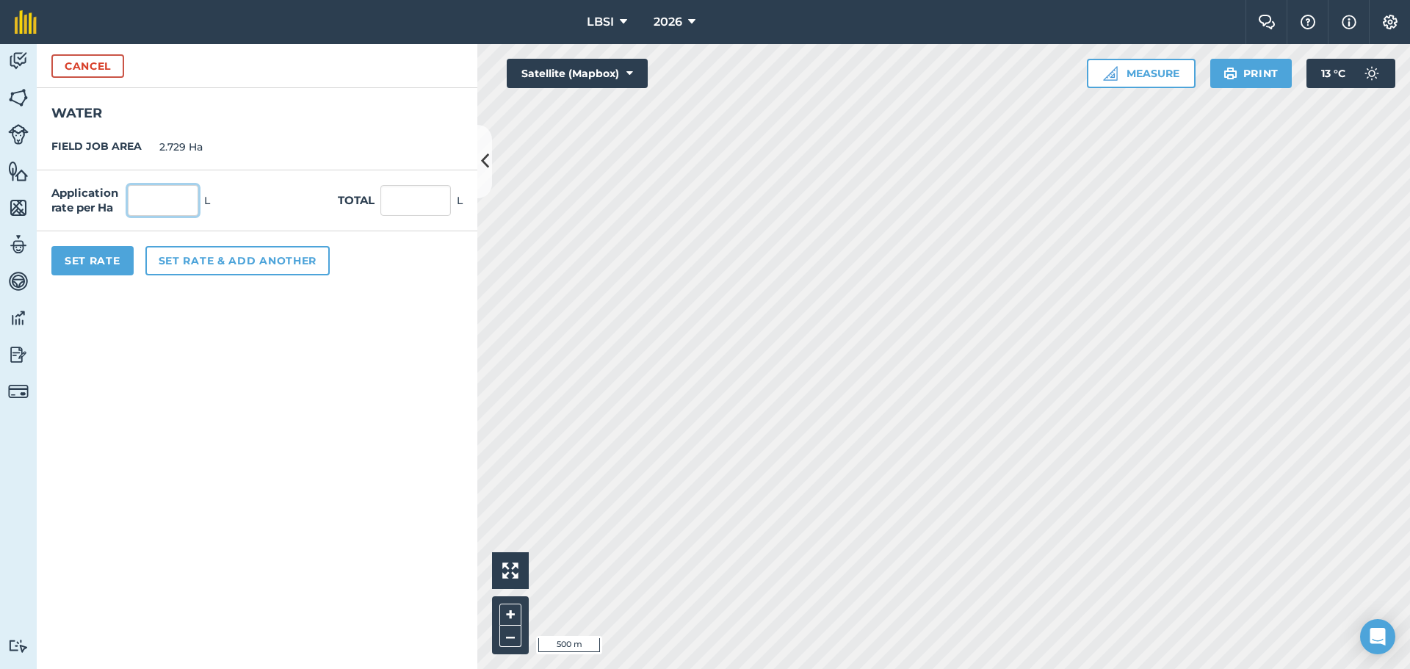
click at [162, 197] on input "text" at bounding box center [163, 200] width 70 height 31
type input "200"
type input "545.8"
click at [93, 264] on button "Set Rate" at bounding box center [92, 260] width 82 height 29
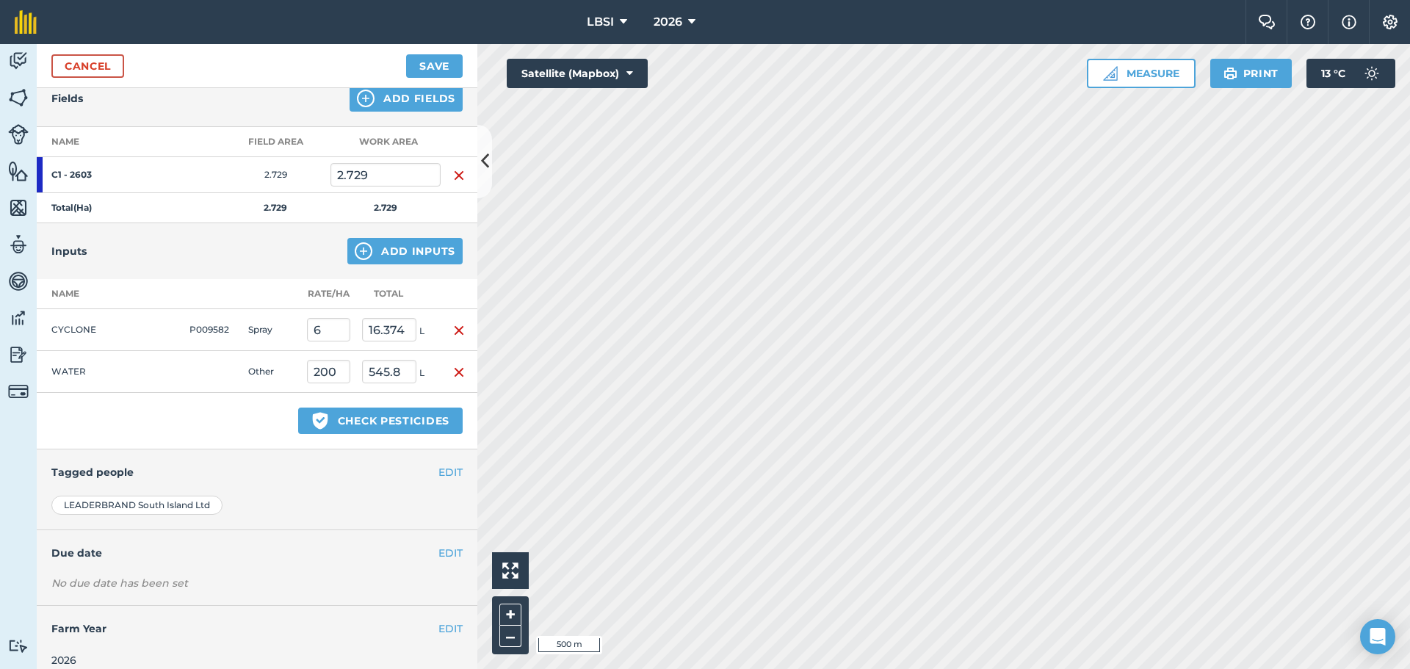
scroll to position [187, 0]
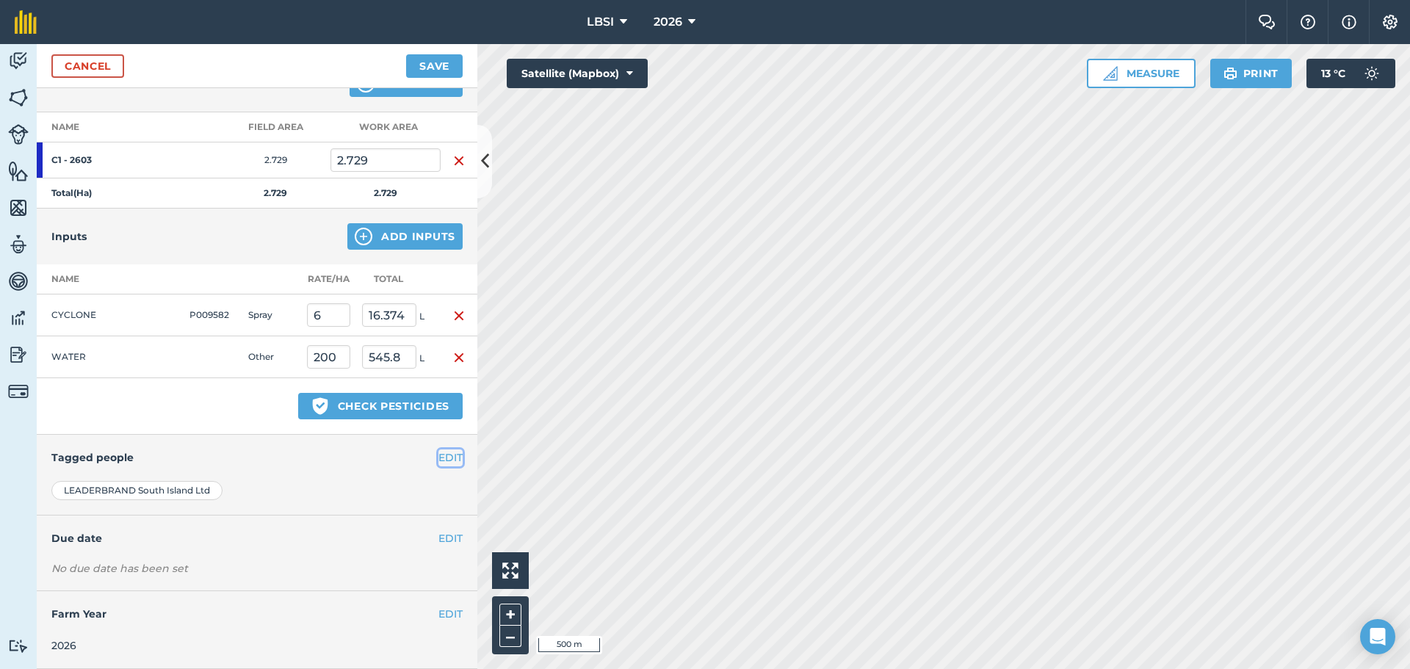
click at [438, 456] on button "EDIT" at bounding box center [450, 457] width 24 height 16
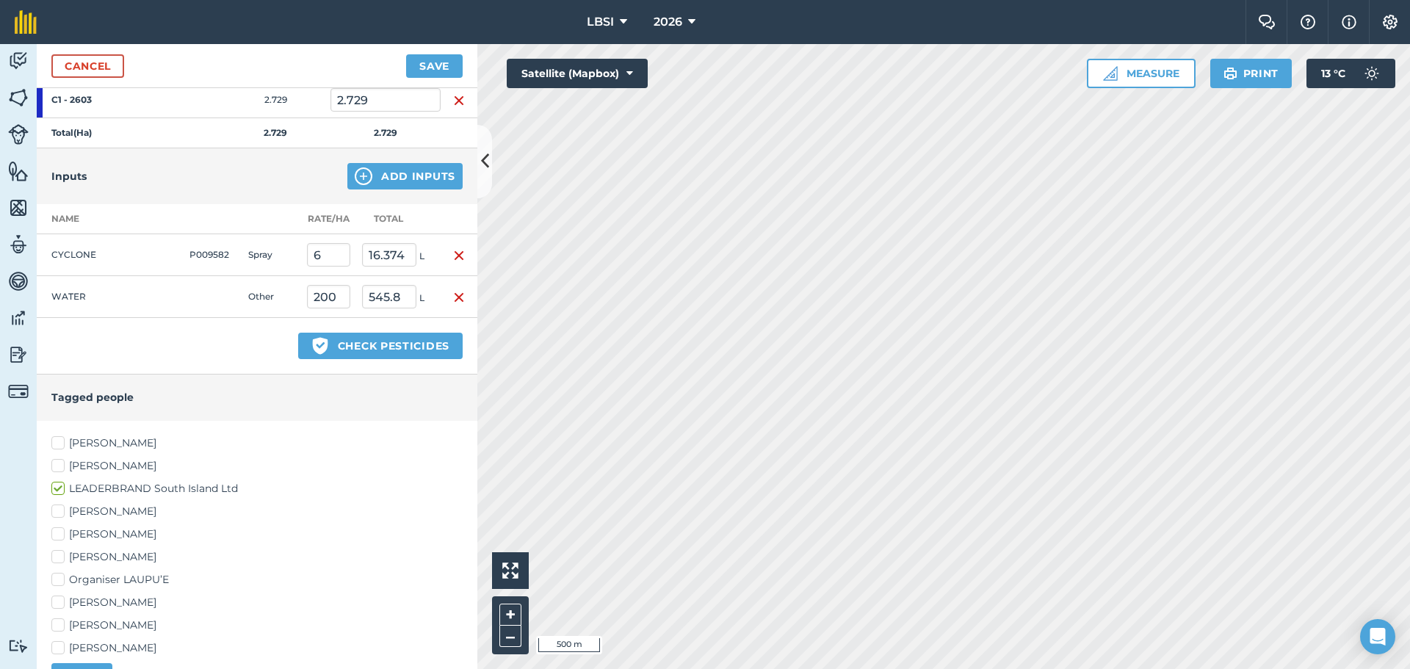
scroll to position [334, 0]
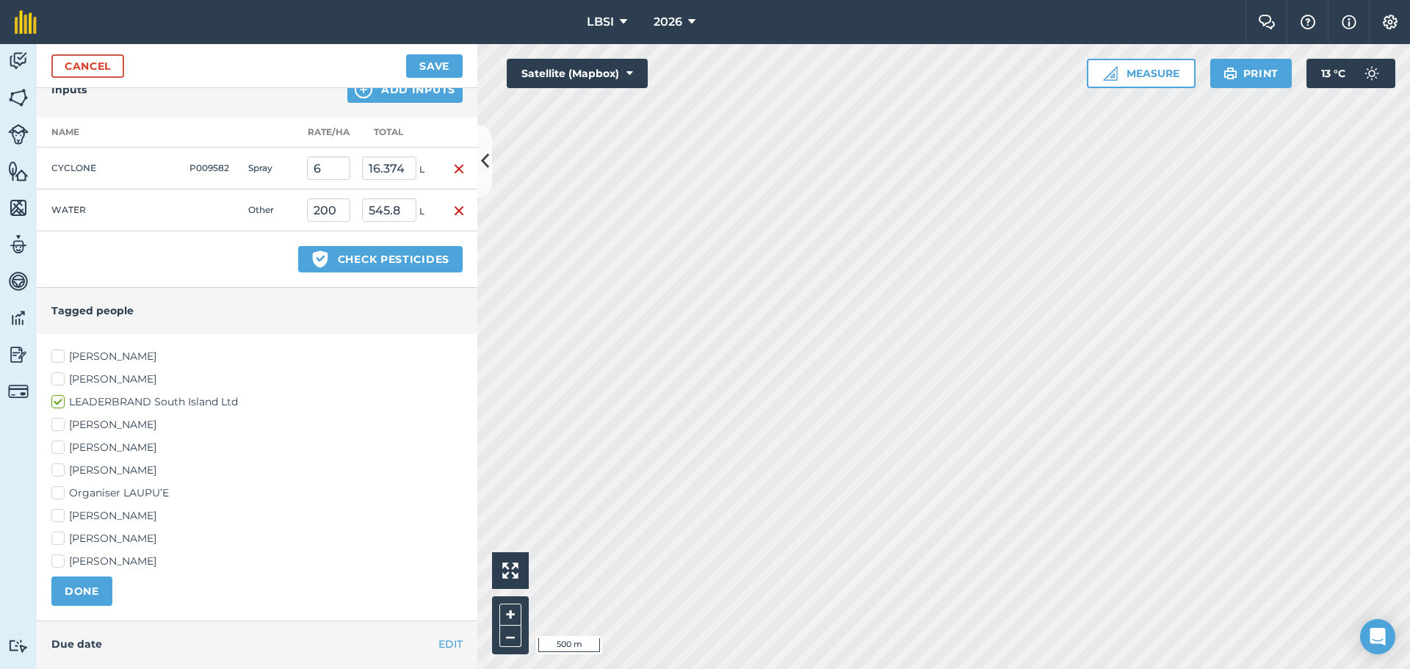
click at [57, 465] on label "[PERSON_NAME]" at bounding box center [256, 469] width 411 height 15
click at [57, 465] on input "[PERSON_NAME]" at bounding box center [56, 467] width 10 height 10
checkbox input "true"
click at [57, 515] on label "[PERSON_NAME]" at bounding box center [256, 515] width 411 height 15
click at [57, 515] on input "[PERSON_NAME]" at bounding box center [56, 513] width 10 height 10
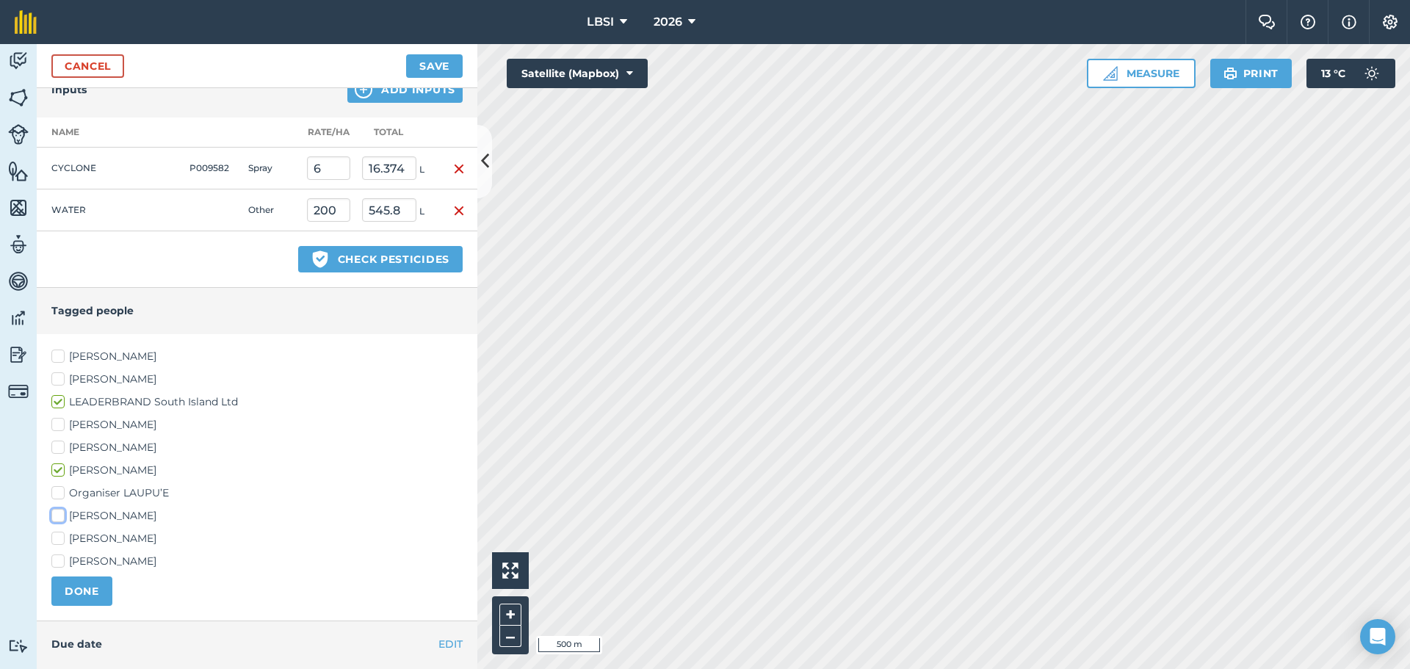
checkbox input "true"
drag, startPoint x: 98, startPoint y: 591, endPoint x: 271, endPoint y: 553, distance: 177.4
click at [98, 591] on button "DONE" at bounding box center [81, 590] width 61 height 29
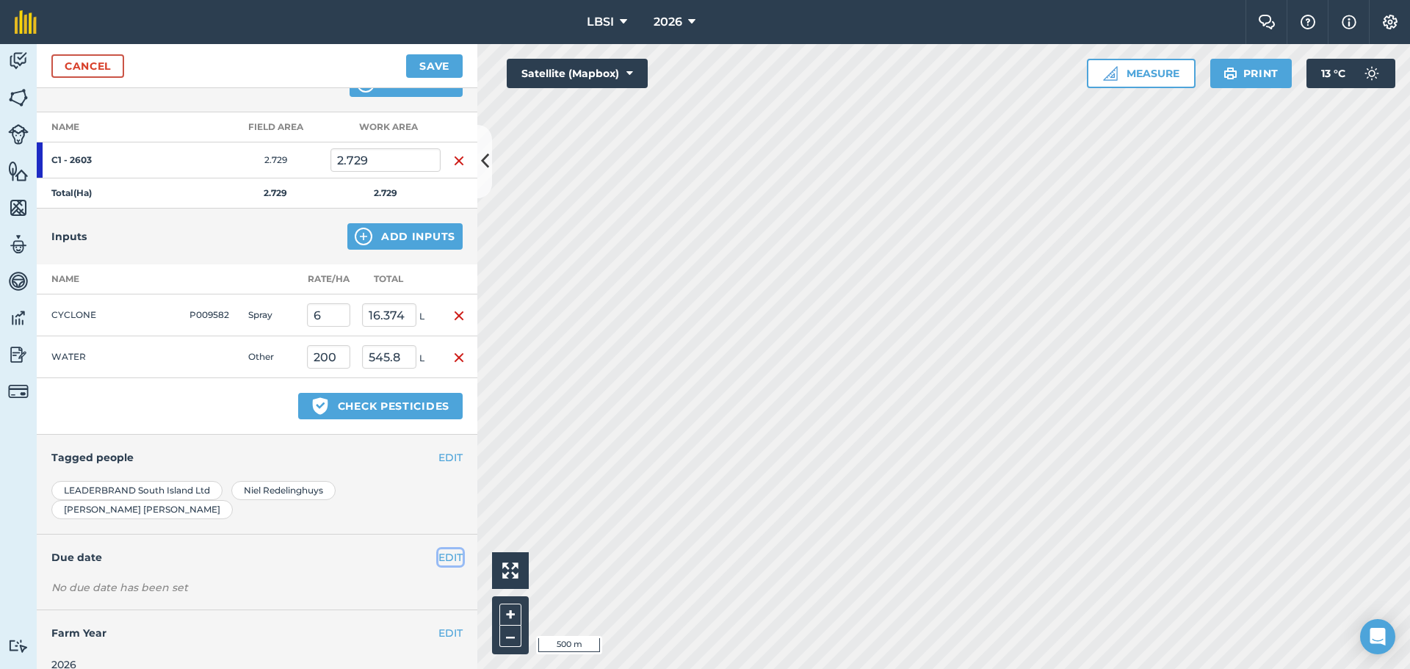
click at [446, 549] on button "EDIT" at bounding box center [450, 557] width 24 height 16
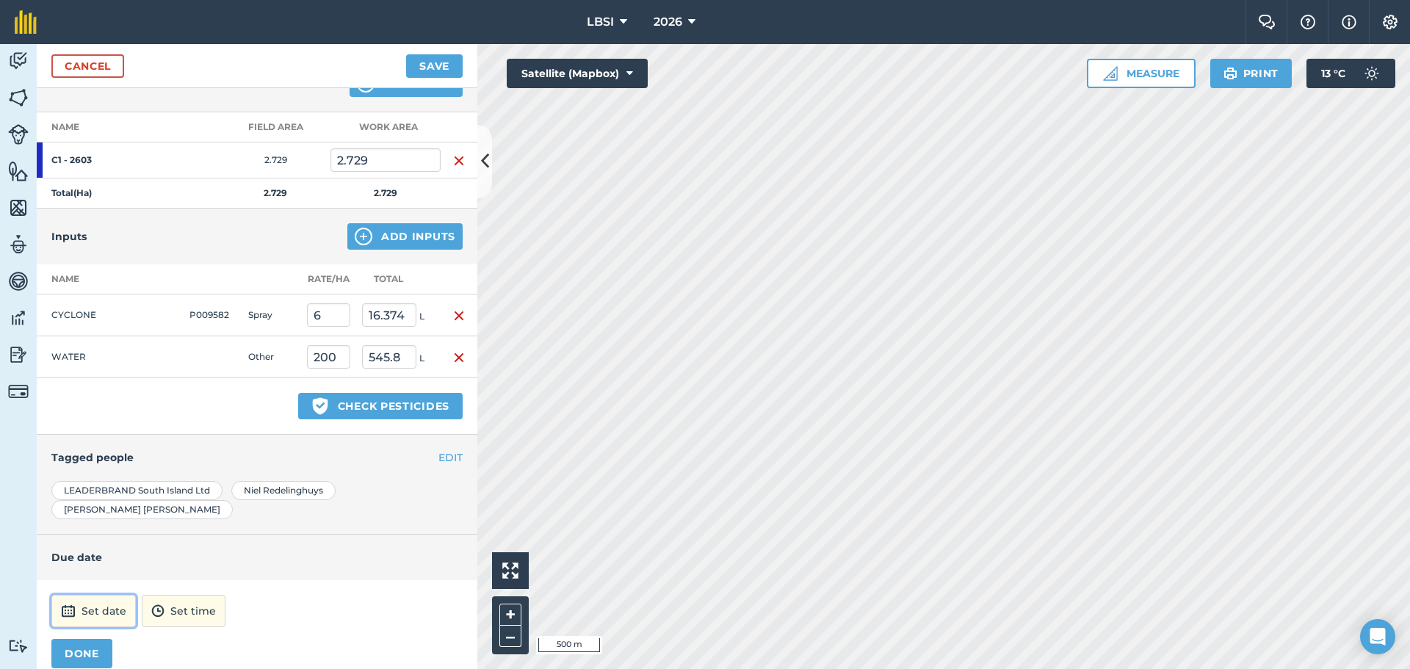
click at [86, 595] on button "Set date" at bounding box center [93, 611] width 84 height 32
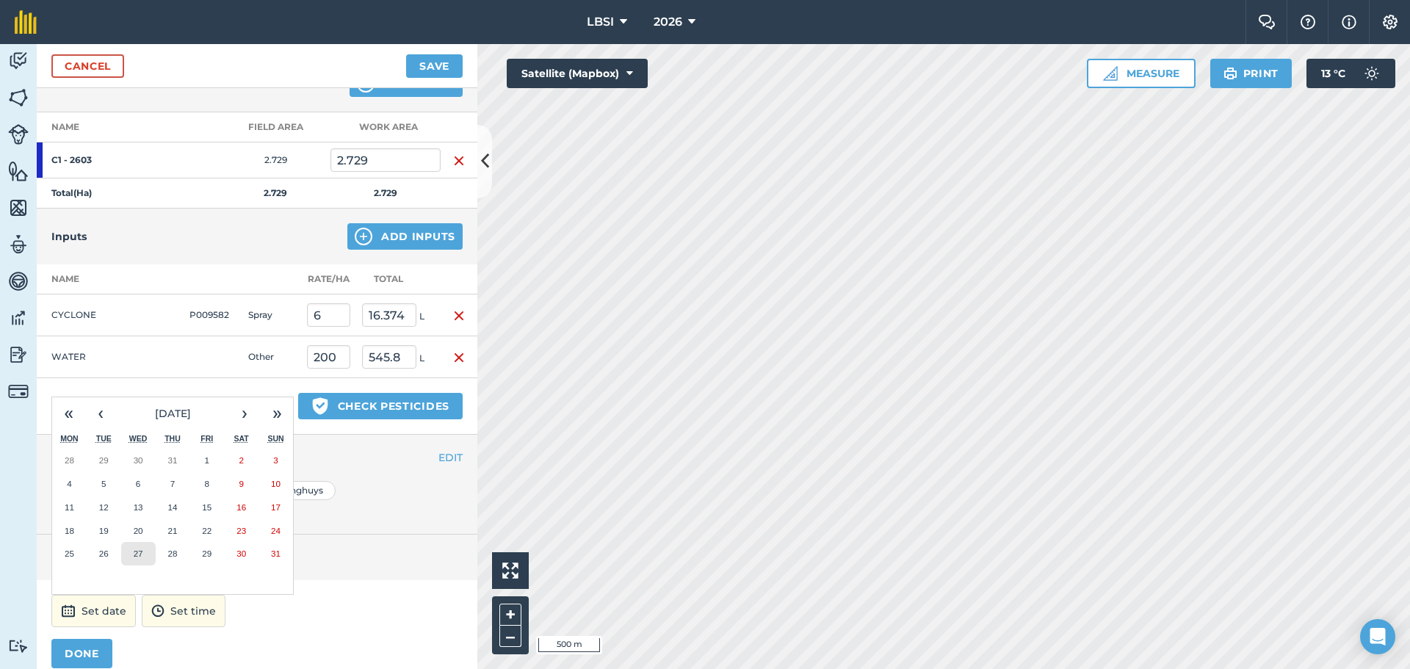
click at [138, 548] on abbr "27" at bounding box center [139, 553] width 10 height 10
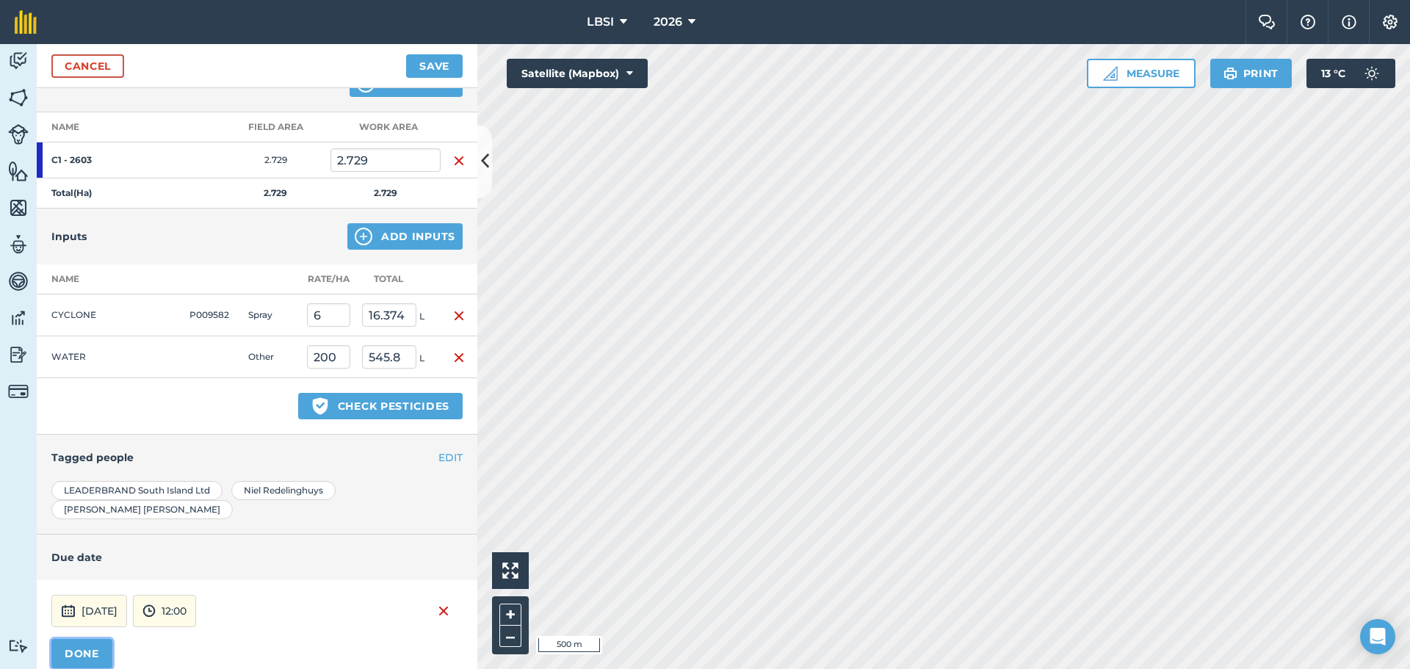
click at [78, 639] on button "DONE" at bounding box center [81, 653] width 61 height 29
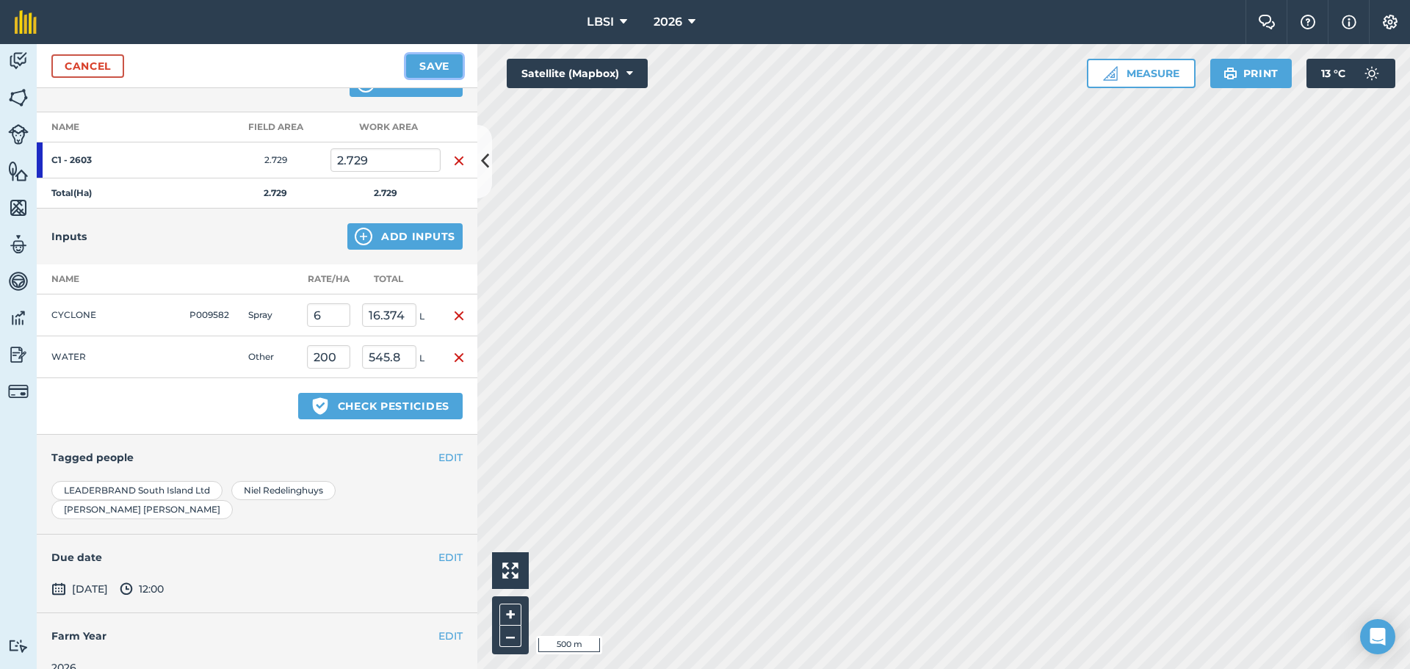
click at [424, 65] on button "Save" at bounding box center [434, 65] width 57 height 23
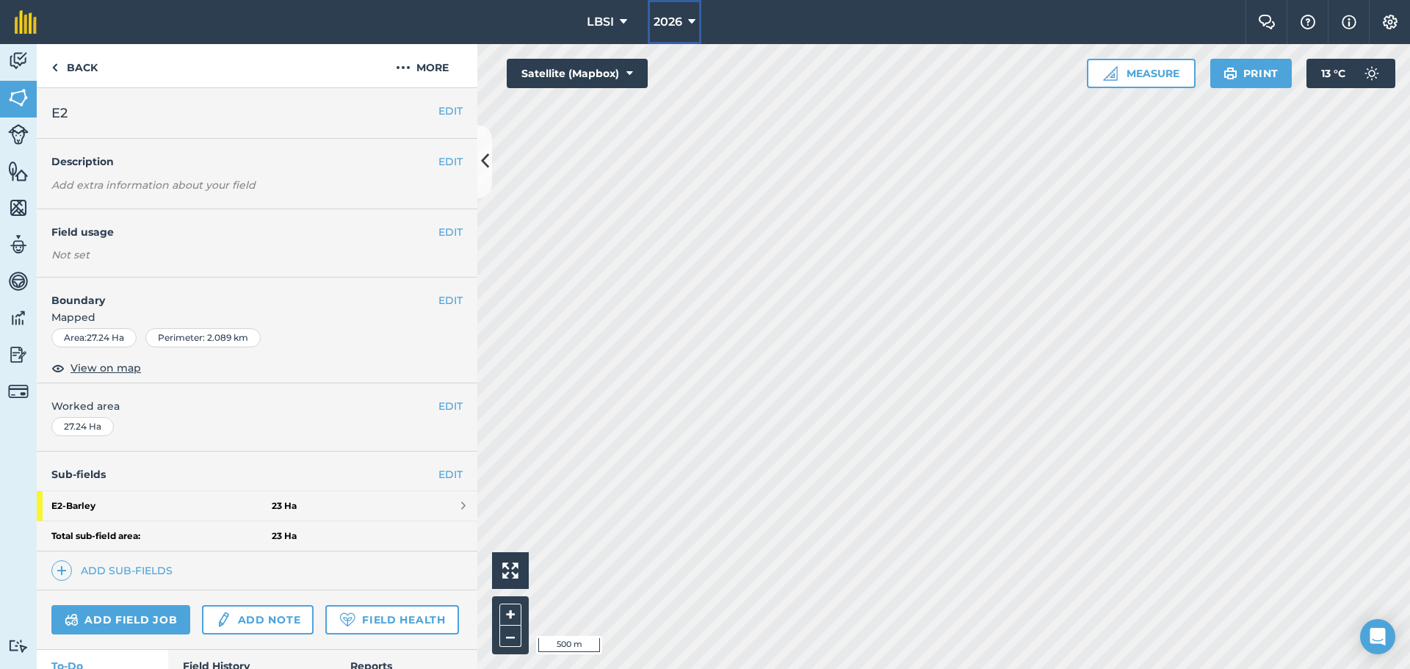
click at [689, 23] on icon at bounding box center [691, 22] width 7 height 18
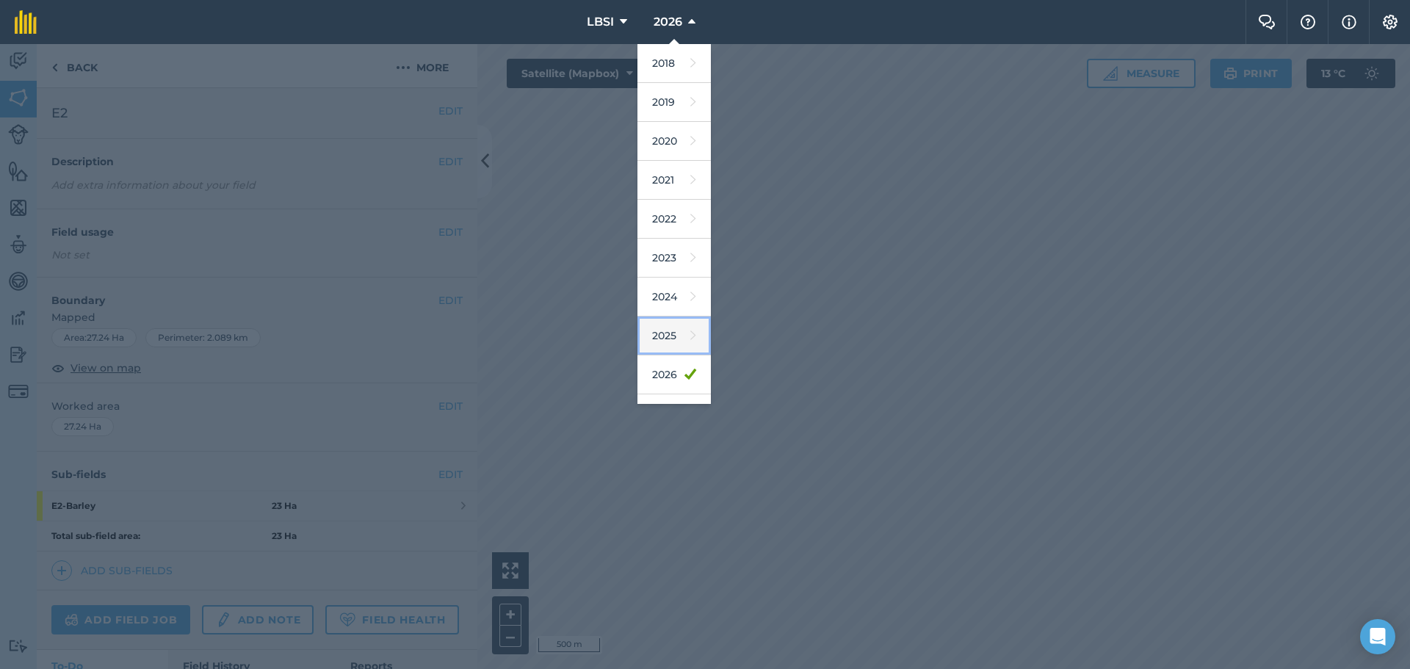
click at [661, 335] on link "2025" at bounding box center [673, 335] width 73 height 39
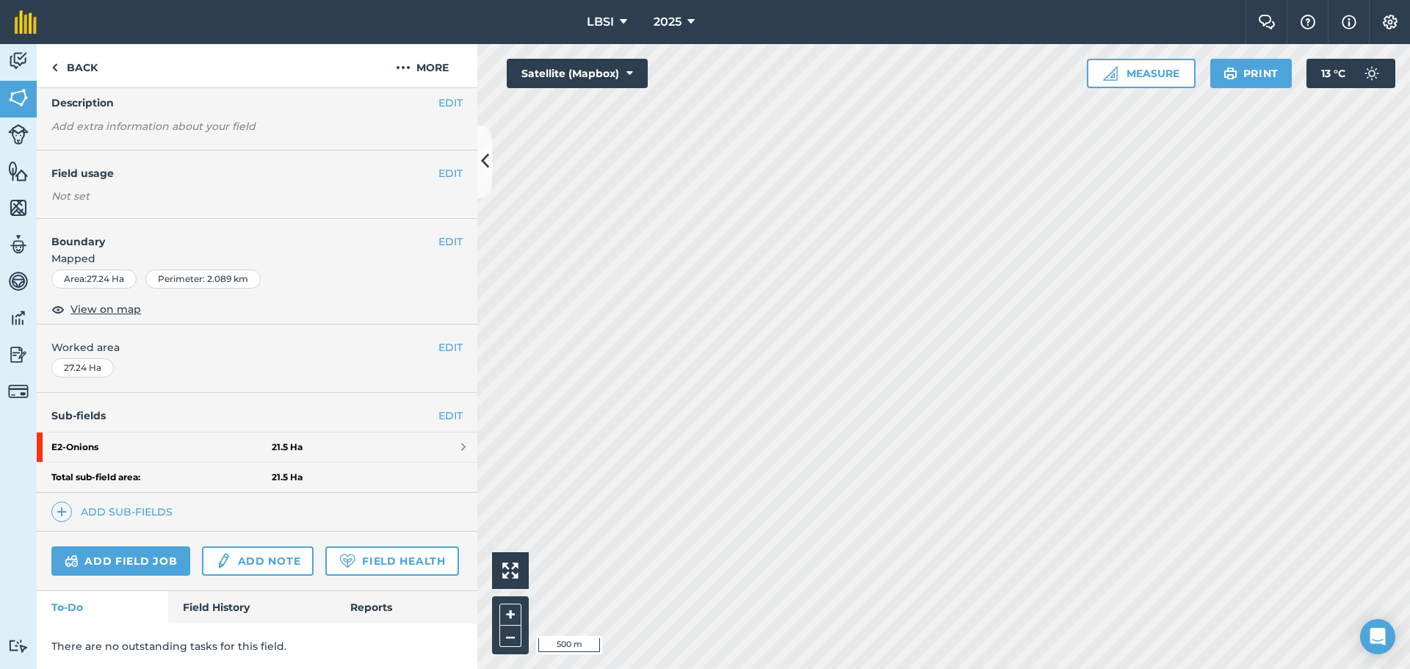
scroll to position [100, 0]
click at [134, 432] on strong "E2 - Onions" at bounding box center [161, 446] width 220 height 29
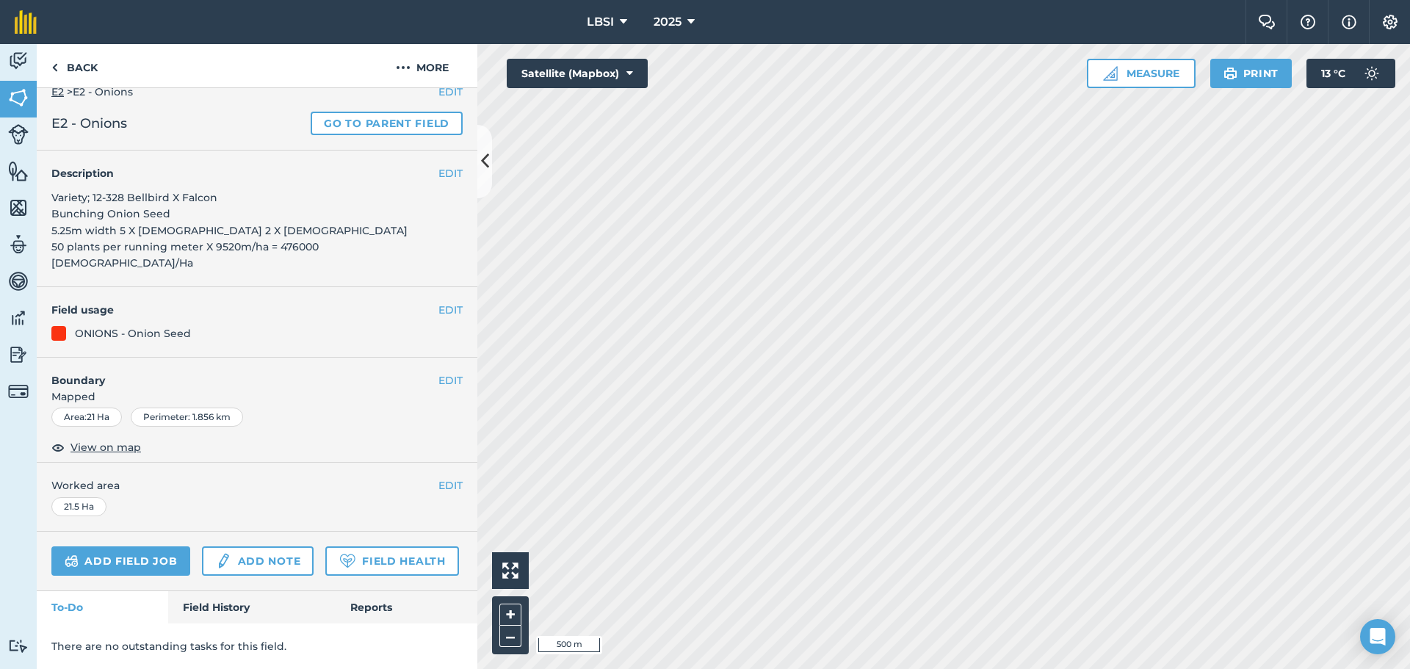
scroll to position [44, 0]
click at [113, 546] on link "Add field job" at bounding box center [120, 560] width 139 height 29
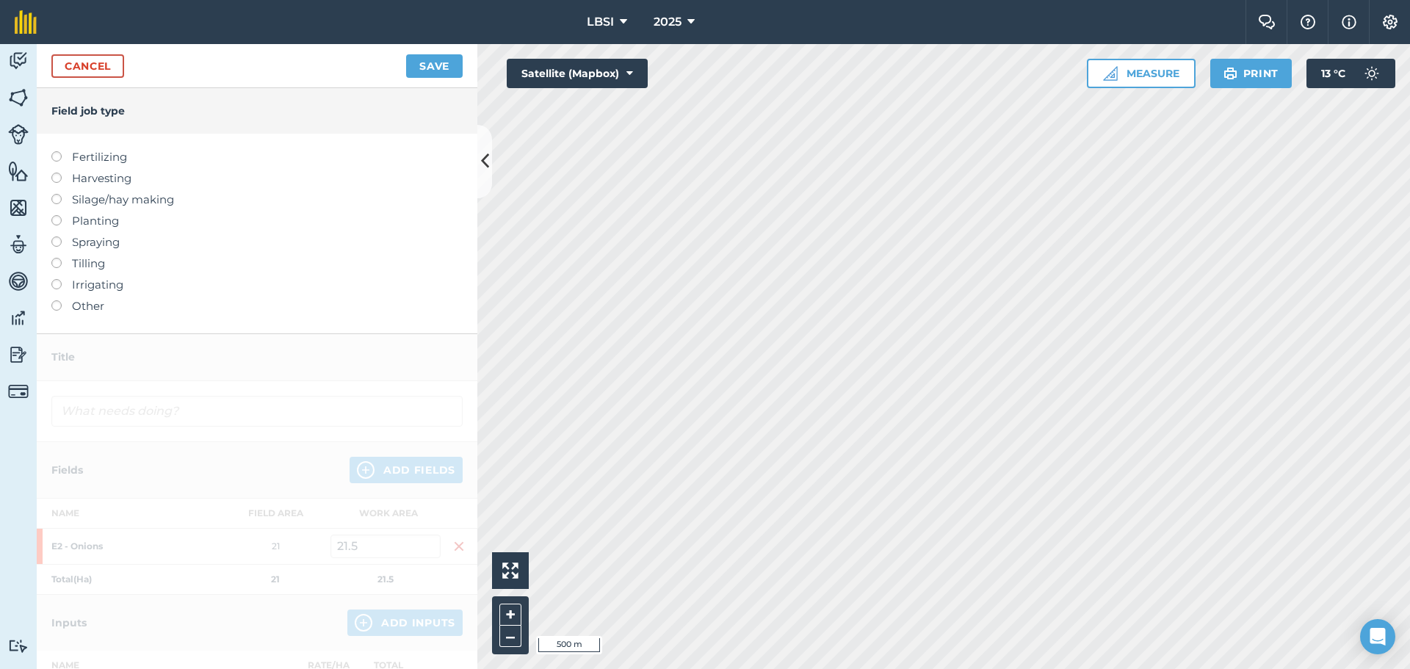
click at [53, 236] on label at bounding box center [61, 236] width 21 height 0
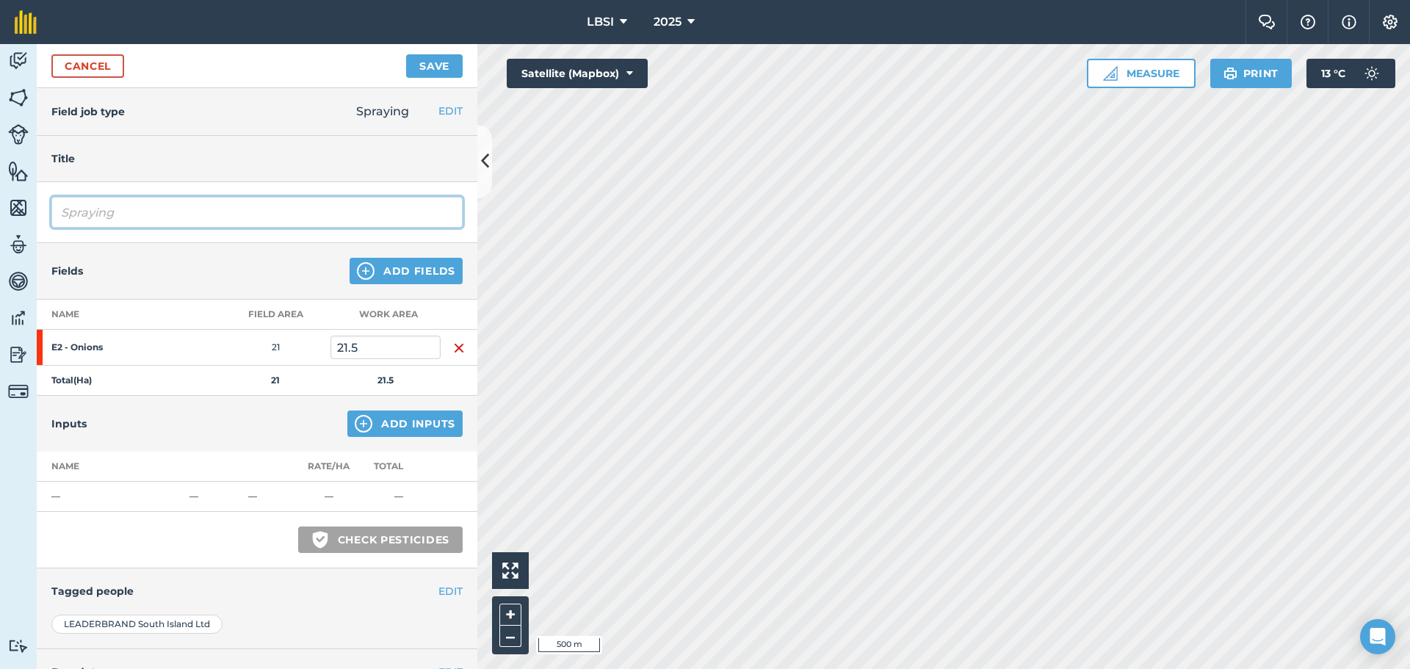
click at [145, 203] on input "Spraying" at bounding box center [256, 212] width 411 height 31
type input "Spraying Fungicide"
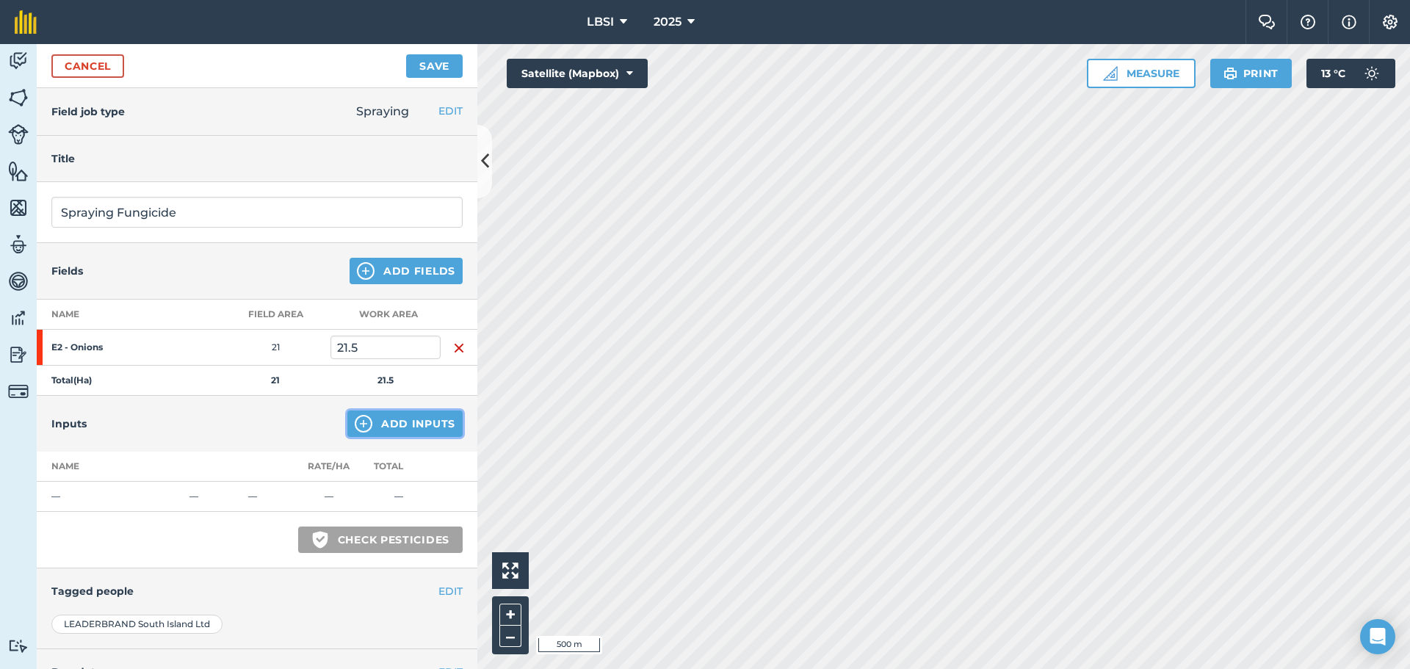
click at [355, 425] on img at bounding box center [364, 424] width 18 height 18
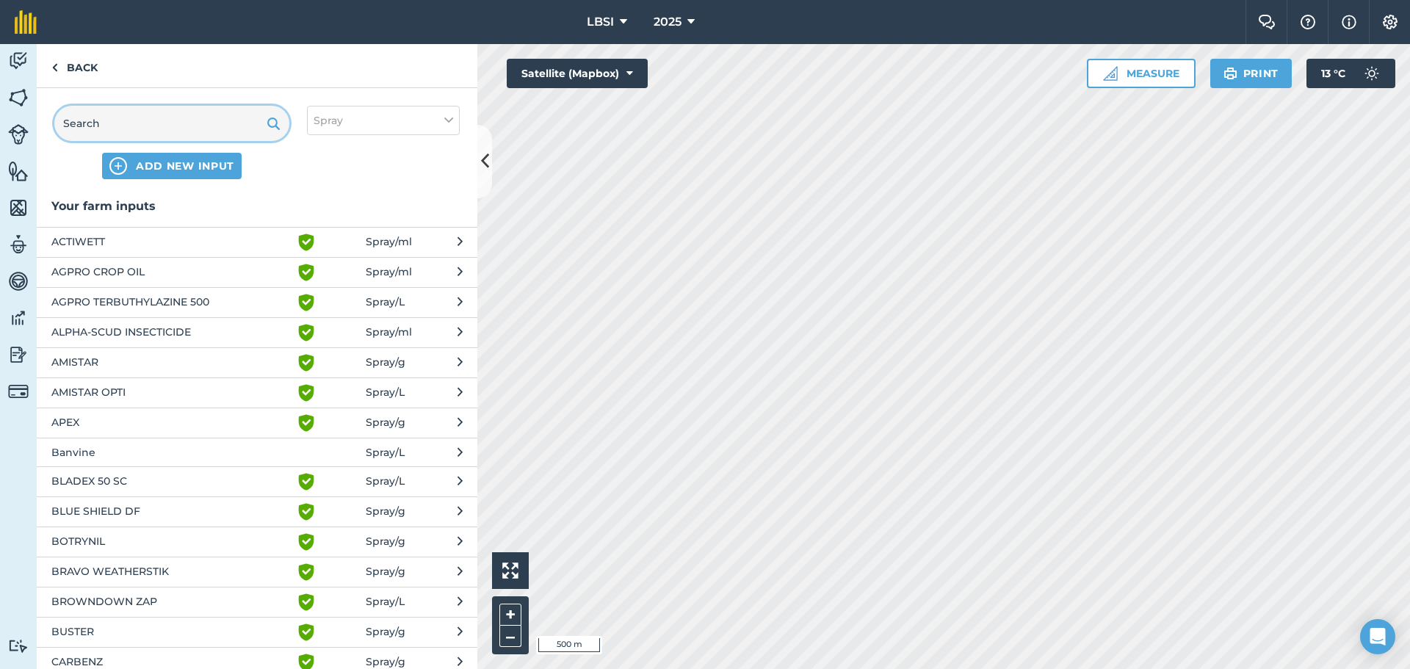
click at [104, 126] on input "text" at bounding box center [171, 123] width 235 height 35
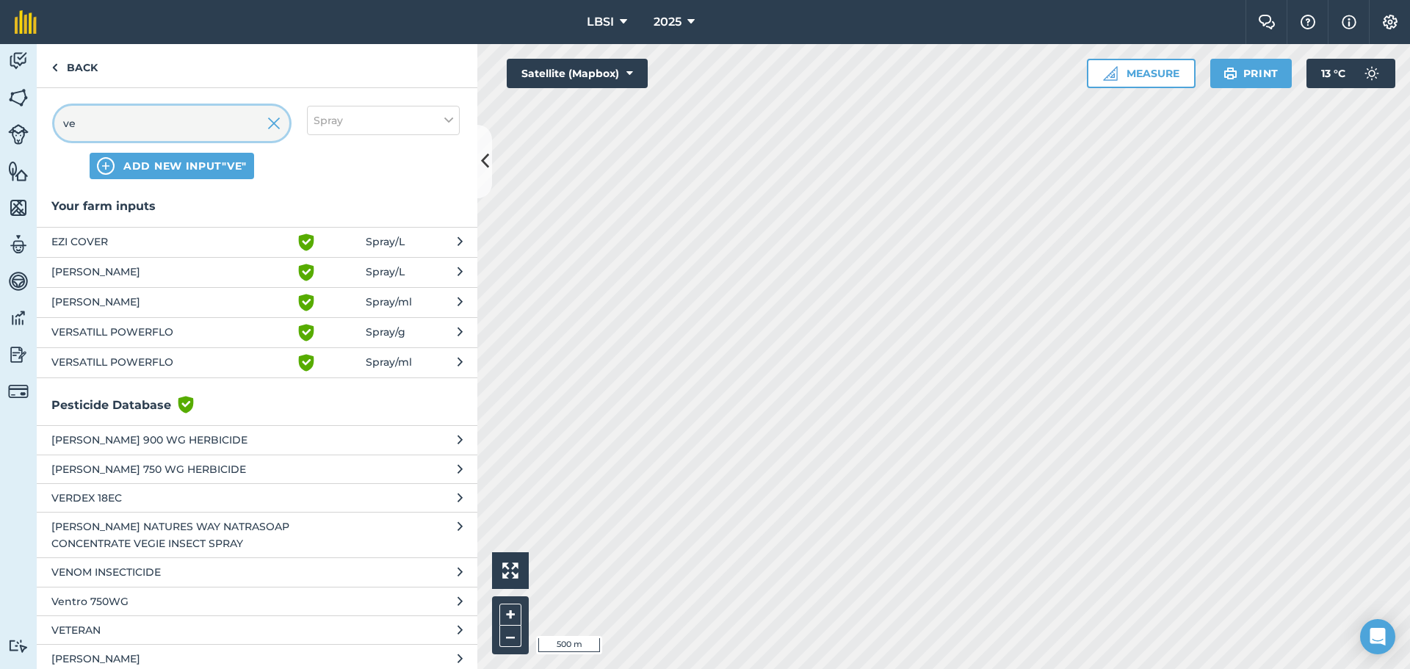
type input "ve"
click at [103, 308] on span "[PERSON_NAME]" at bounding box center [171, 303] width 240 height 18
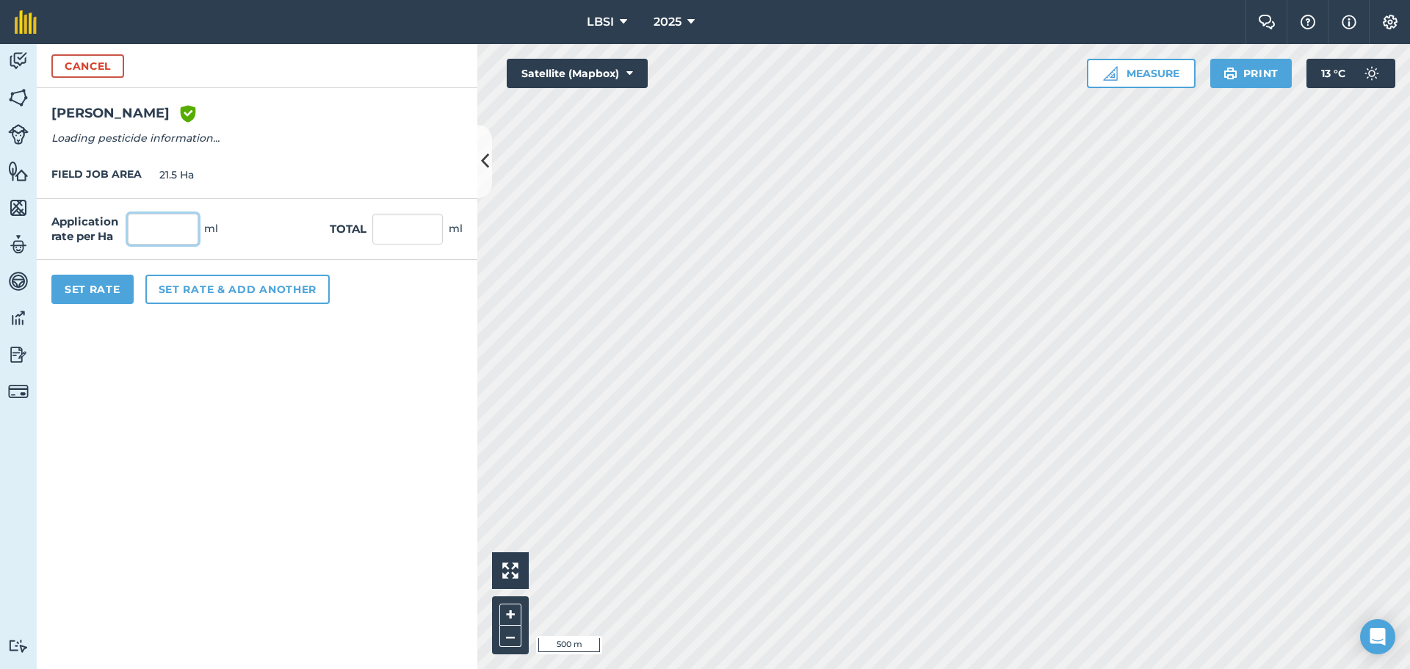
click at [175, 230] on input "text" at bounding box center [163, 229] width 70 height 31
type input "640"
type input "13,760"
click at [201, 295] on button "Set rate & add another" at bounding box center [237, 289] width 184 height 29
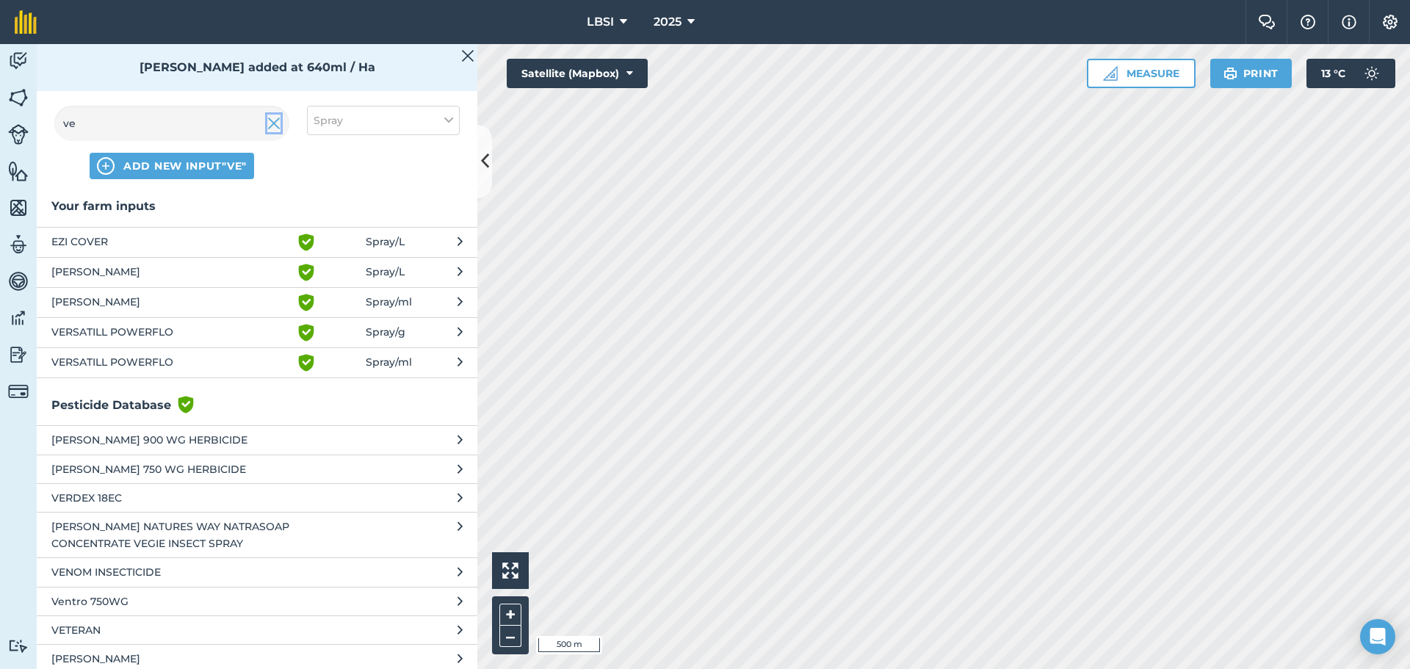
click at [272, 126] on img at bounding box center [273, 124] width 13 height 18
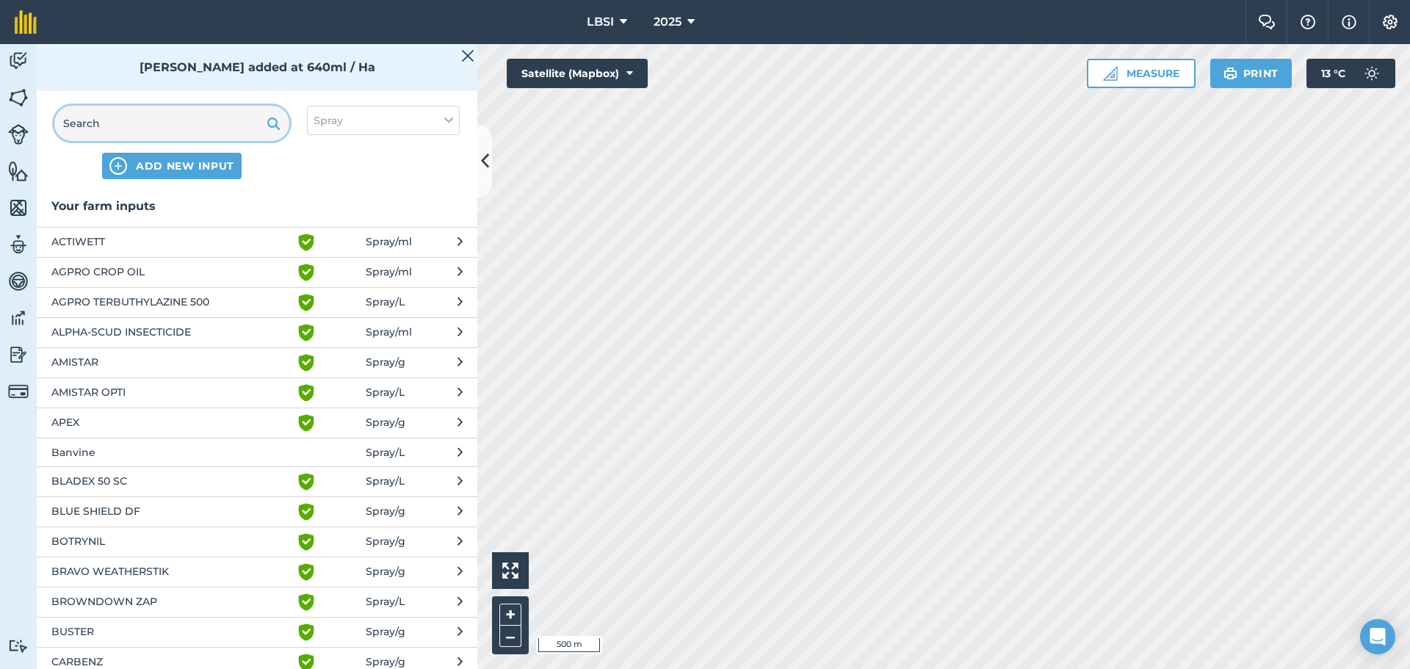
click at [130, 119] on input "text" at bounding box center [171, 123] width 235 height 35
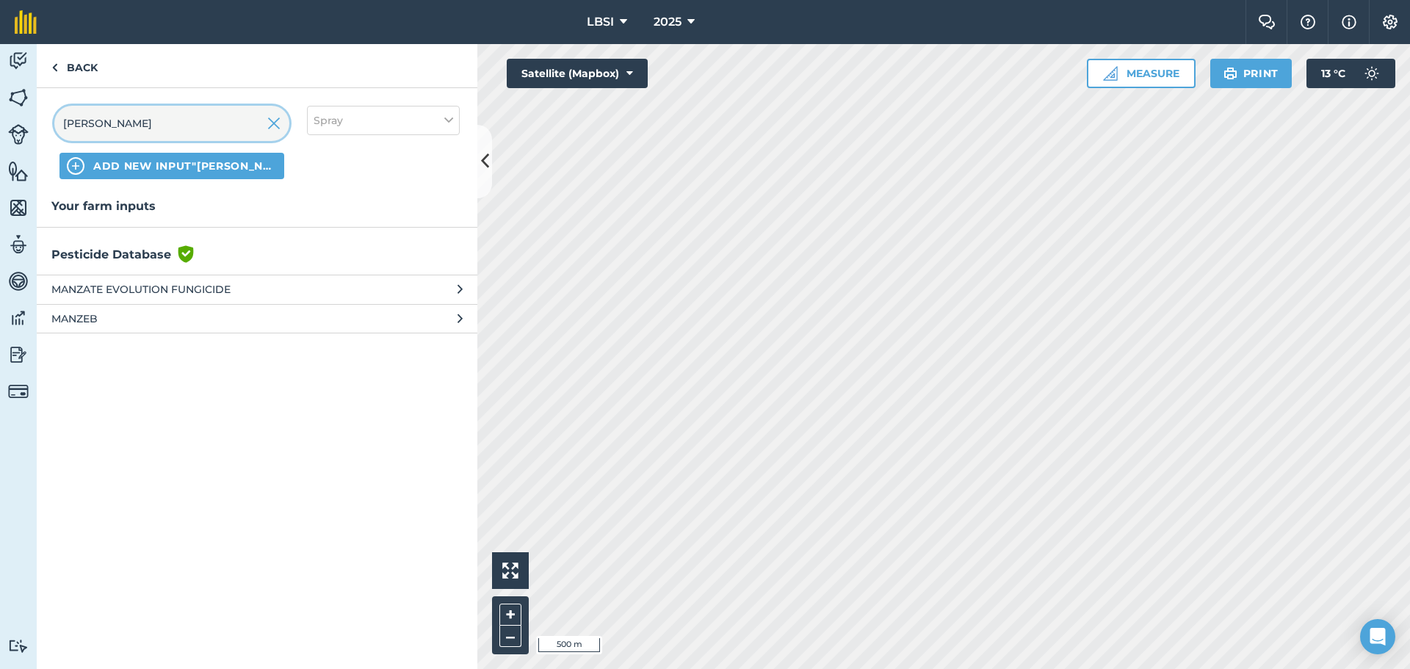
type input "[PERSON_NAME]"
click at [92, 291] on span "MANZATE EVOLUTION FUNGICIDE" at bounding box center [171, 289] width 240 height 16
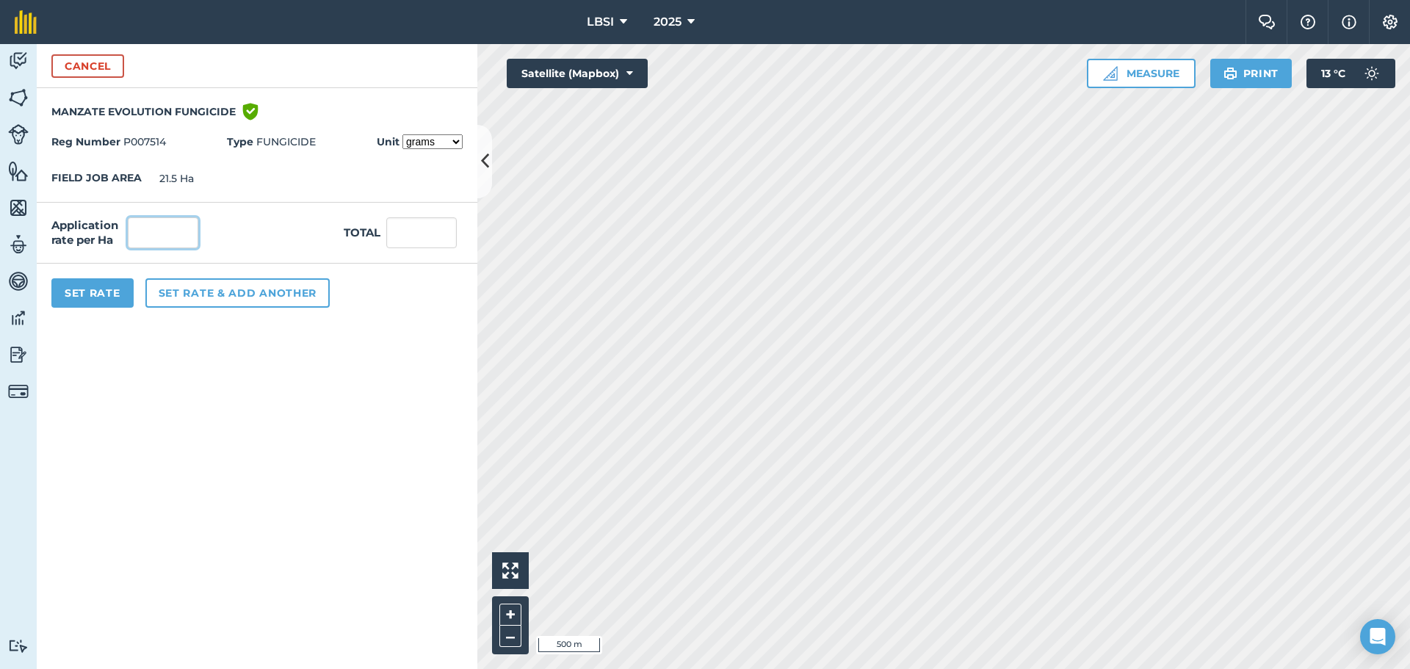
click at [162, 227] on input "text" at bounding box center [163, 232] width 70 height 31
click at [457, 138] on select "grams kilograms" at bounding box center [432, 141] width 60 height 15
select select "KILOGRAMS"
click at [402, 134] on select "grams kilograms" at bounding box center [432, 141] width 60 height 15
click at [163, 234] on input "text" at bounding box center [163, 232] width 70 height 31
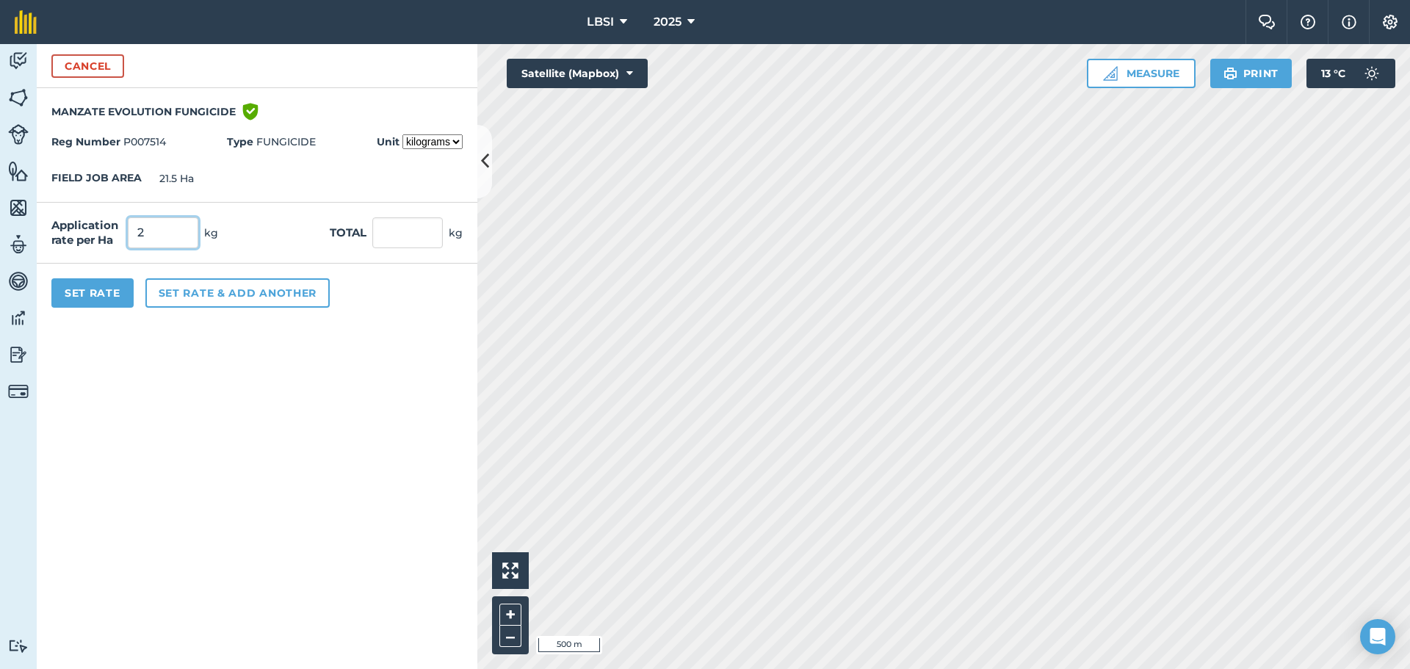
type input "2"
type input "43"
click at [159, 291] on button "Set rate & add another" at bounding box center [237, 292] width 184 height 29
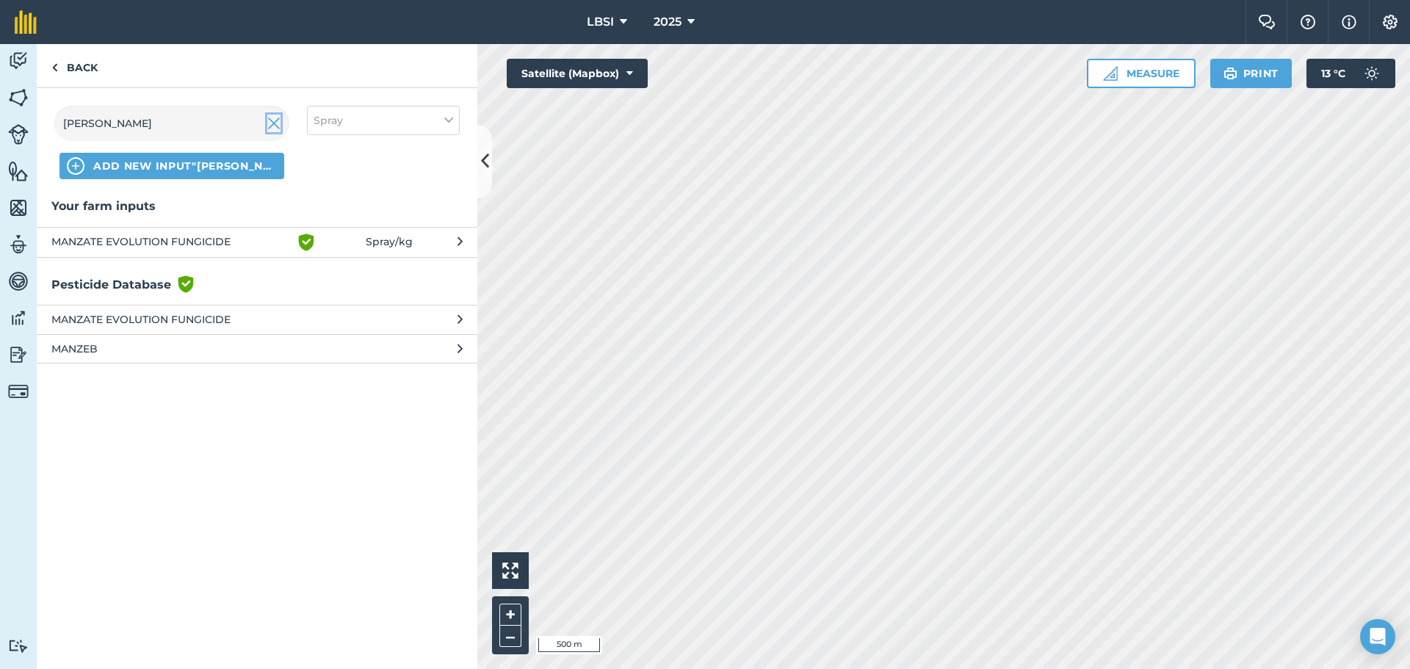
click at [277, 120] on img at bounding box center [273, 124] width 13 height 18
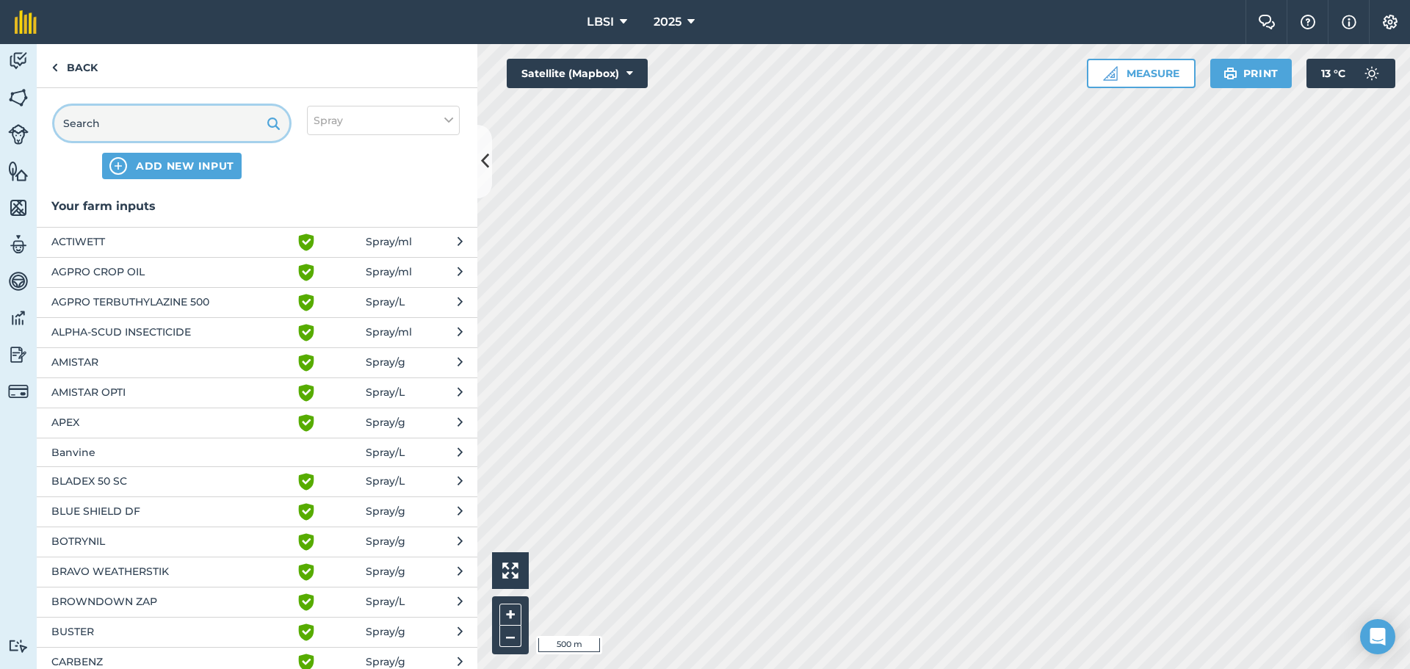
click at [126, 118] on input "text" at bounding box center [171, 123] width 235 height 35
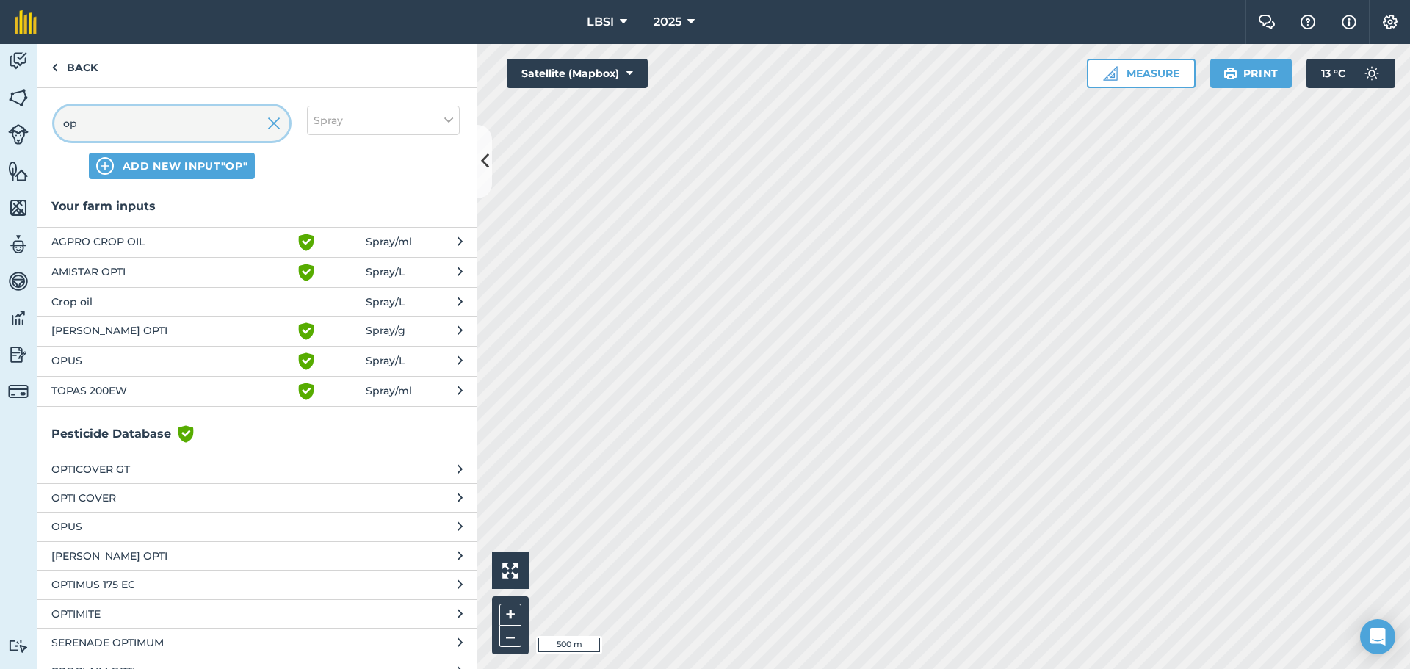
type input "op"
click at [84, 360] on span "OPUS" at bounding box center [171, 361] width 240 height 18
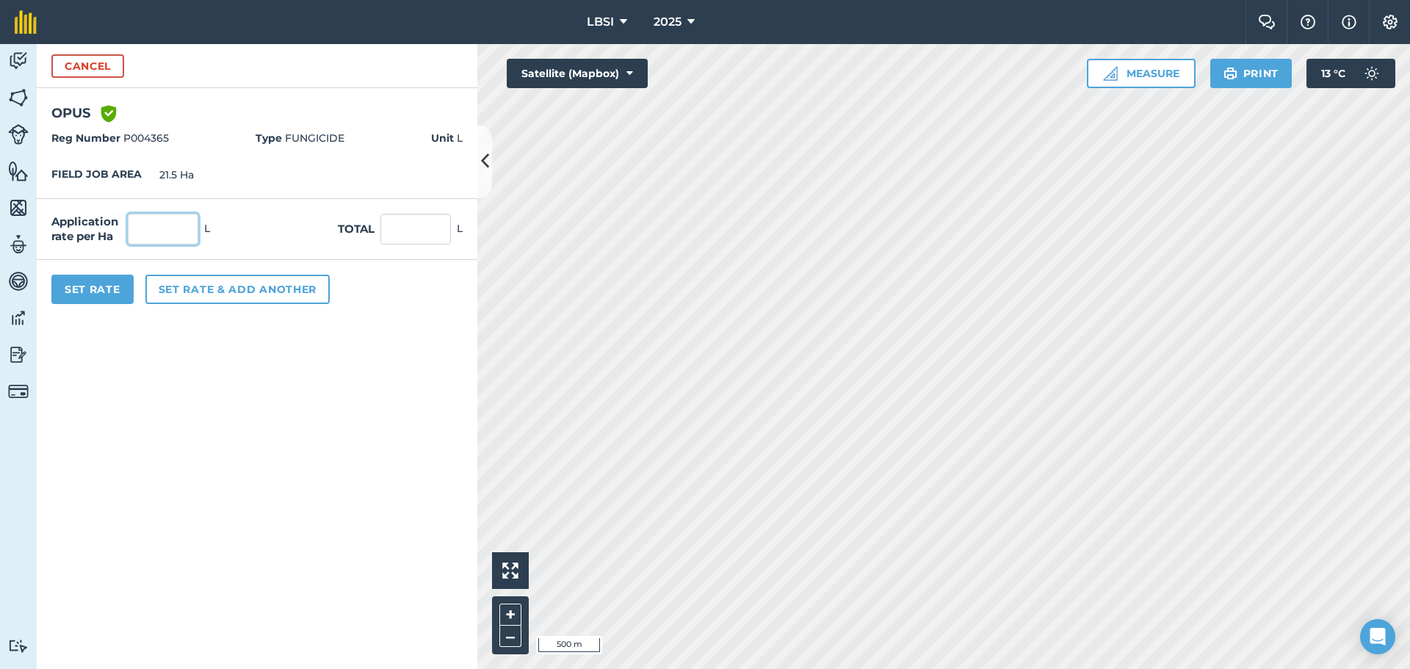
click at [150, 228] on input "text" at bounding box center [163, 229] width 70 height 31
type input "1"
type input "21.5"
click at [178, 291] on button "Set rate & add another" at bounding box center [237, 289] width 184 height 29
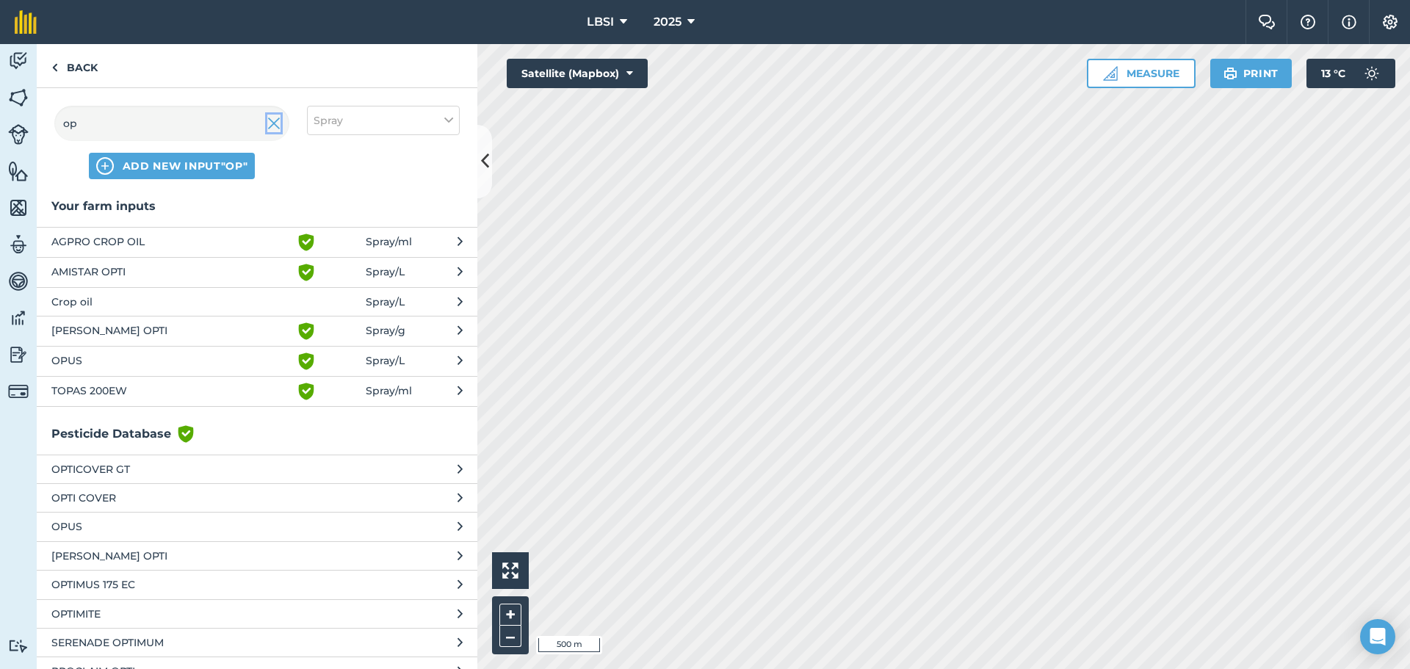
click at [277, 117] on img at bounding box center [273, 124] width 13 height 18
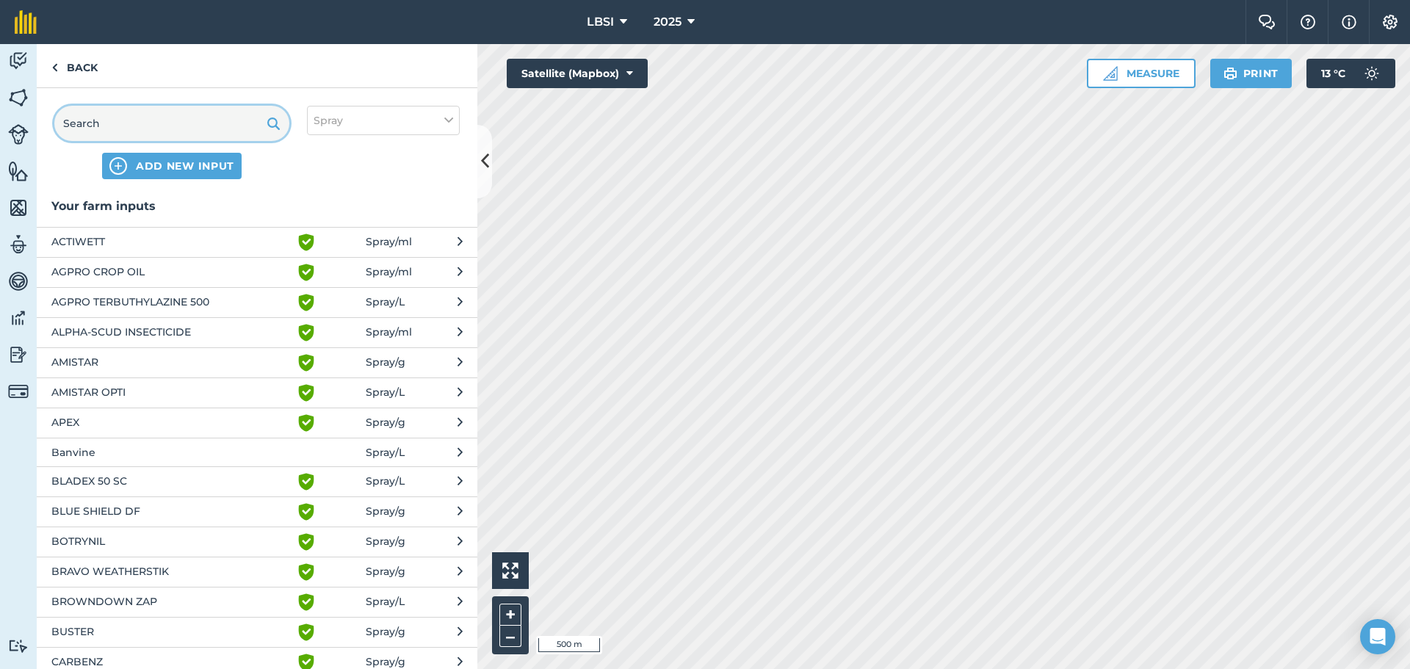
click at [134, 118] on input "text" at bounding box center [171, 123] width 235 height 35
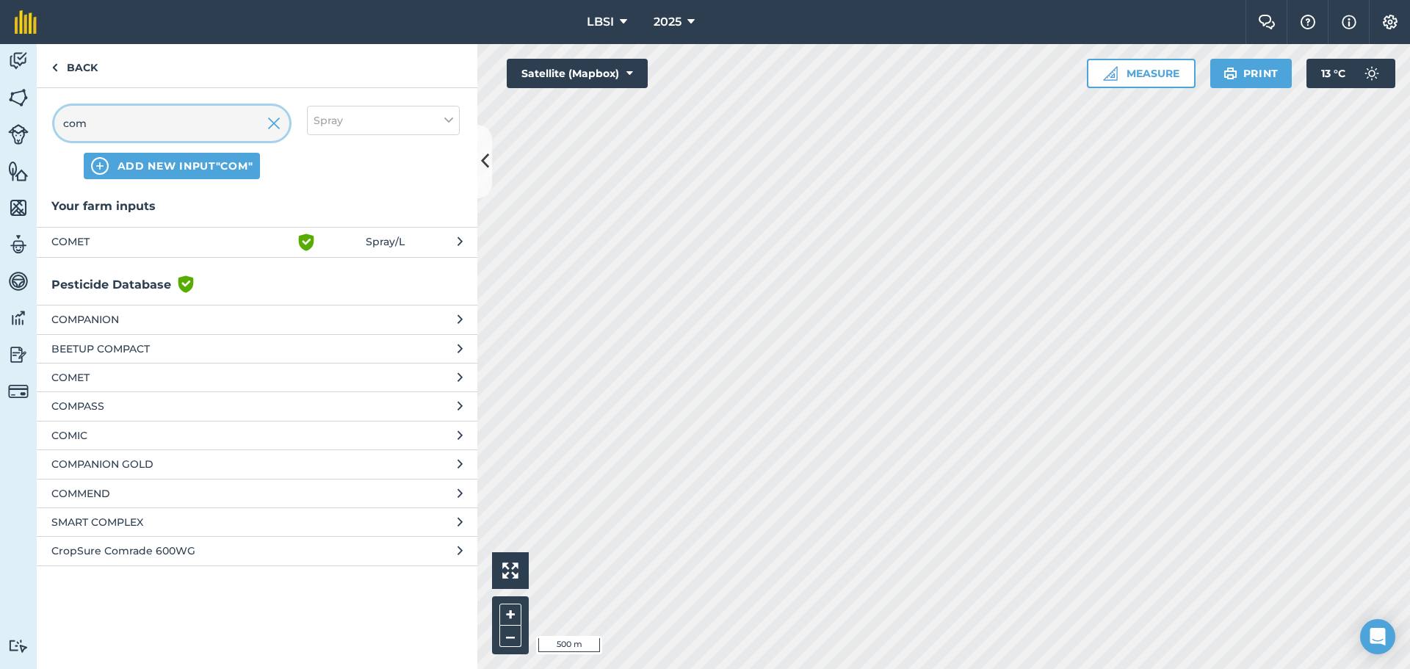
type input "com"
click at [87, 246] on span "COMET" at bounding box center [171, 242] width 240 height 18
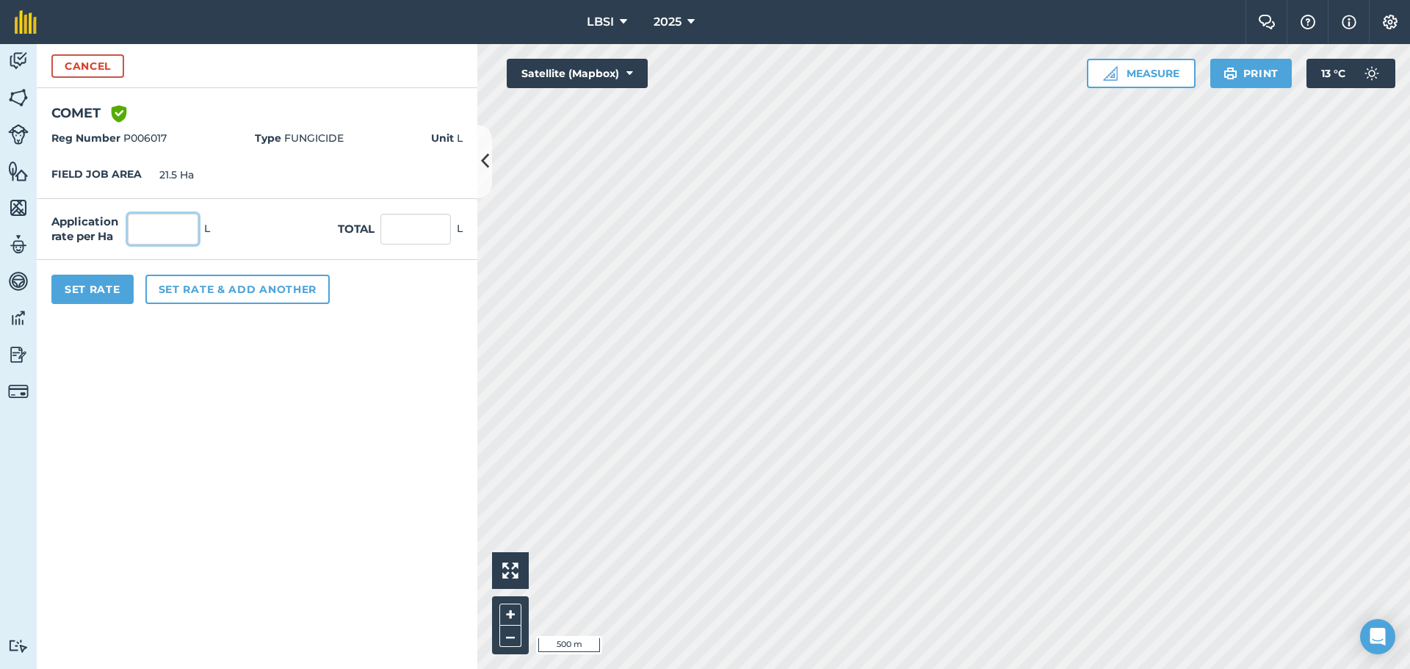
click at [158, 222] on input "text" at bounding box center [163, 229] width 70 height 31
type input "0.8"
type input "17.2"
click at [194, 290] on button "Set rate & add another" at bounding box center [237, 289] width 184 height 29
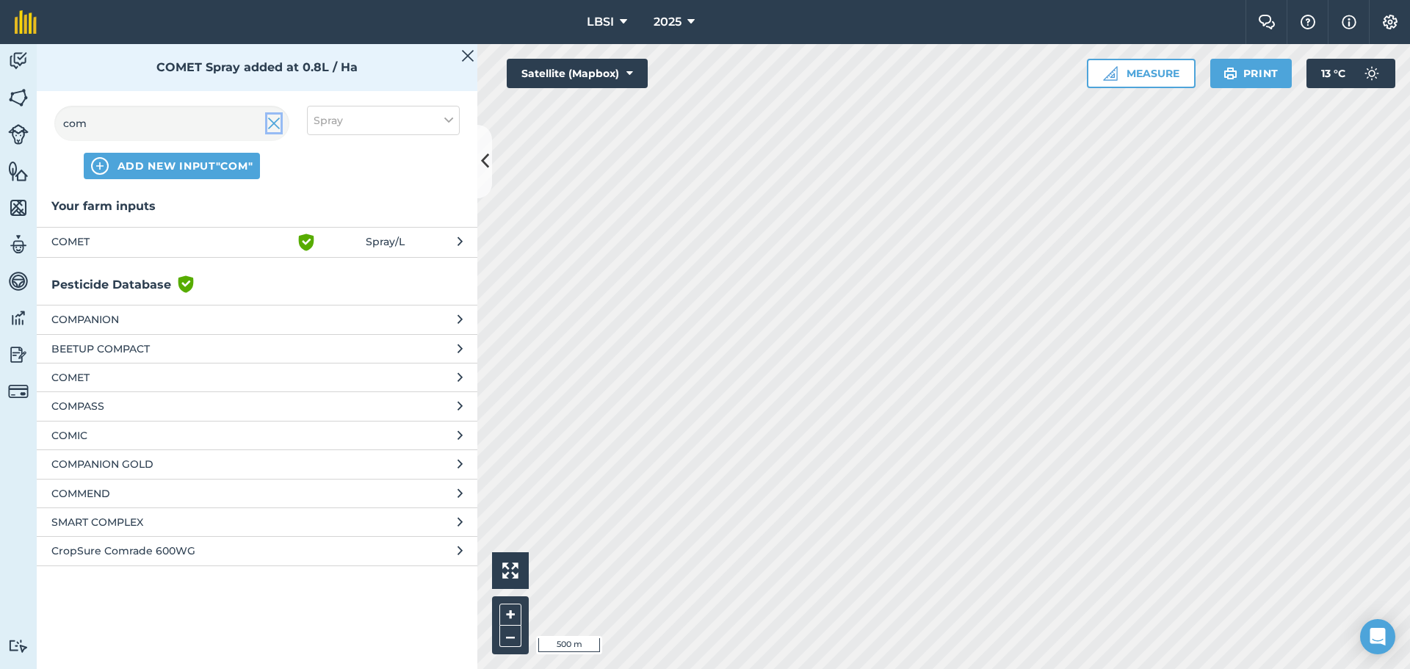
click at [278, 123] on img at bounding box center [273, 124] width 13 height 18
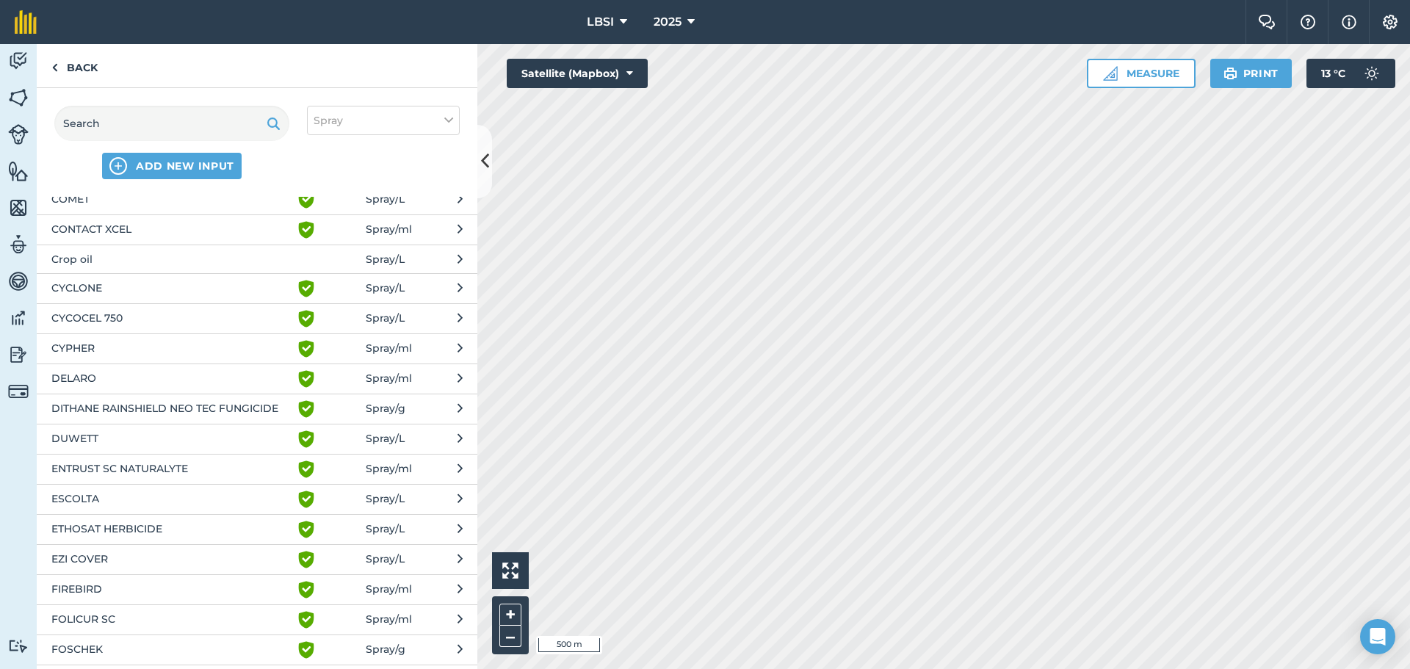
scroll to position [661, 0]
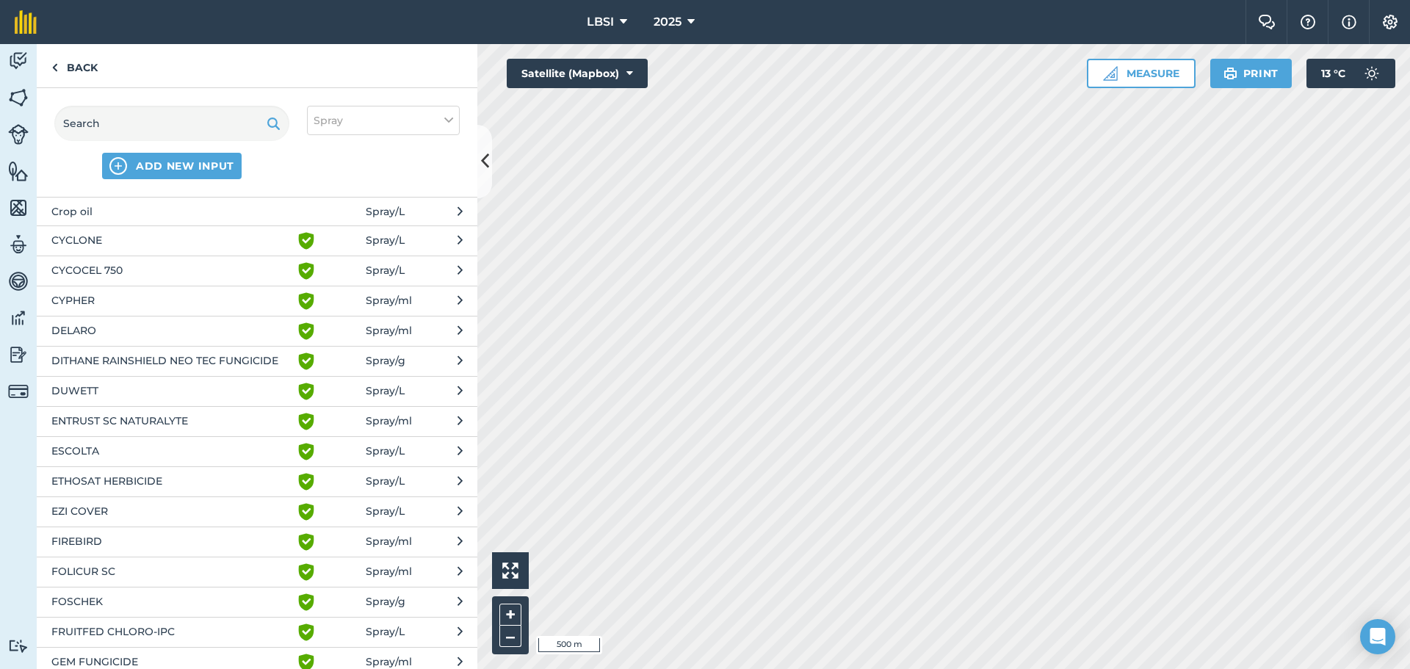
click at [86, 512] on span "EZI COVER" at bounding box center [171, 512] width 240 height 18
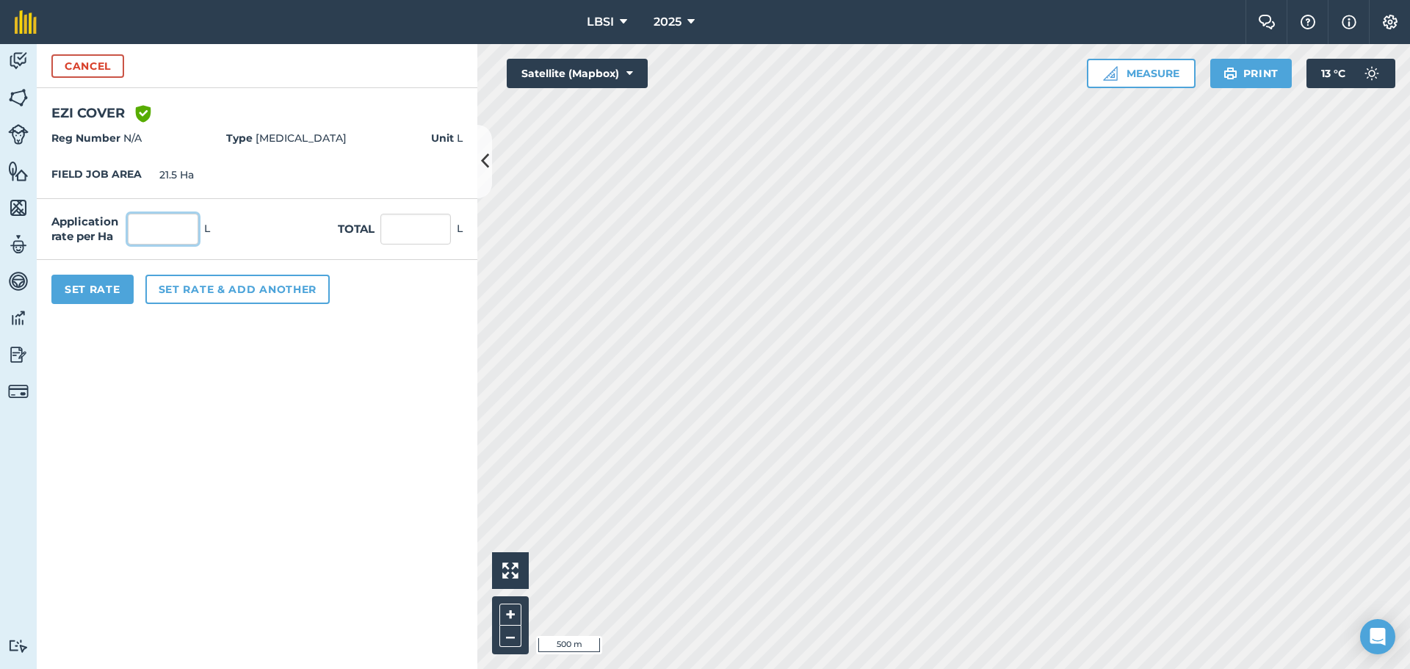
click at [162, 224] on input "text" at bounding box center [163, 229] width 70 height 31
type input "1"
type input "21.5"
click at [228, 286] on button "Set rate & add another" at bounding box center [237, 289] width 184 height 29
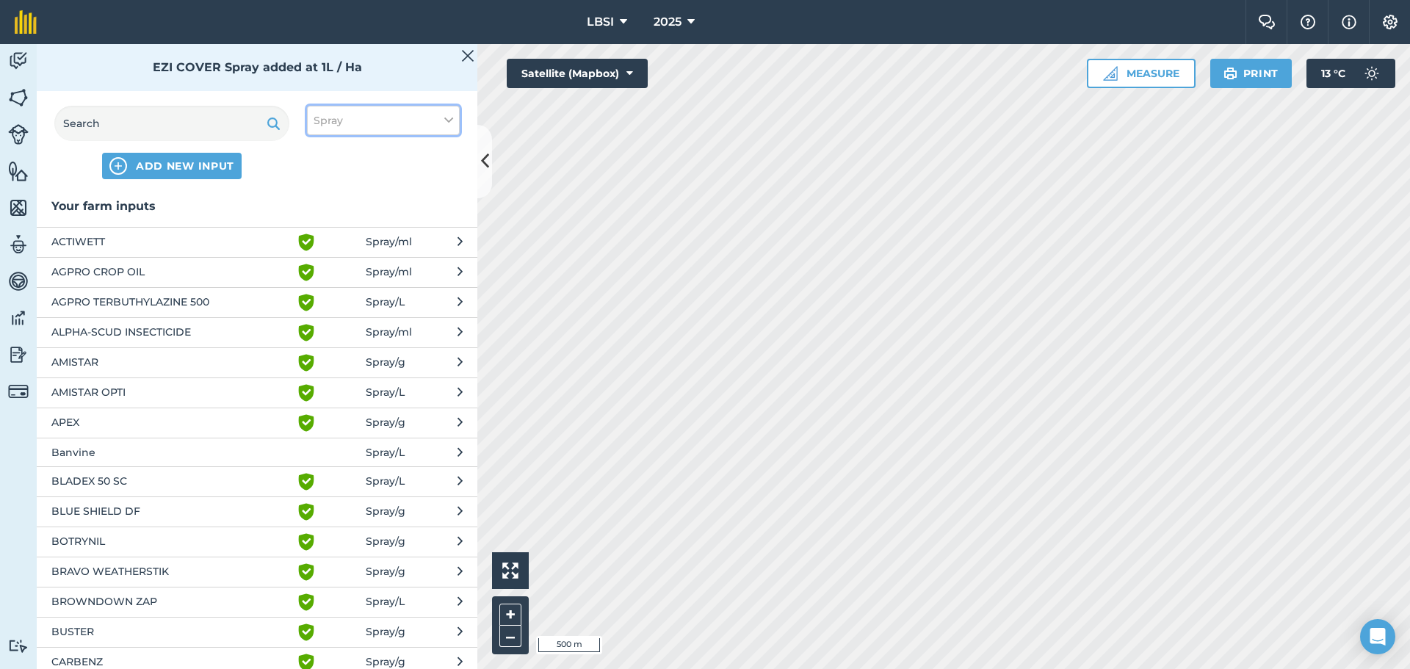
click at [454, 115] on button "Spray" at bounding box center [383, 120] width 153 height 29
click at [319, 261] on label "Other" at bounding box center [382, 260] width 139 height 15
click at [319, 261] on input "Other" at bounding box center [318, 258] width 10 height 10
checkbox input "true"
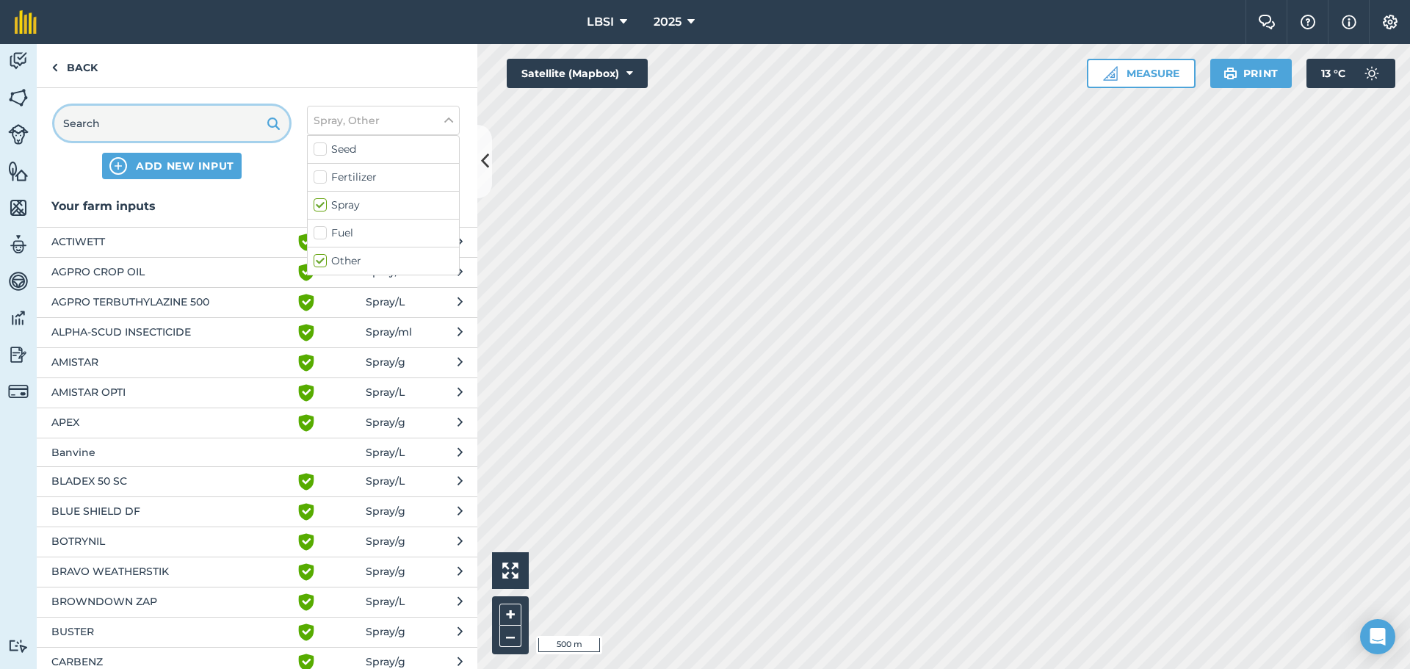
click at [138, 133] on input "text" at bounding box center [171, 123] width 235 height 35
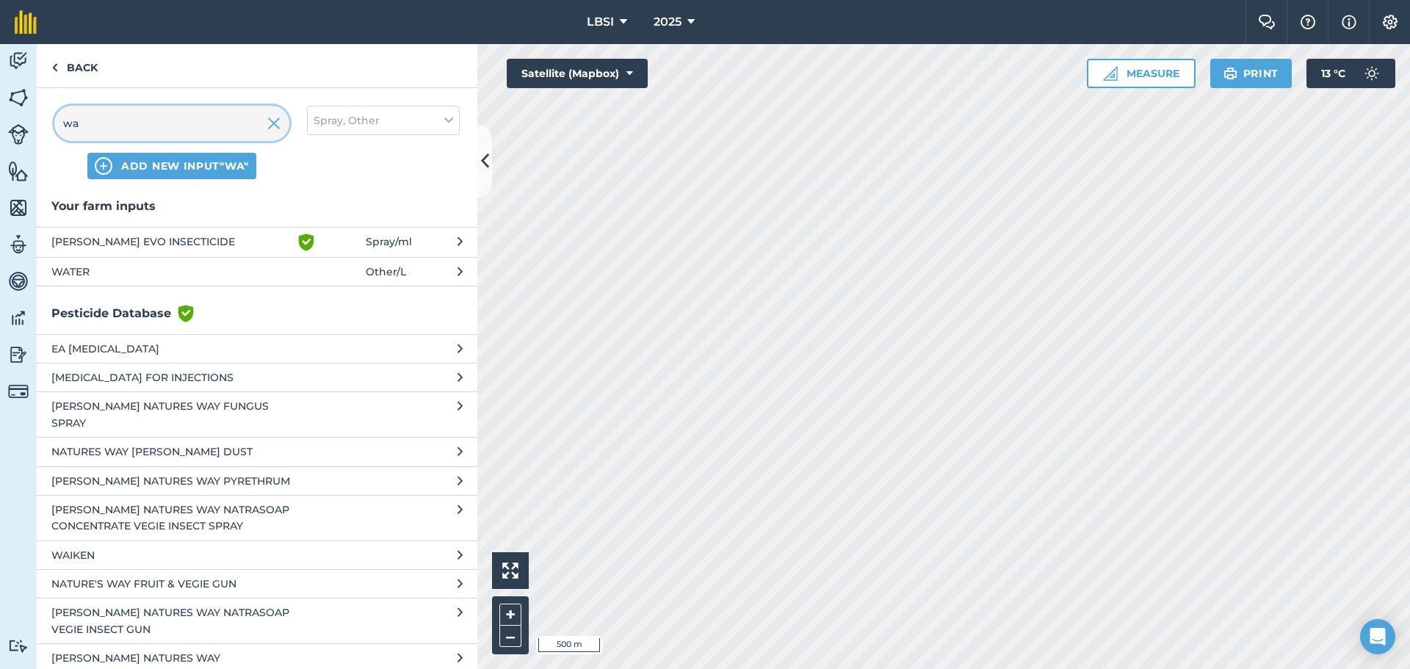
type input "wa"
click at [84, 276] on span "WATER" at bounding box center [171, 272] width 240 height 16
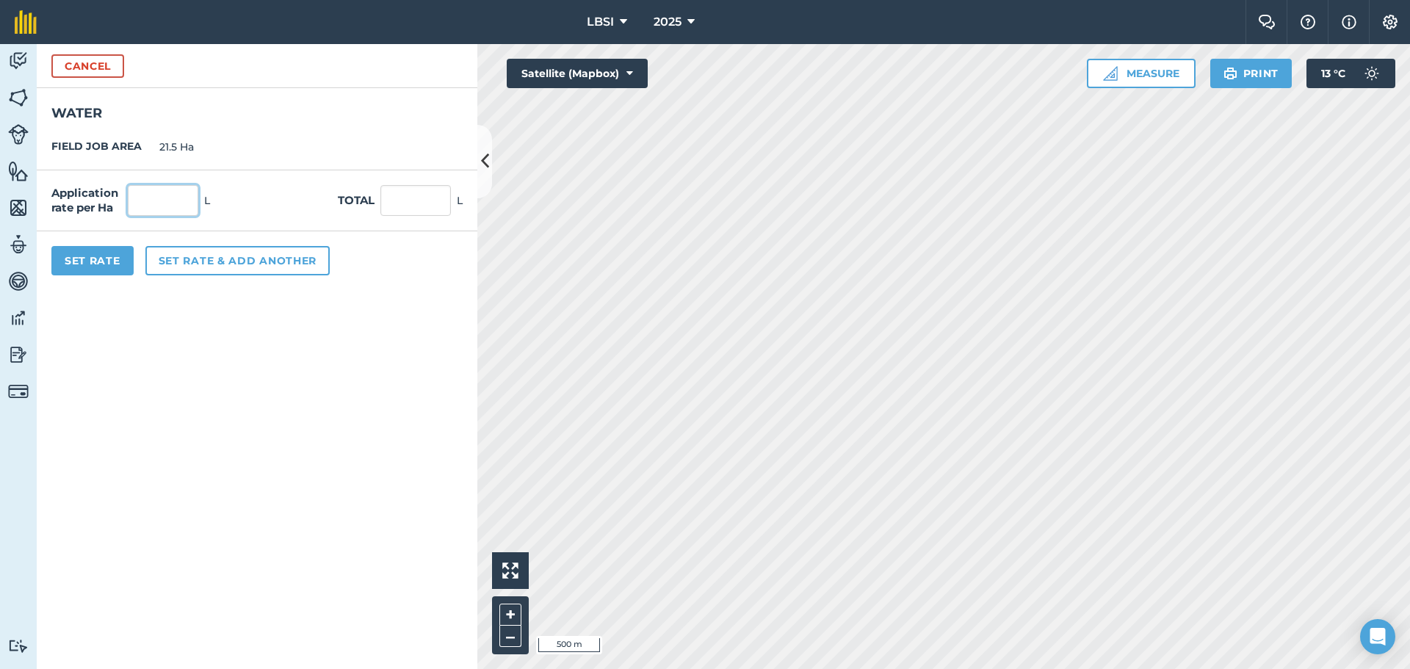
click at [145, 206] on input "text" at bounding box center [163, 200] width 70 height 31
type input "350"
type input "7,525"
click at [95, 257] on button "Set Rate" at bounding box center [92, 260] width 82 height 29
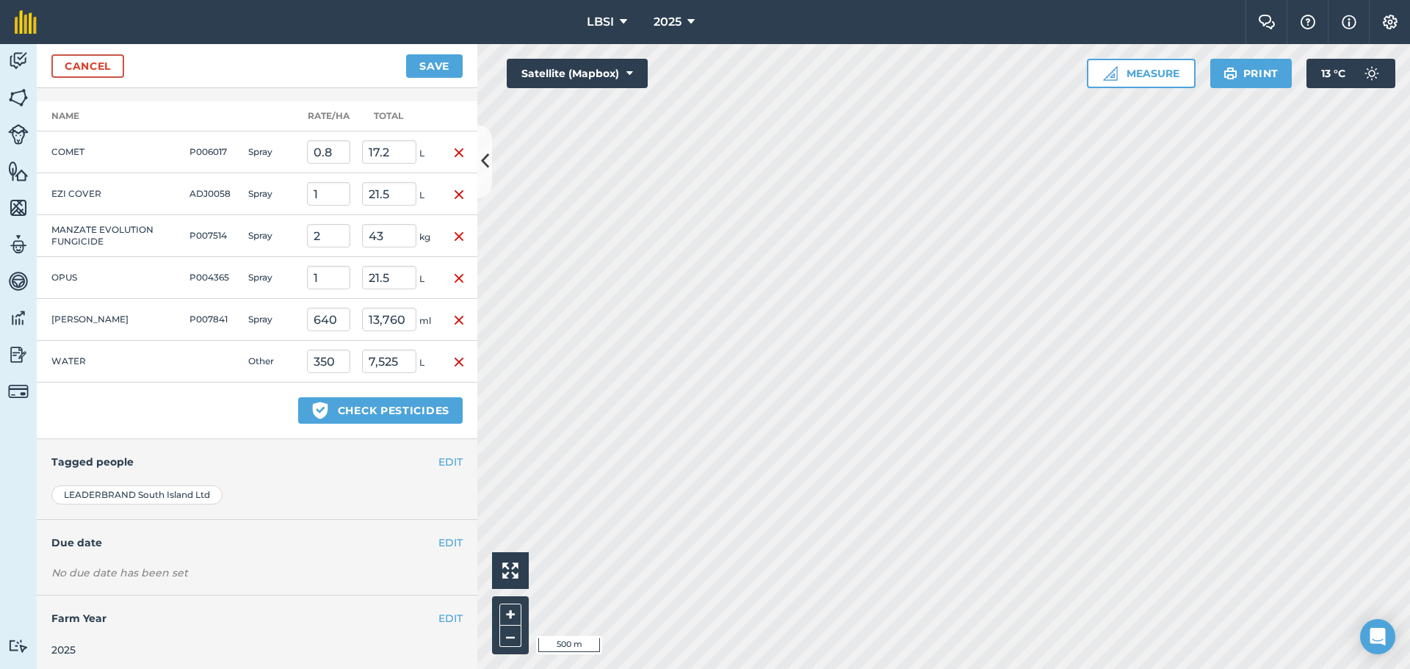
scroll to position [355, 0]
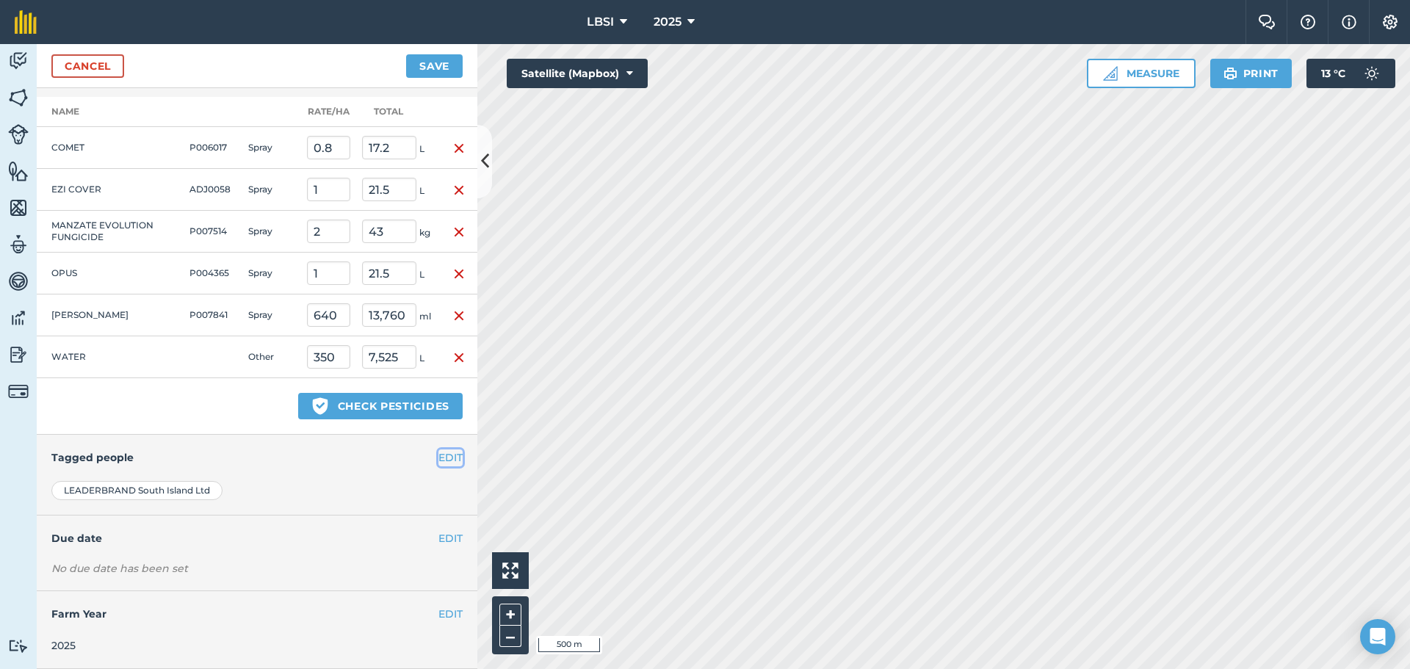
click at [442, 458] on button "EDIT" at bounding box center [450, 457] width 24 height 16
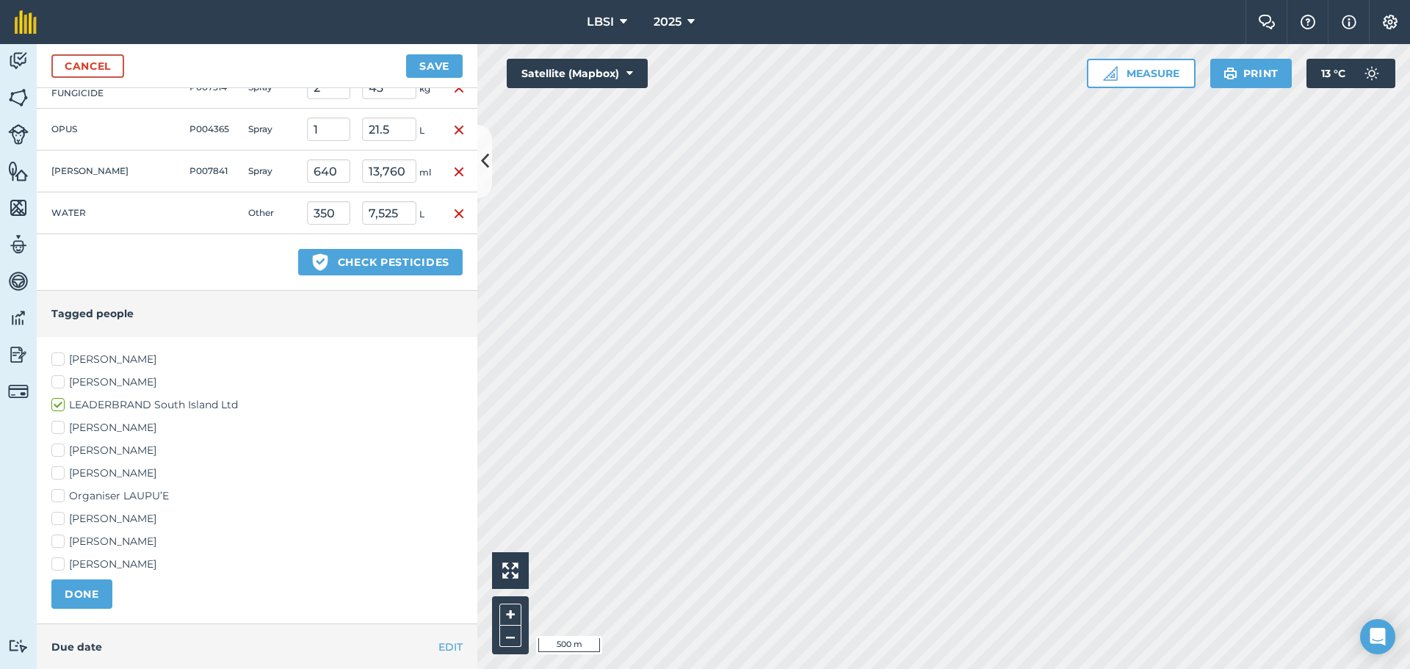
scroll to position [501, 0]
click at [59, 512] on label "[PERSON_NAME]" at bounding box center [256, 515] width 411 height 15
click at [59, 512] on input "[PERSON_NAME]" at bounding box center [56, 513] width 10 height 10
checkbox input "true"
click at [53, 467] on label "[PERSON_NAME]" at bounding box center [256, 469] width 411 height 15
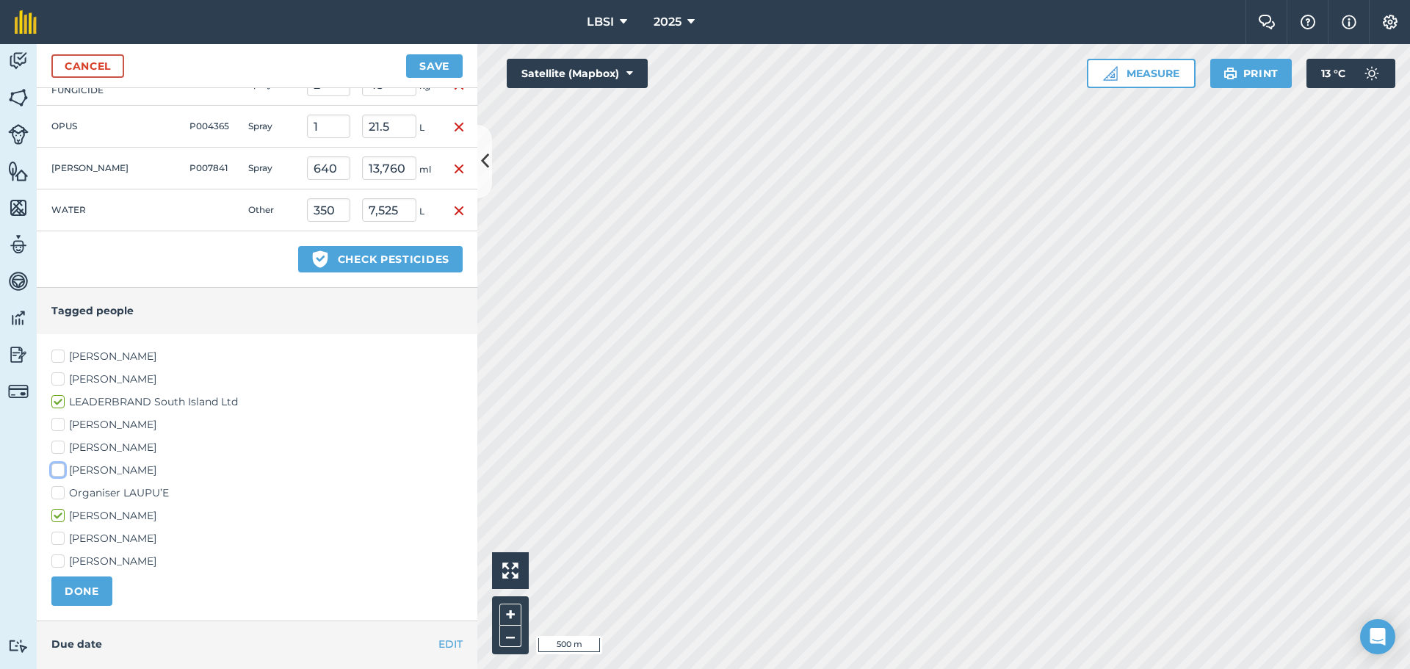
click at [53, 467] on input "[PERSON_NAME]" at bounding box center [56, 467] width 10 height 10
checkbox input "true"
click at [80, 591] on button "DONE" at bounding box center [81, 590] width 61 height 29
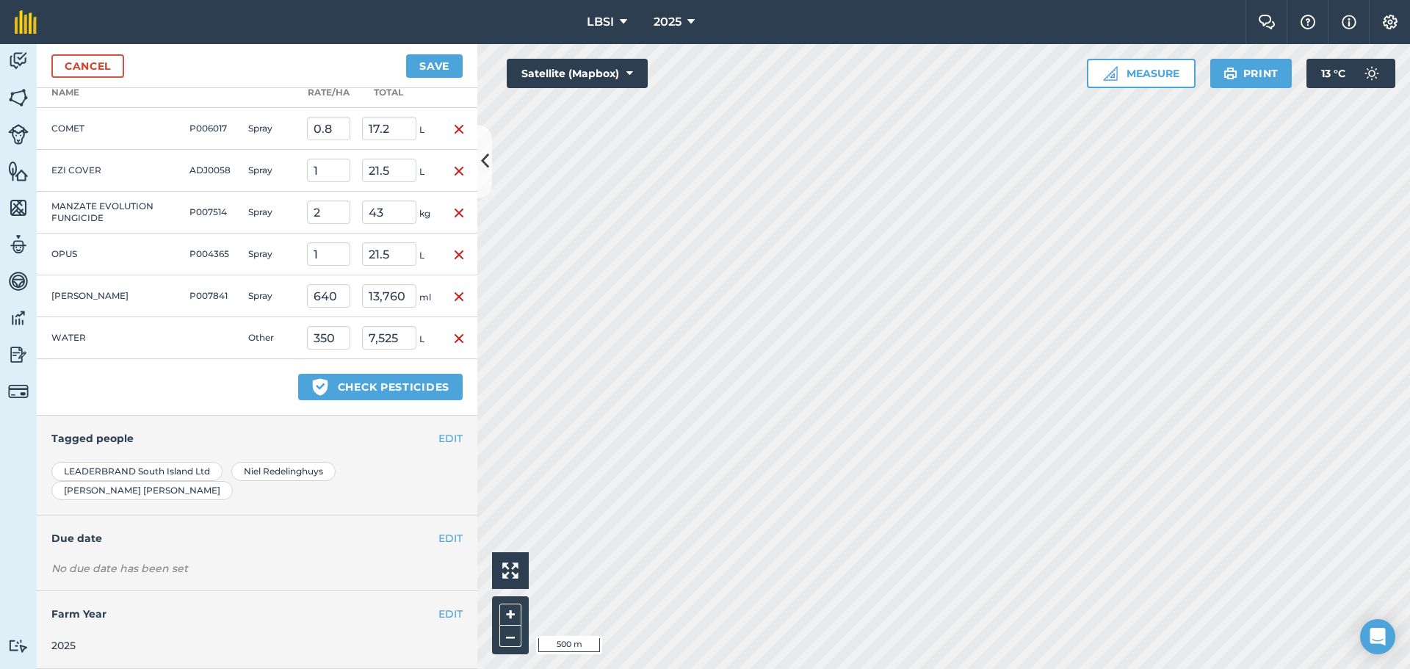
scroll to position [355, 0]
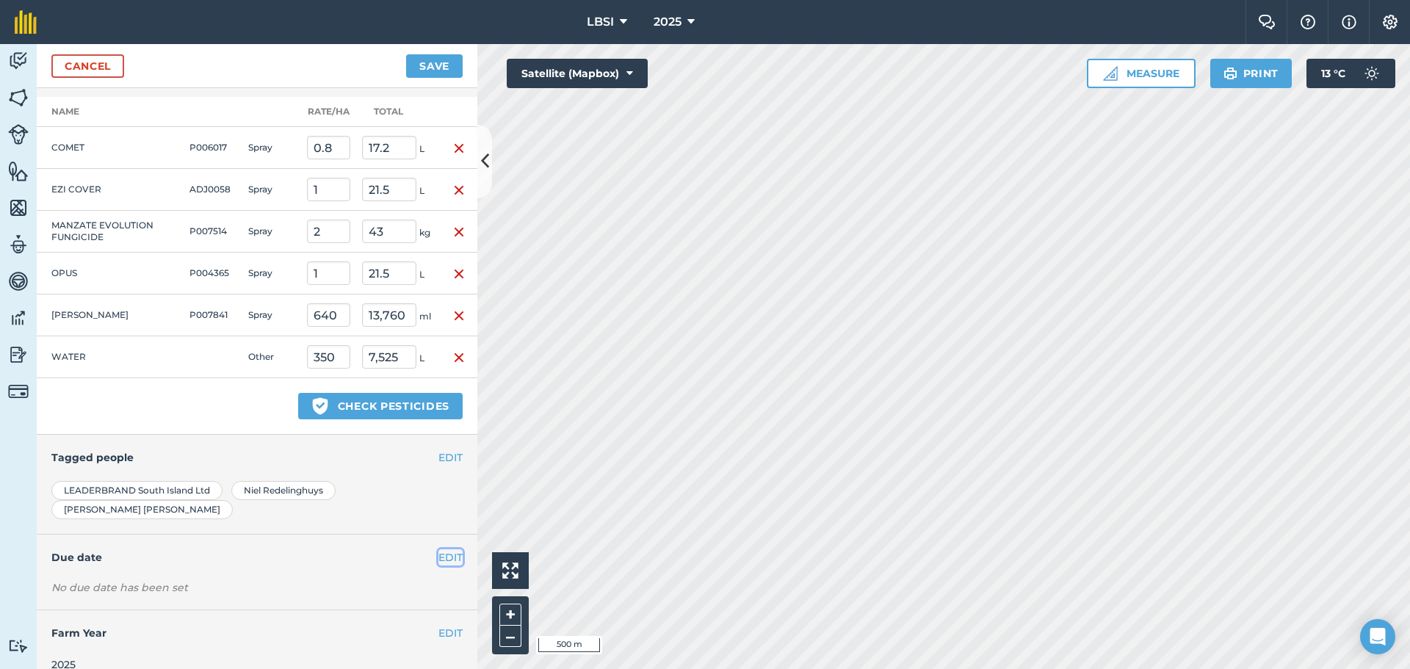
click at [438, 549] on button "EDIT" at bounding box center [450, 557] width 24 height 16
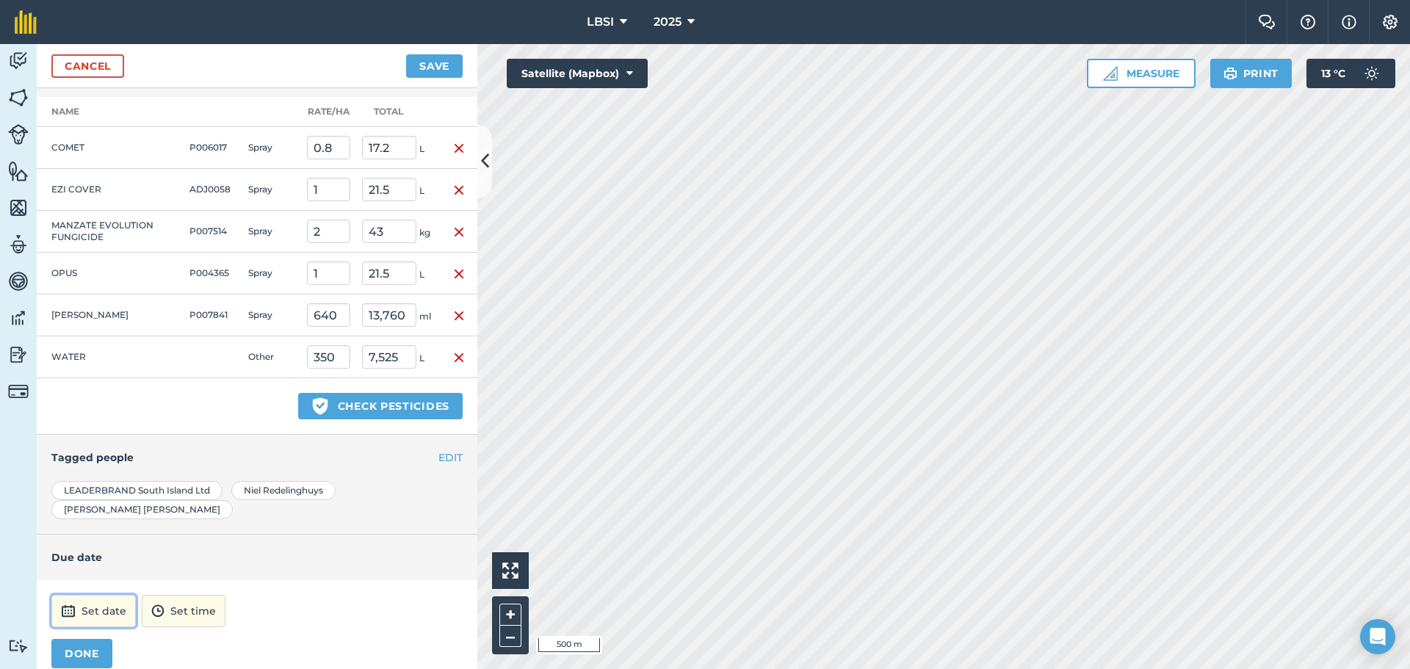
click at [114, 595] on button "Set date" at bounding box center [93, 611] width 84 height 32
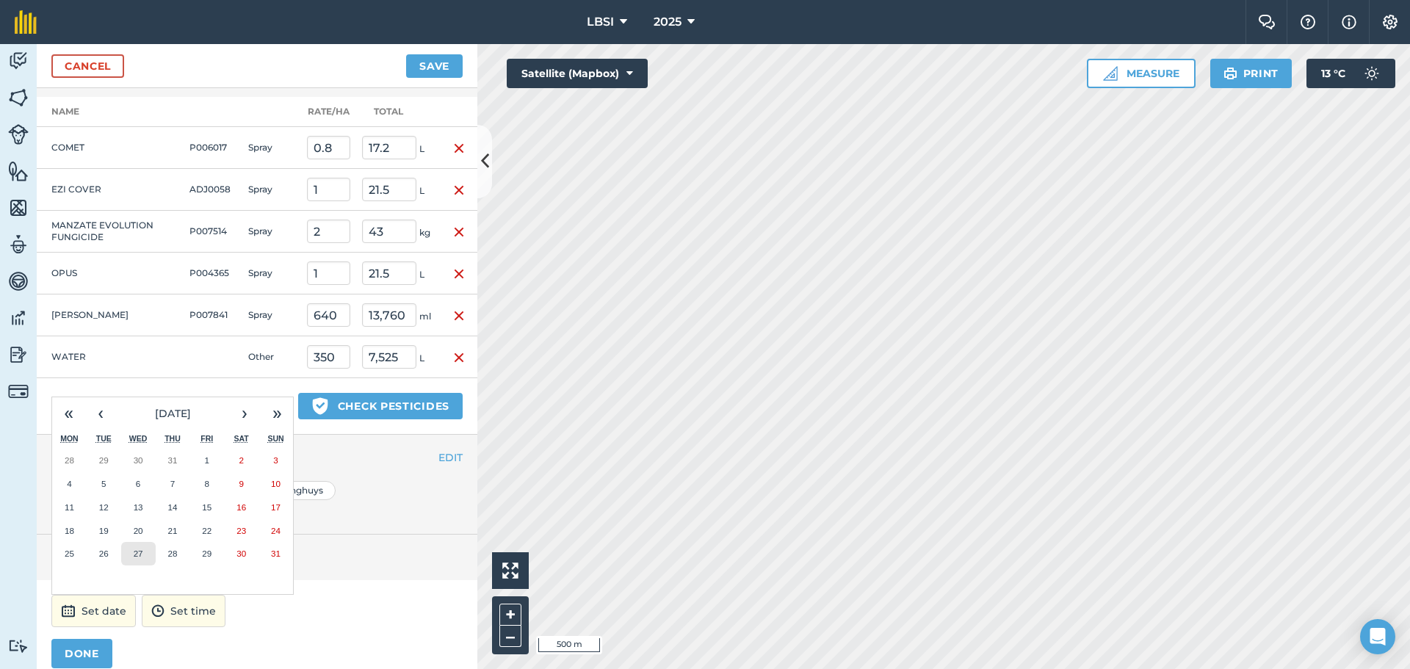
click at [137, 548] on abbr "27" at bounding box center [139, 553] width 10 height 10
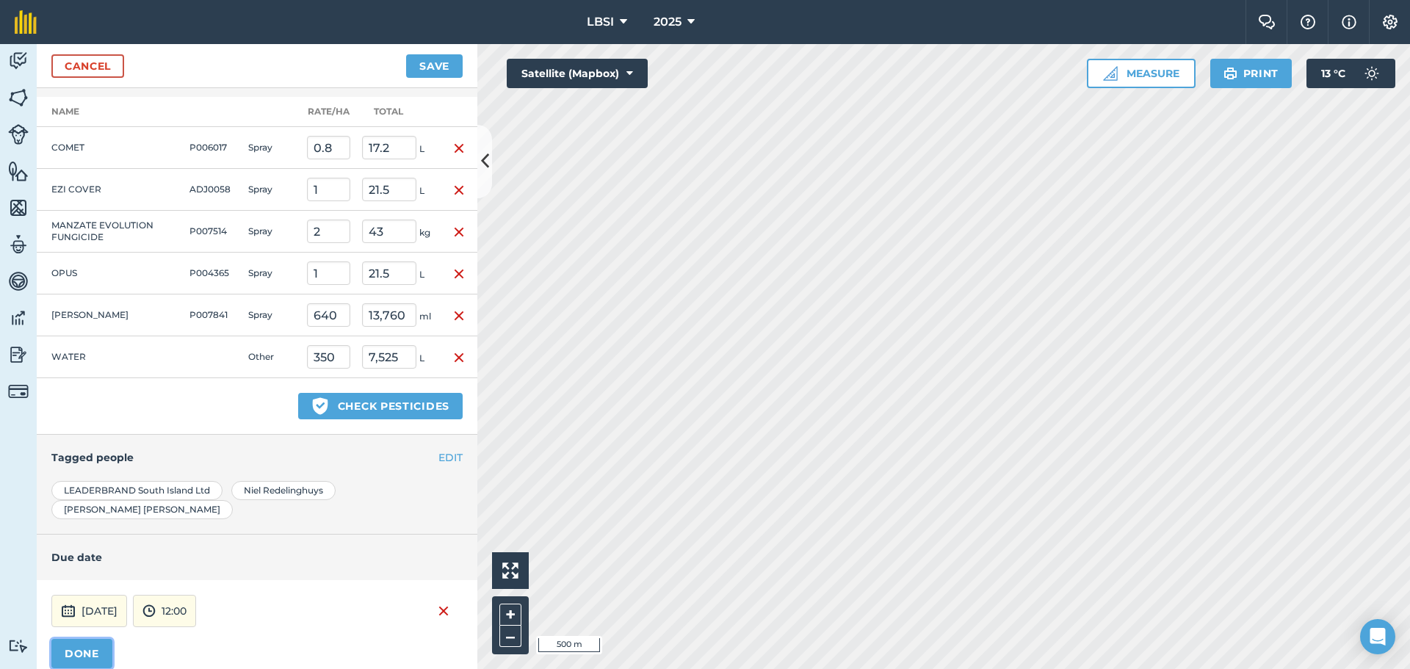
drag, startPoint x: 74, startPoint y: 632, endPoint x: 182, endPoint y: 617, distance: 109.0
click at [76, 639] on button "DONE" at bounding box center [81, 653] width 61 height 29
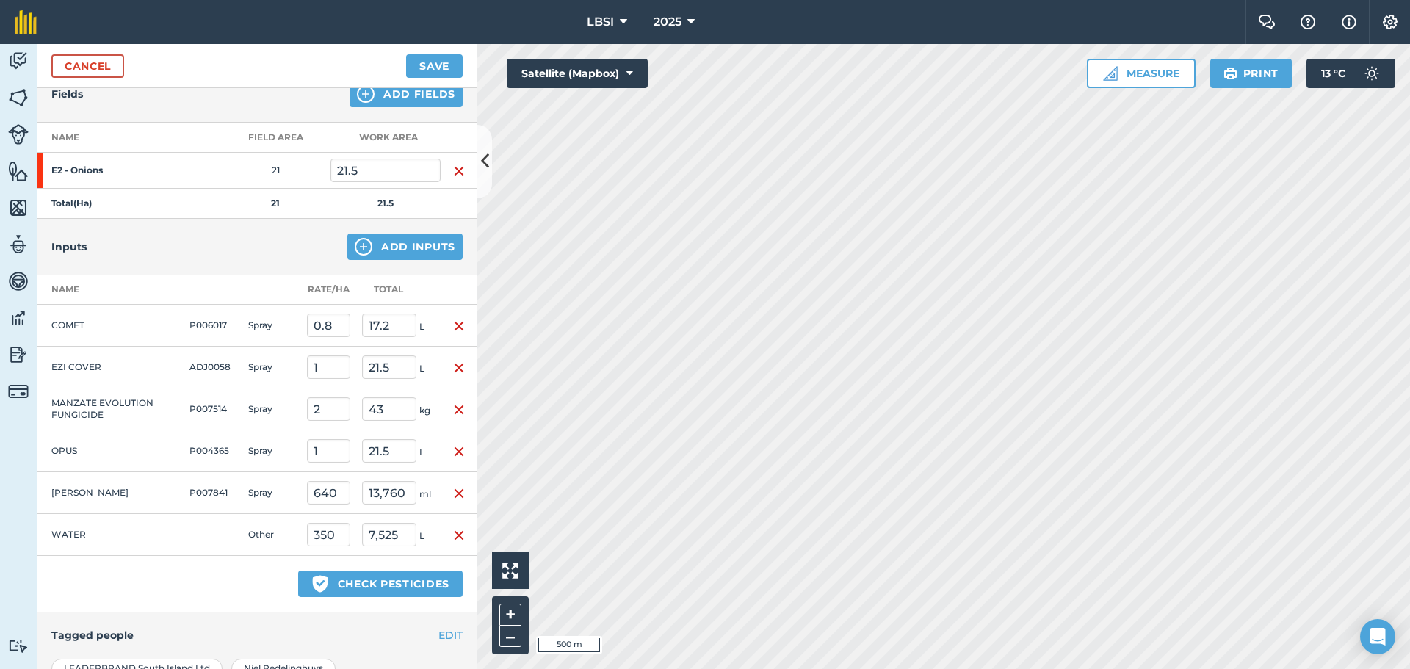
scroll to position [64, 0]
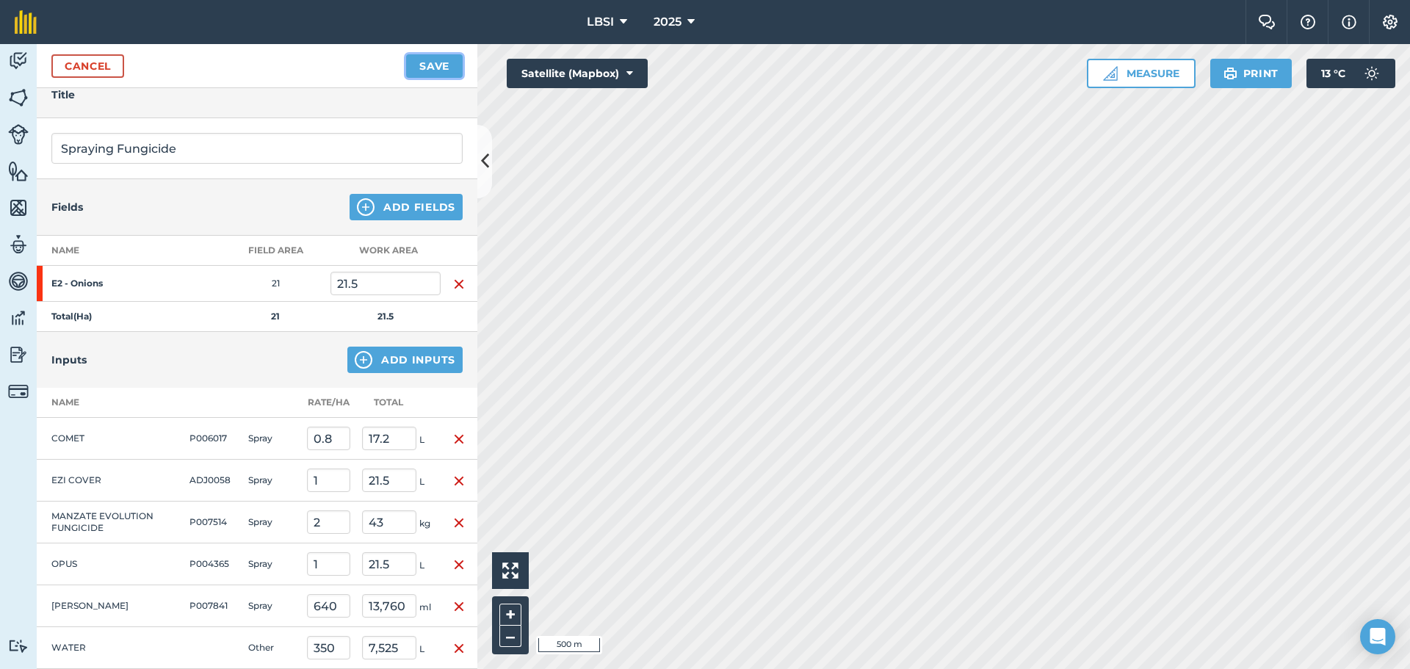
click at [444, 63] on button "Save" at bounding box center [434, 65] width 57 height 23
